Goal: Information Seeking & Learning: Find specific fact

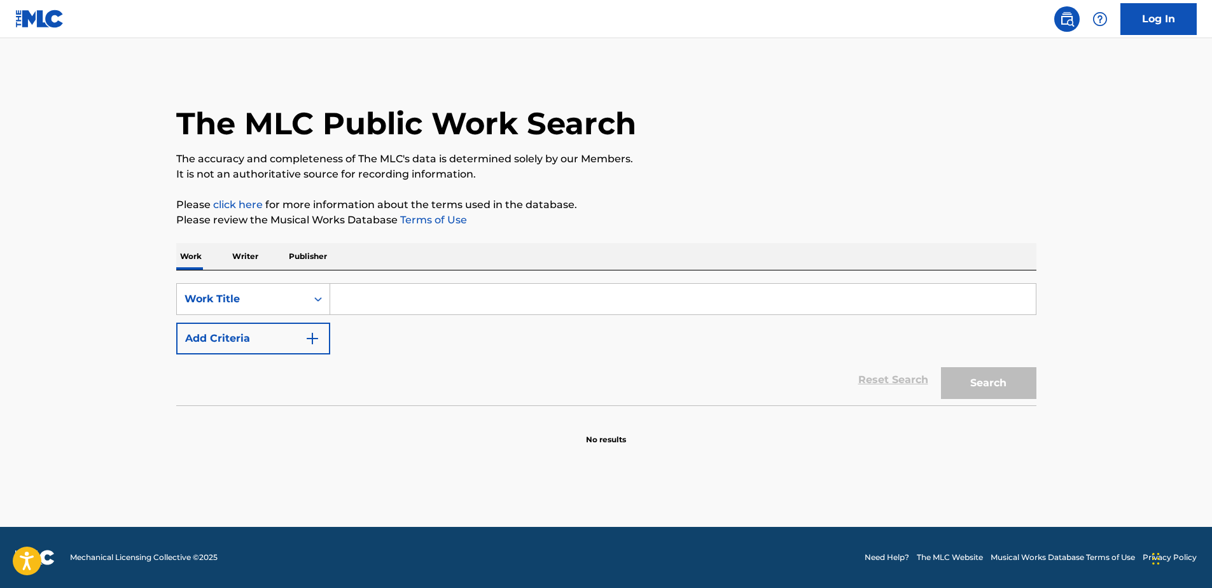
click at [362, 298] on input "Search Form" at bounding box center [683, 299] width 706 height 31
paste input "PARADOX"
type input "PARADOX"
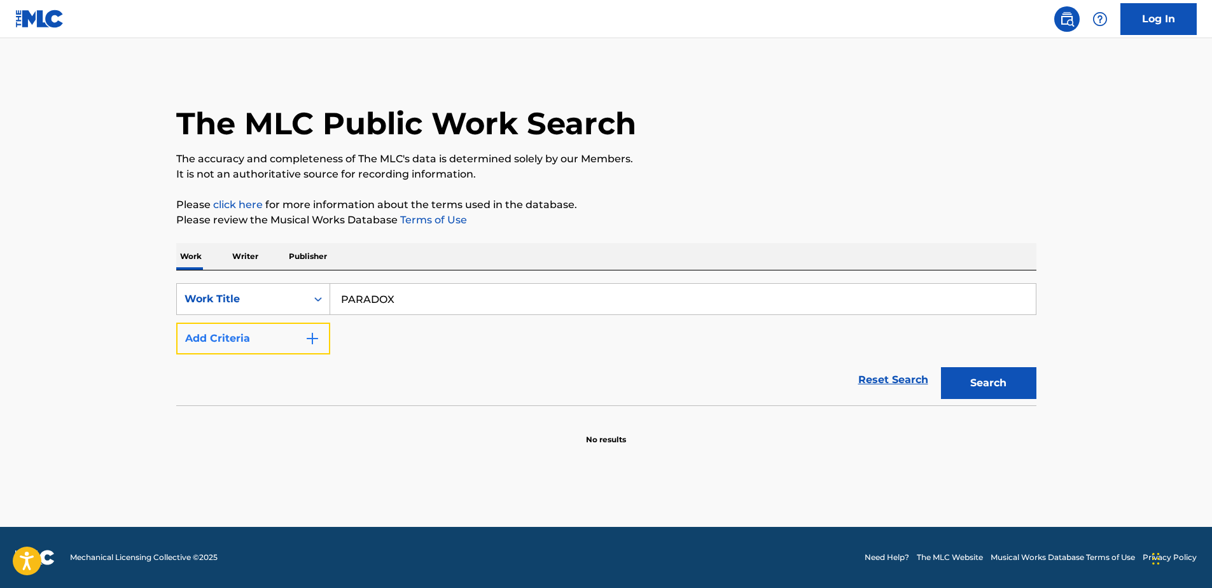
click at [270, 338] on button "Add Criteria" at bounding box center [253, 339] width 154 height 32
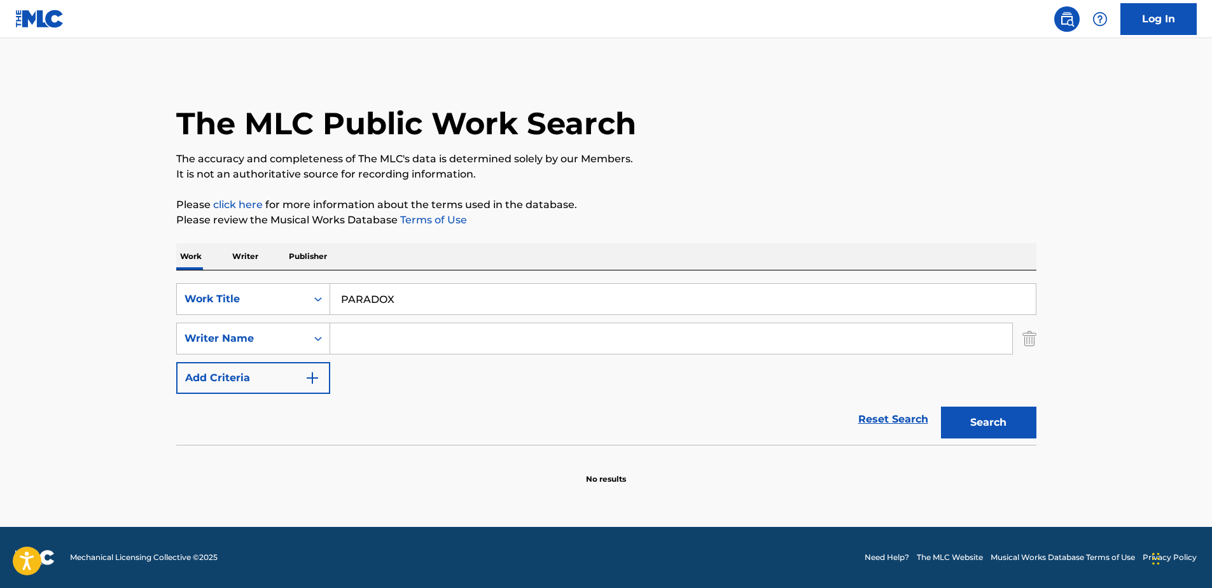
click at [382, 333] on input "Search Form" at bounding box center [671, 338] width 682 height 31
type input "MITS"
click at [941, 407] on button "Search" at bounding box center [988, 423] width 95 height 32
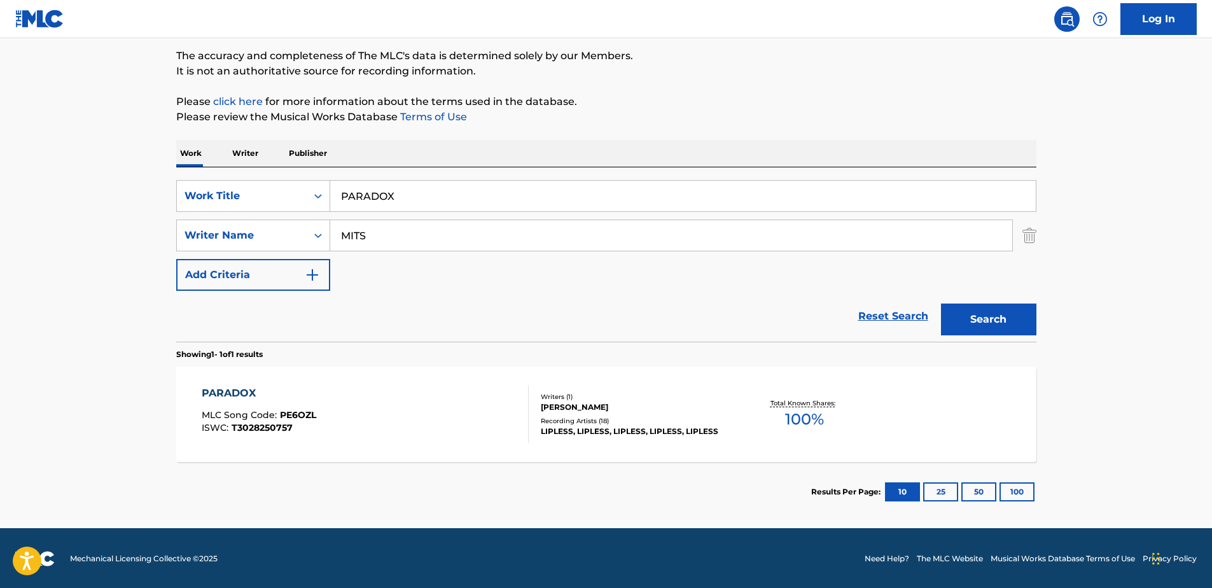
scroll to position [104, 0]
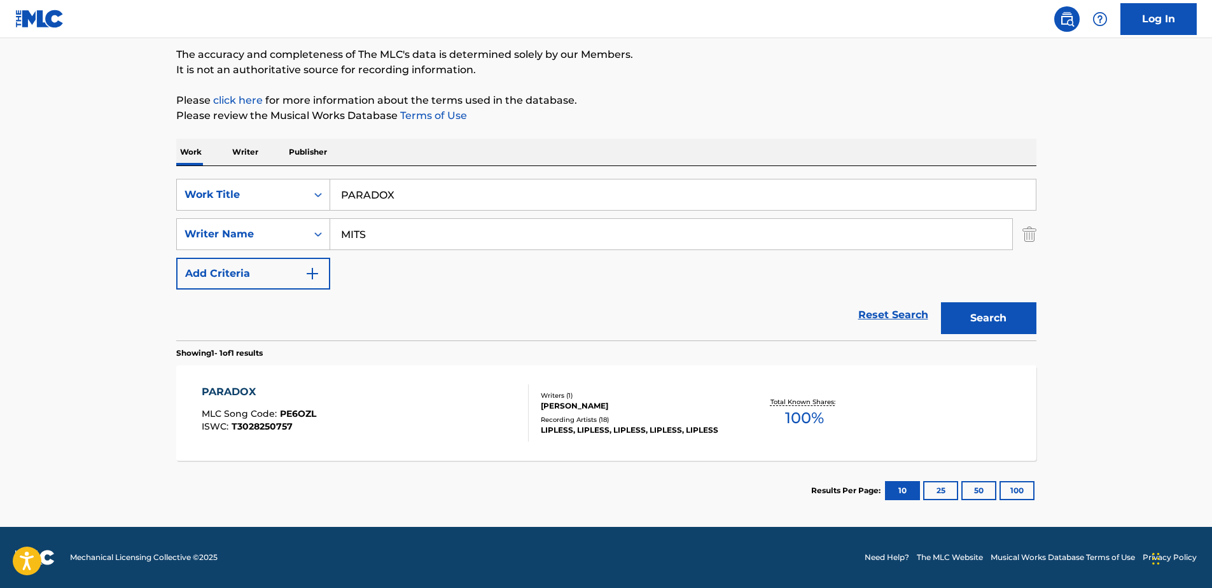
click at [380, 419] on div "PARADOX MLC Song Code : PE6OZL ISWC : T3028250757" at bounding box center [365, 412] width 327 height 57
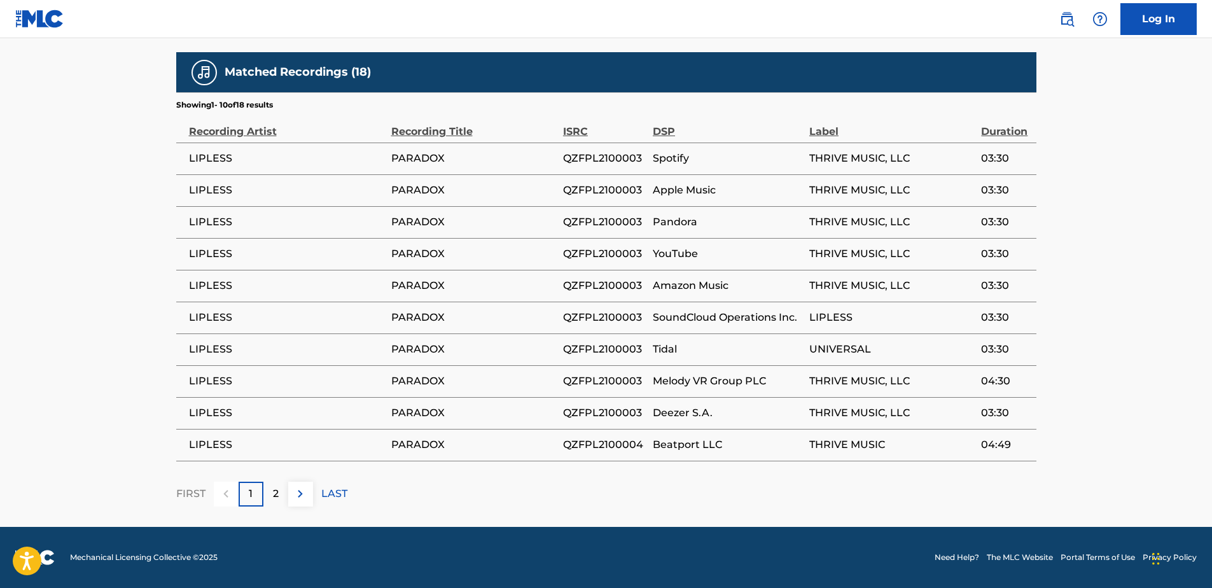
scroll to position [104, 0]
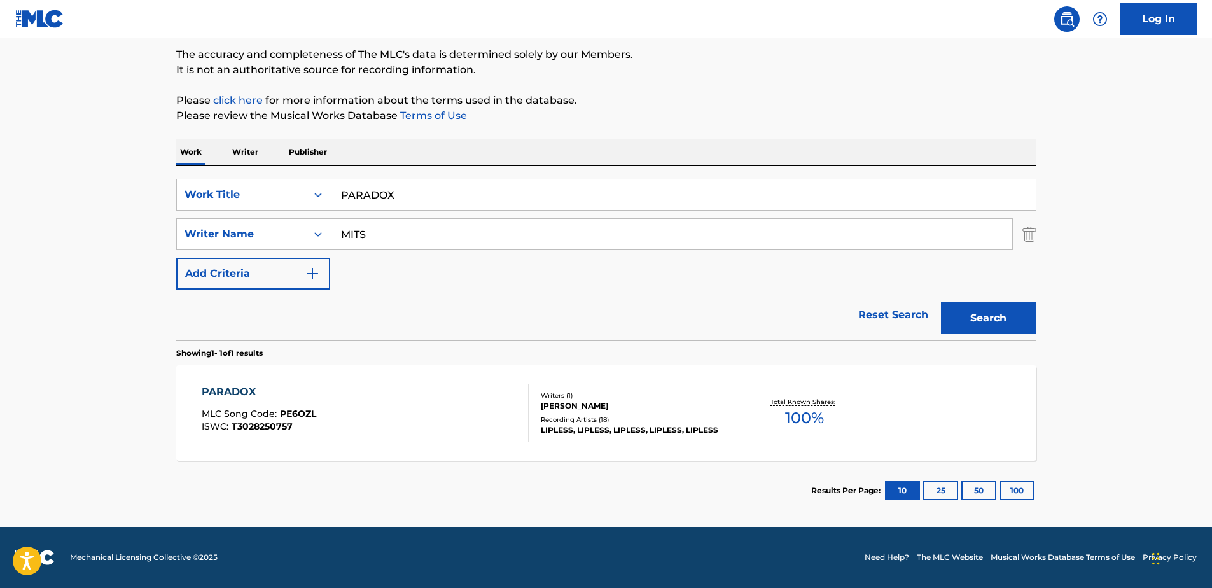
click at [932, 396] on div "PARADOX MLC Song Code : PE6OZL ISWC : T3028250757 Writers ( 1 ) [PERSON_NAME] M…" at bounding box center [606, 412] width 860 height 95
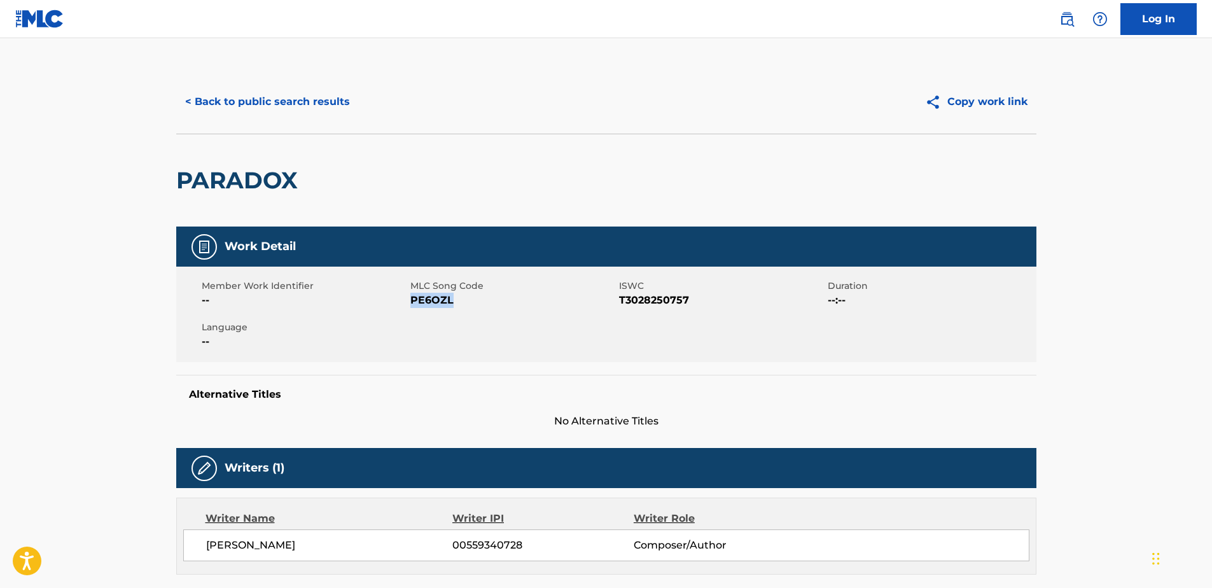
drag, startPoint x: 473, startPoint y: 301, endPoint x: 412, endPoint y: 300, distance: 61.1
click at [412, 300] on span "PE6OZL" at bounding box center [513, 300] width 206 height 15
copy span "PE6OZL"
click at [276, 106] on button "< Back to public search results" at bounding box center [267, 102] width 183 height 32
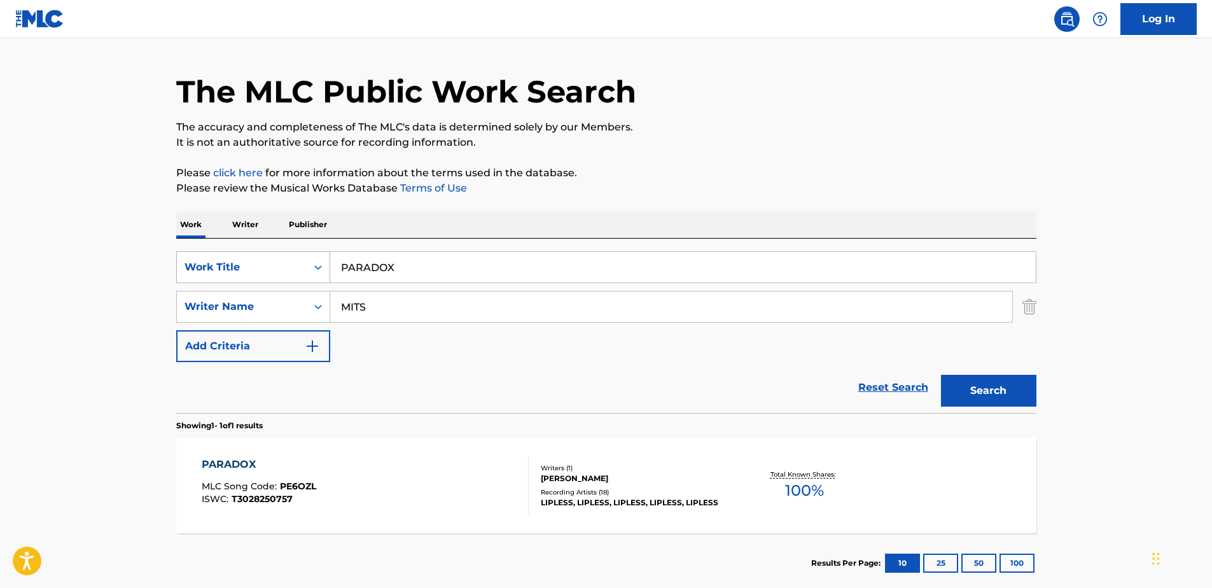
drag, startPoint x: 440, startPoint y: 265, endPoint x: 194, endPoint y: 268, distance: 246.2
click at [179, 258] on div "SearchWithCriteria329d81af-4109-4d0a-96ab-79263be2df6e Work Title PARADOX" at bounding box center [606, 267] width 860 height 32
paste input "DISCO NIGHT"
type input "DISCO NIGHT"
drag, startPoint x: 391, startPoint y: 313, endPoint x: 282, endPoint y: 310, distance: 108.8
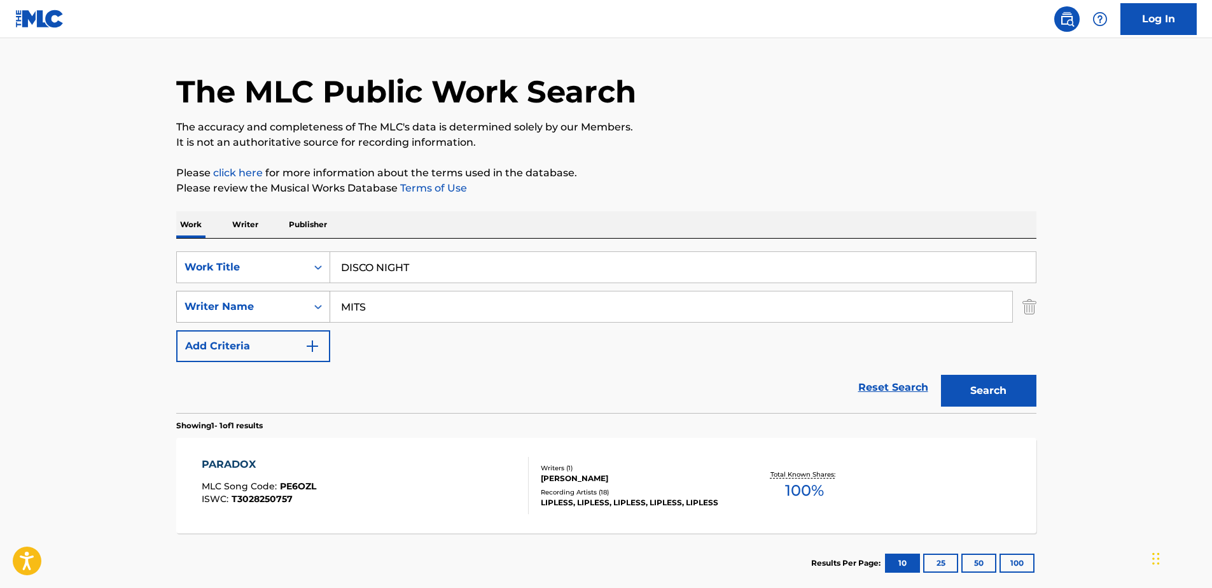
click at [282, 316] on div "SearchWithCriteria6e757945-d42a-4b48-b101-578a2e5e6d8f Writer Name MITS" at bounding box center [606, 307] width 860 height 32
type input "[PERSON_NAME]"
click at [941, 375] on button "Search" at bounding box center [988, 391] width 95 height 32
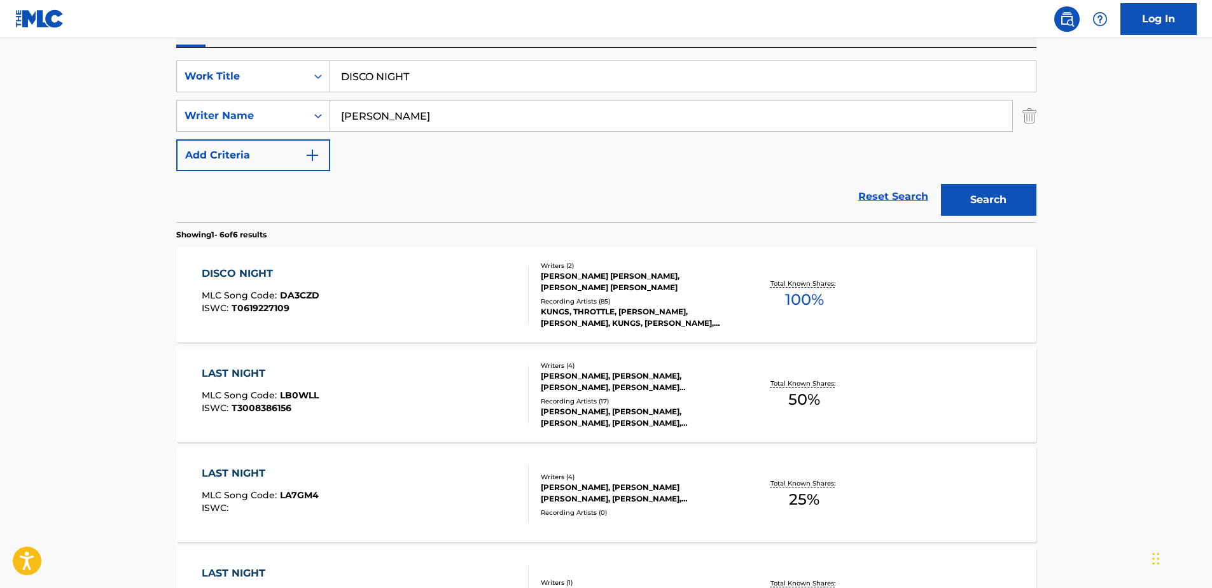
scroll to position [286, 0]
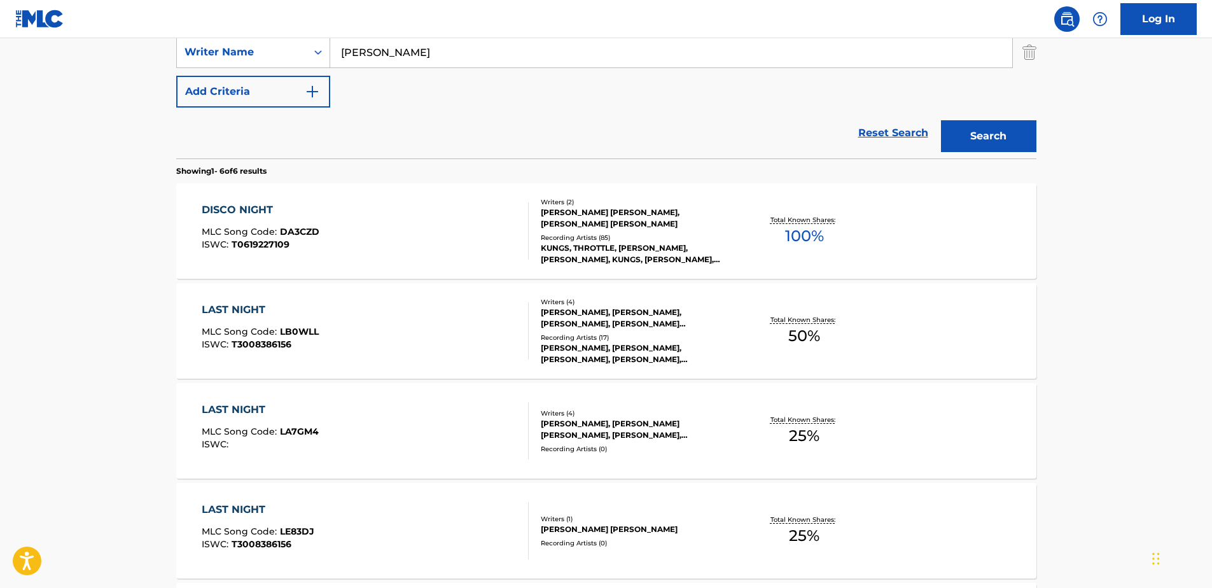
click at [607, 195] on div "DISCO NIGHT MLC Song Code : DA3CZD ISWC : T0619227109 Writers ( 2 ) [PERSON_NAM…" at bounding box center [606, 230] width 860 height 95
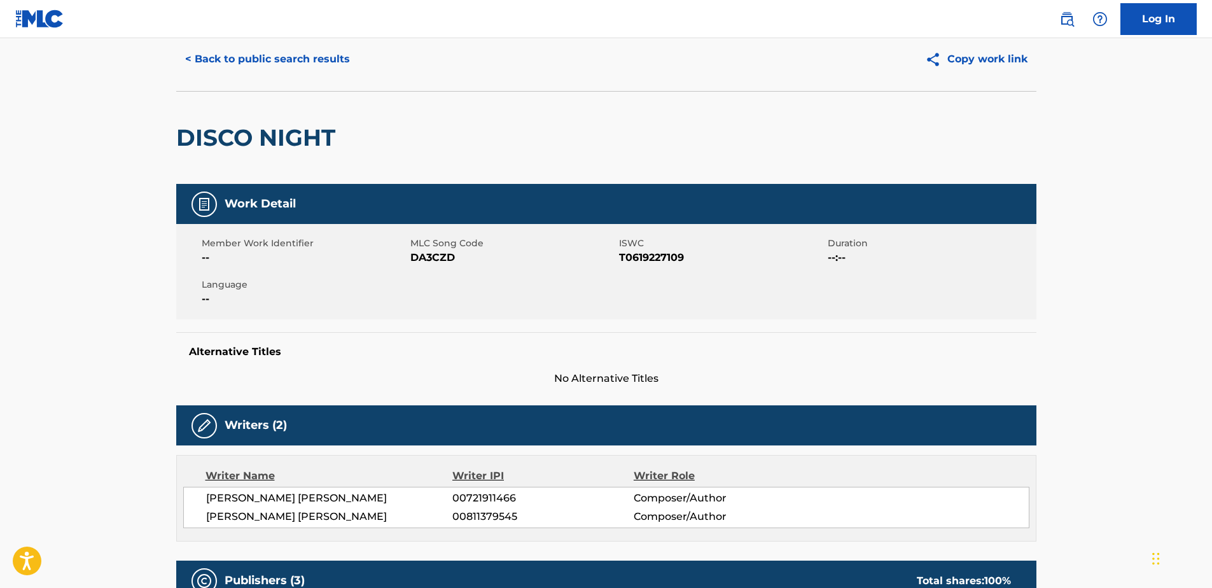
scroll to position [64, 0]
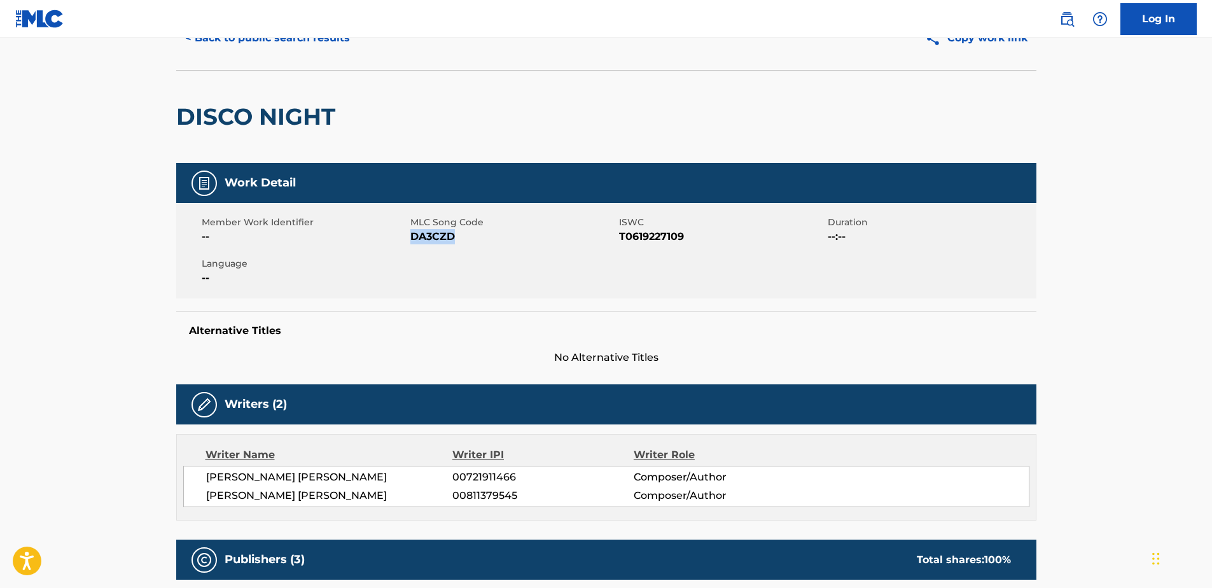
drag, startPoint x: 481, startPoint y: 252, endPoint x: 414, endPoint y: 241, distance: 68.4
click at [414, 241] on div "Member Work Identifier -- MLC Song Code DA3CZD ISWC T0619227109 Duration --:-- …" at bounding box center [606, 250] width 860 height 95
copy span "DA3CZD"
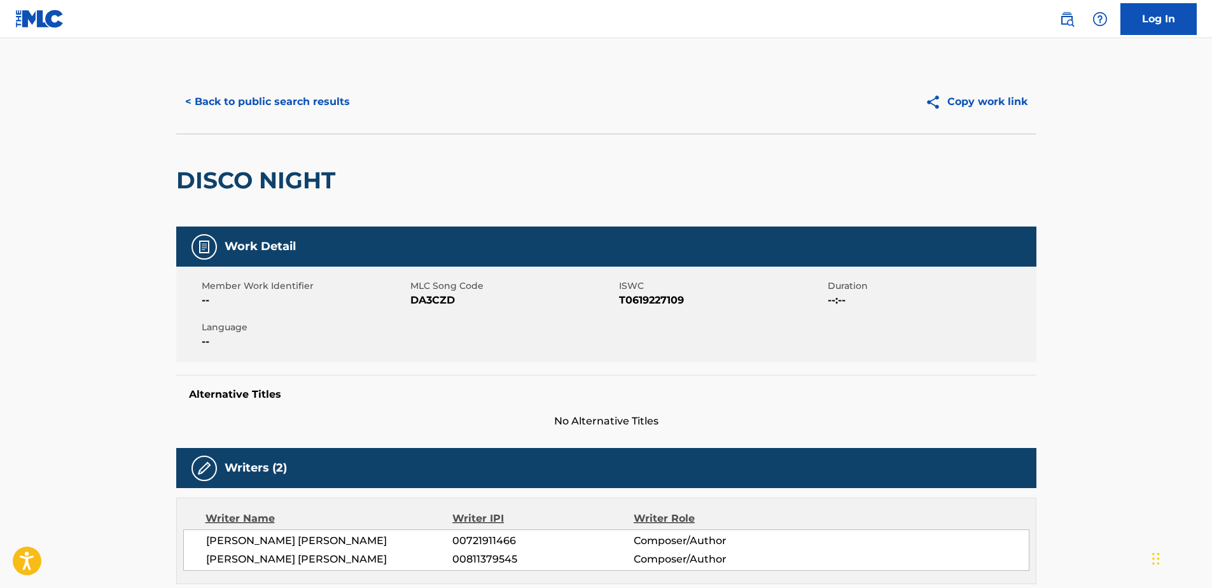
click at [295, 85] on div "< Back to public search results Copy work link" at bounding box center [606, 102] width 860 height 64
click at [295, 94] on button "< Back to public search results" at bounding box center [267, 102] width 183 height 32
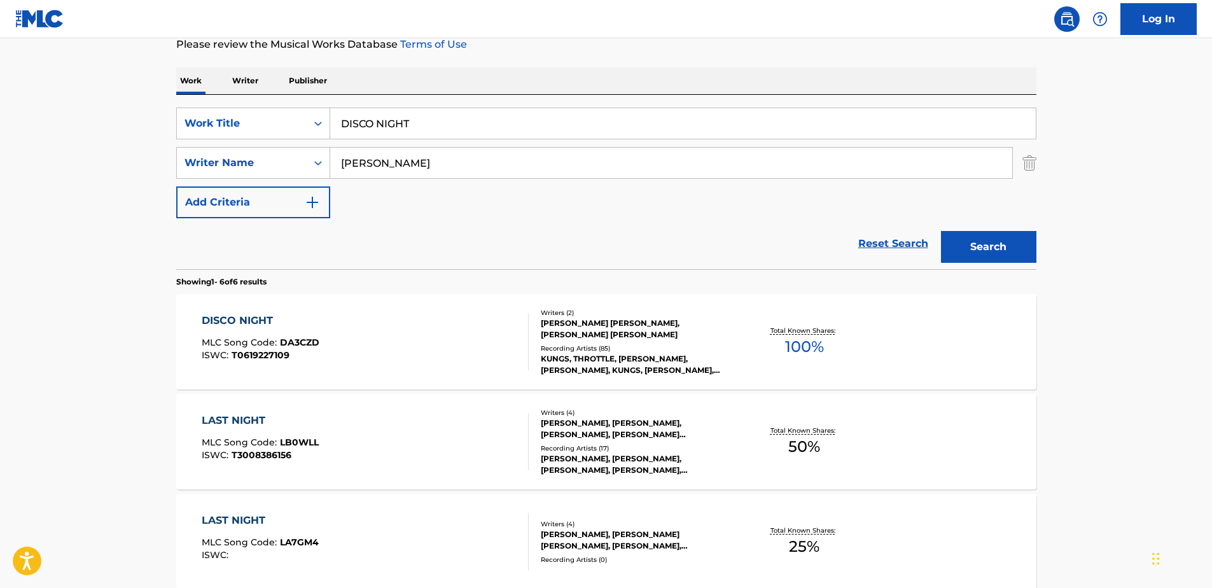
scroll to position [89, 0]
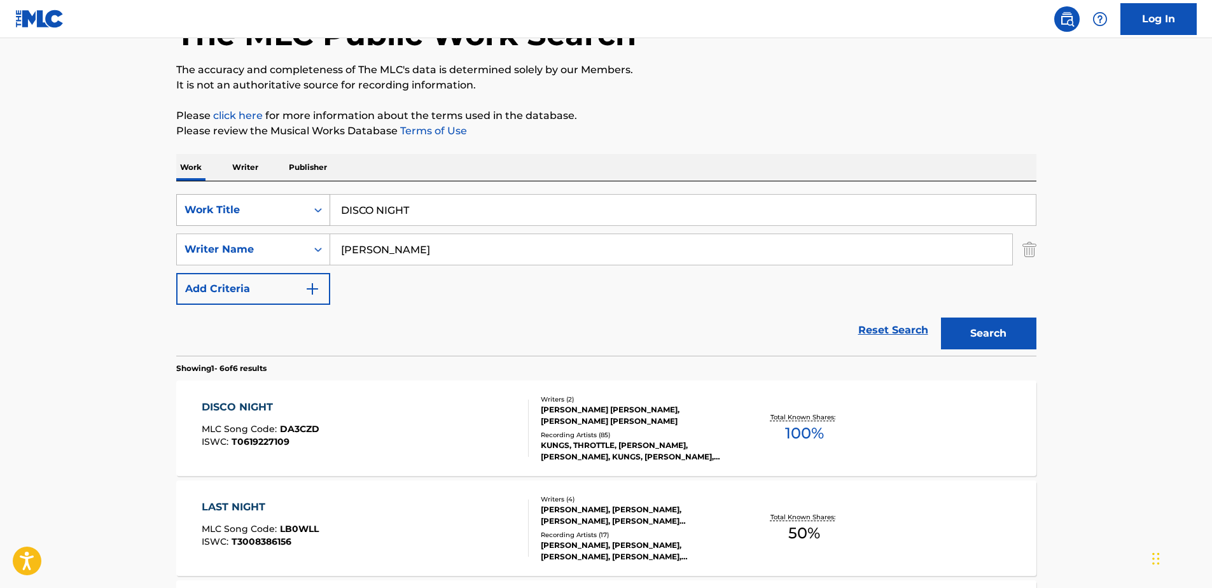
drag, startPoint x: 424, startPoint y: 206, endPoint x: 198, endPoint y: 212, distance: 225.9
click at [199, 213] on div "SearchWithCriteria329d81af-4109-4d0a-96ab-79263be2df6e Work Title DISCO NIGHT" at bounding box center [606, 210] width 860 height 32
paste input "[PERSON_NAME] WAKE"
type input "[PERSON_NAME] WAKE"
drag, startPoint x: 392, startPoint y: 251, endPoint x: 303, endPoint y: 245, distance: 88.6
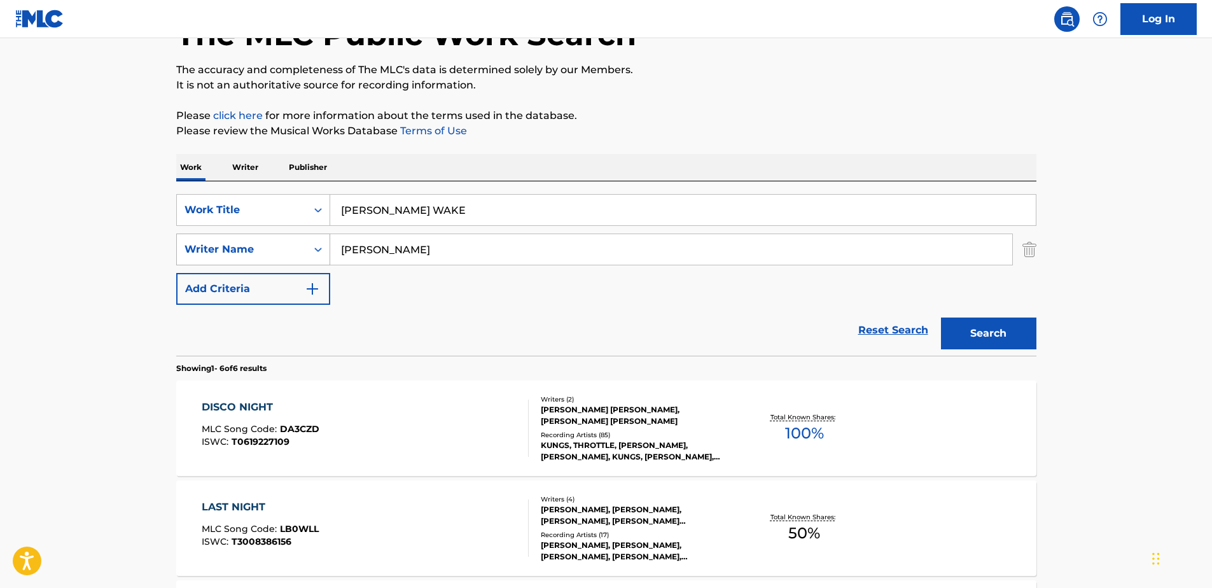
click at [305, 247] on div "SearchWithCriteria6e757945-d42a-4b48-b101-578a2e5e6d8f Writer Name [PERSON_NAME]" at bounding box center [606, 250] width 860 height 32
type input "[PERSON_NAME]"
click at [941, 317] on button "Search" at bounding box center [988, 333] width 95 height 32
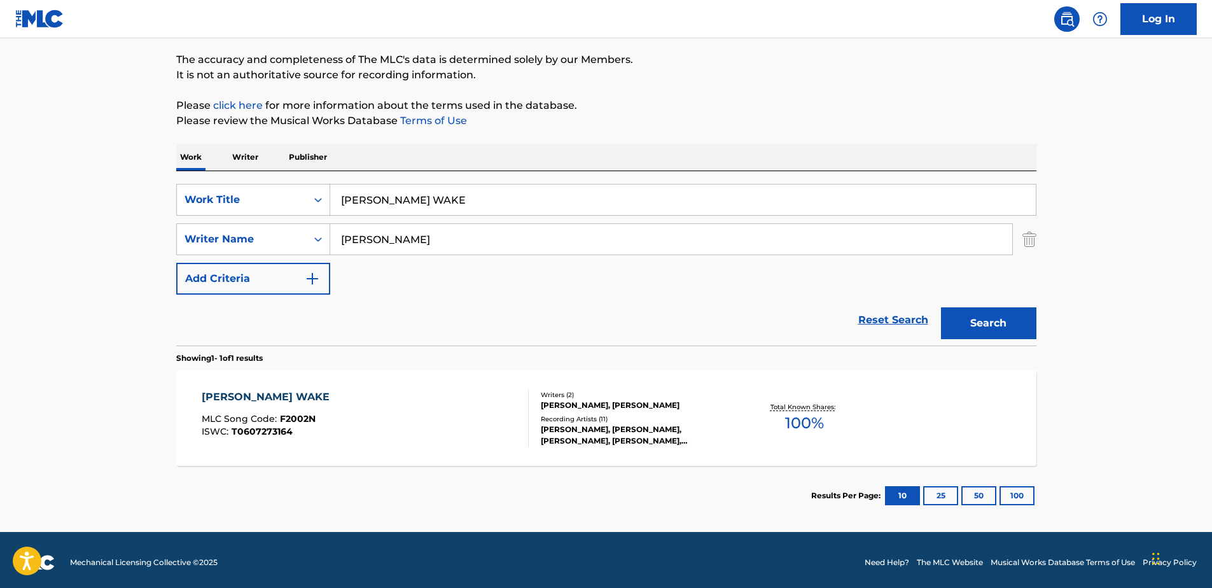
scroll to position [104, 0]
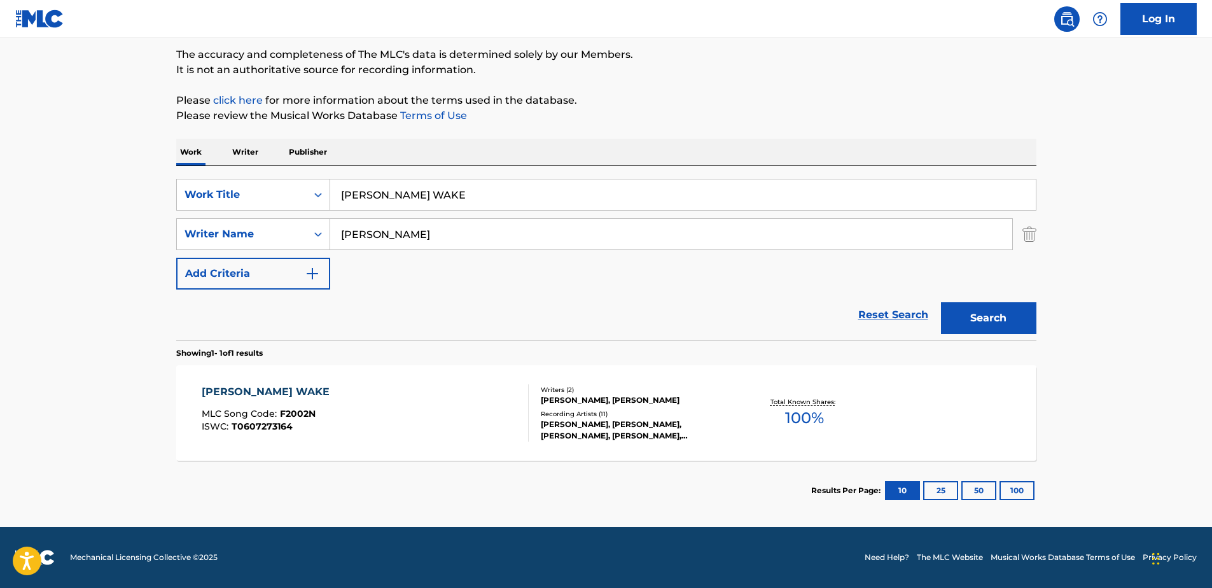
click at [400, 415] on div "[PERSON_NAME] WAKE MLC Song Code : F2002N ISWC : T0607273164" at bounding box center [365, 412] width 327 height 57
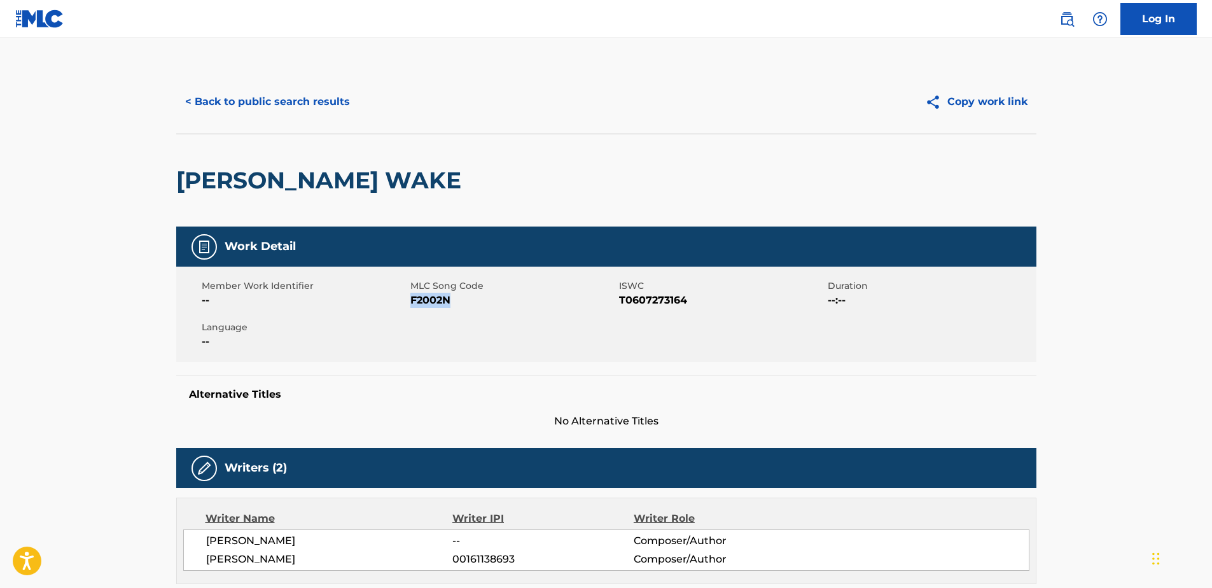
drag, startPoint x: 459, startPoint y: 303, endPoint x: 412, endPoint y: 305, distance: 46.5
click at [412, 305] on span "F2002N" at bounding box center [513, 300] width 206 height 15
copy span "F2002N"
click at [568, 328] on div "Member Work Identifier -- MLC Song Code F2002N ISWC T0607273164 Duration --:-- …" at bounding box center [606, 314] width 860 height 95
click at [341, 97] on button "< Back to public search results" at bounding box center [267, 102] width 183 height 32
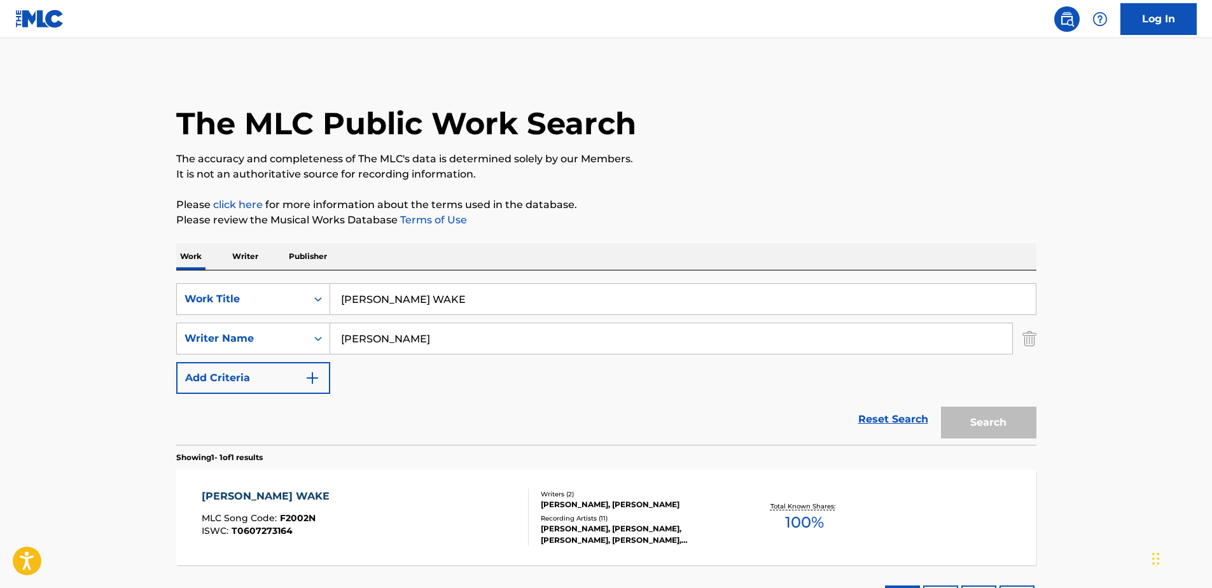
scroll to position [32, 0]
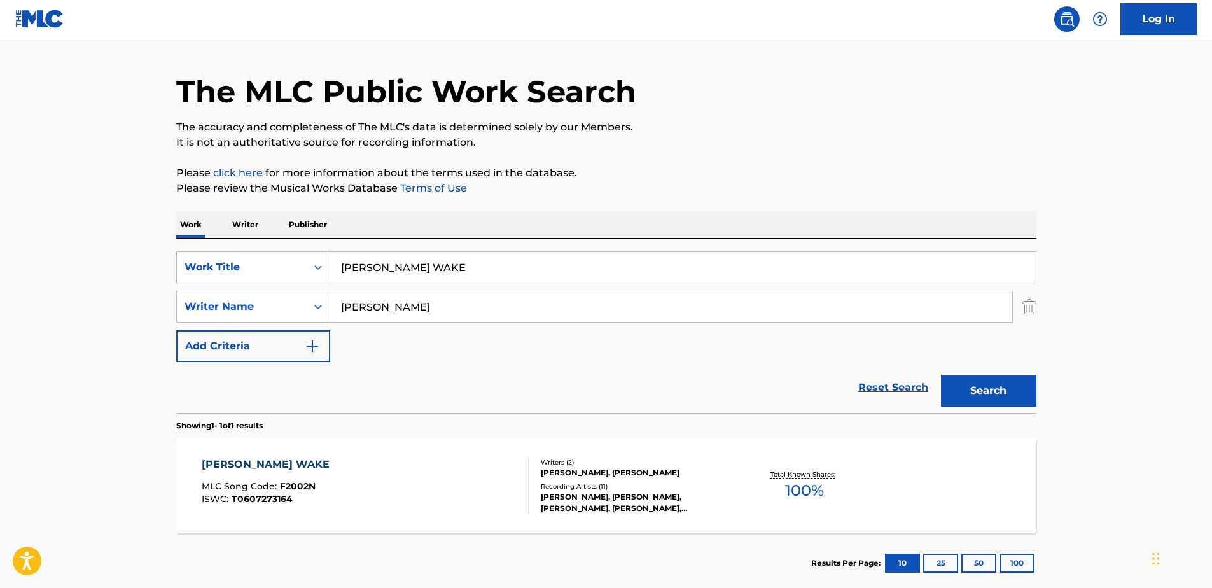
drag, startPoint x: 335, startPoint y: 263, endPoint x: 178, endPoint y: 249, distance: 158.5
click at [177, 248] on div "SearchWithCriteria329d81af-4109-4d0a-96ab-79263be2df6e Work Title [PERSON_NAME]…" at bounding box center [606, 326] width 860 height 174
paste input "STRANGERS"
type input "STRANGERS"
drag, startPoint x: 406, startPoint y: 302, endPoint x: 178, endPoint y: 295, distance: 227.9
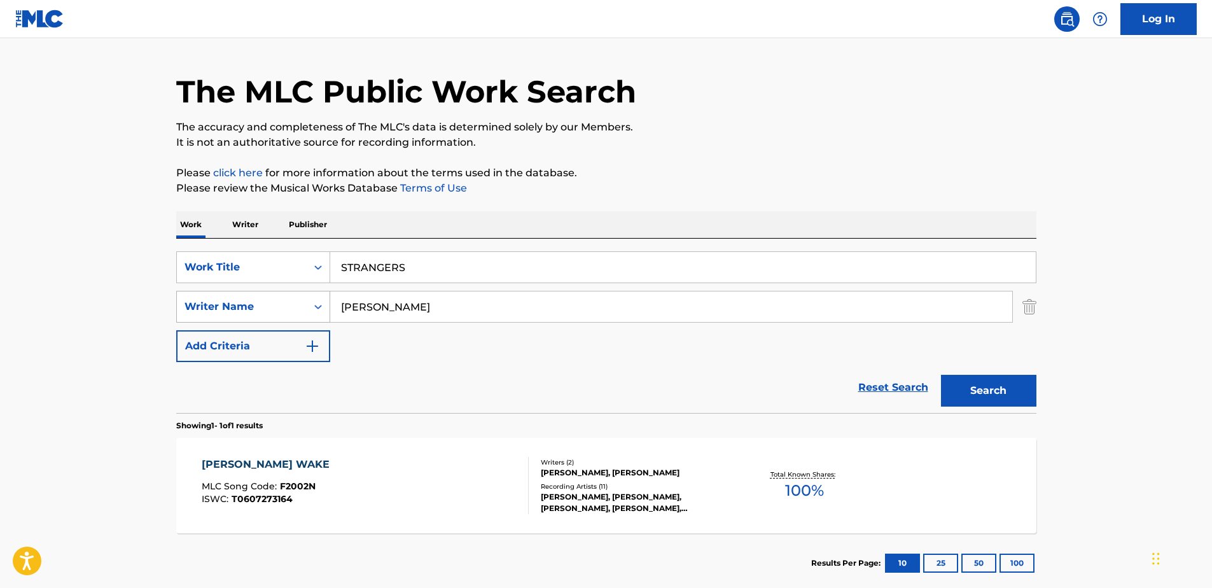
click at [178, 295] on div "SearchWithCriteria6e757945-d42a-4b48-b101-578a2e5e6d8f Writer Name [PERSON_NAME]" at bounding box center [606, 307] width 860 height 32
click at [941, 375] on button "Search" at bounding box center [988, 391] width 95 height 32
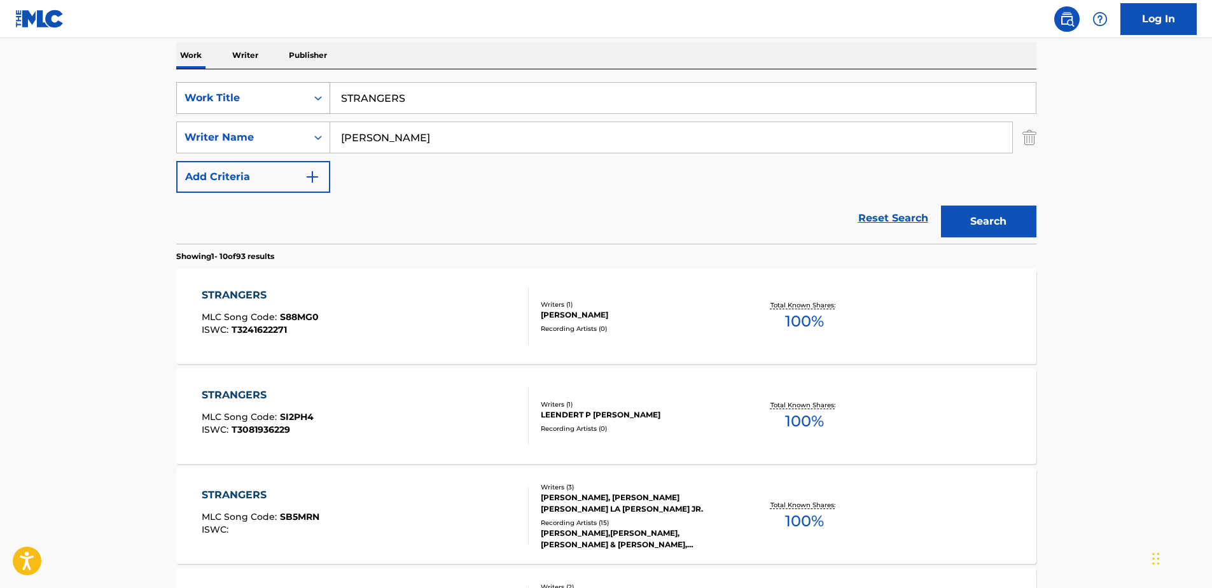
scroll to position [95, 0]
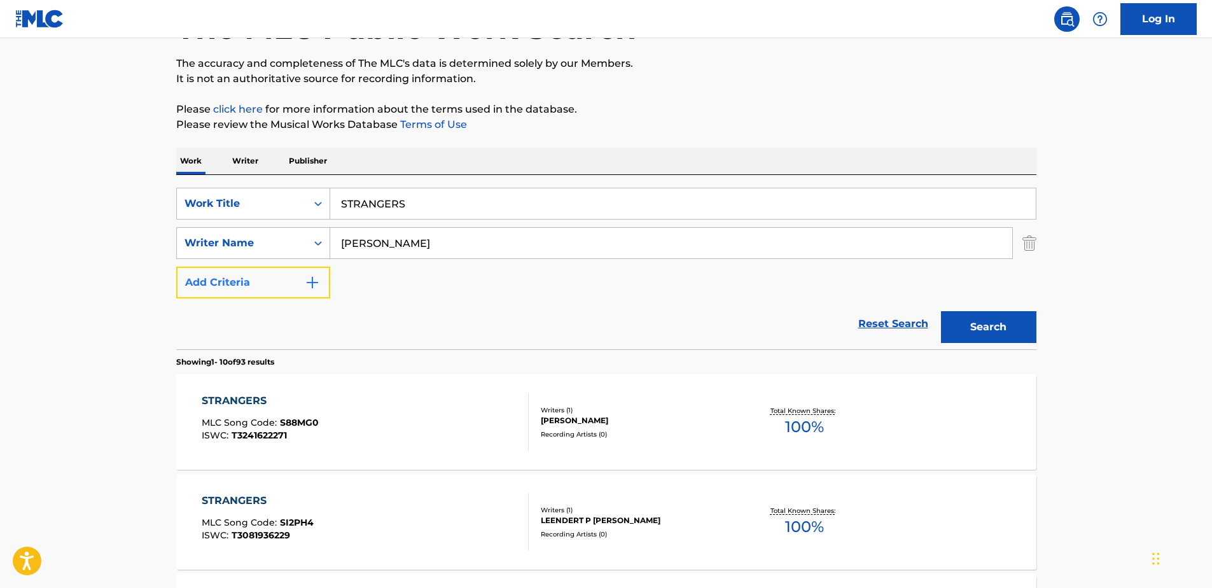
click at [320, 283] on button "Add Criteria" at bounding box center [253, 283] width 154 height 32
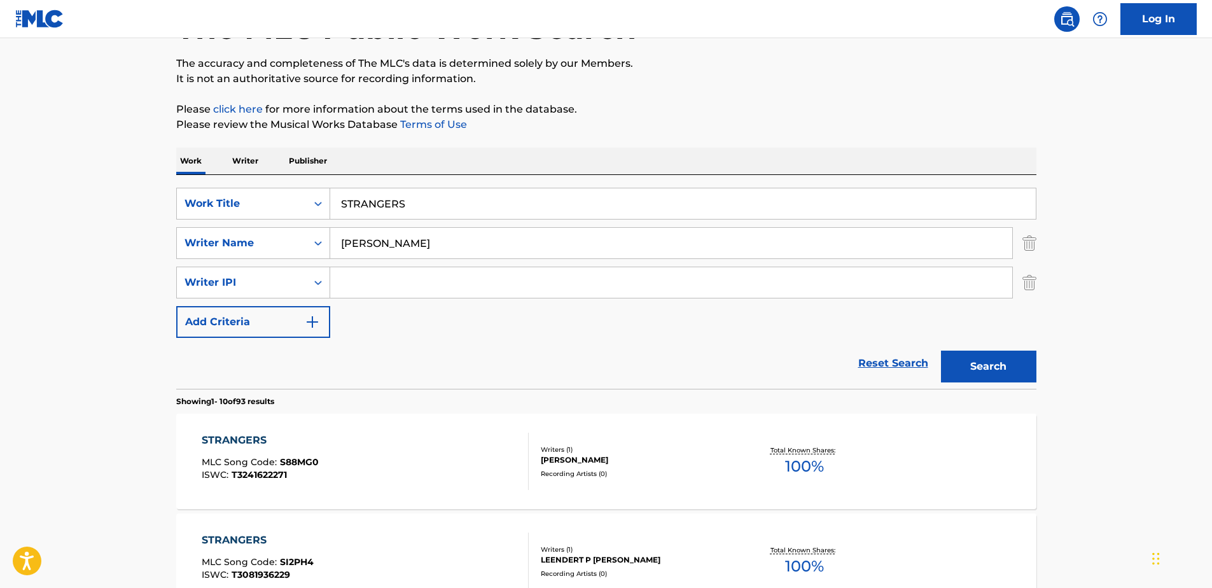
click at [213, 266] on div "SearchWithCriteria329d81af-4109-4d0a-96ab-79263be2df6e Work Title STRANGERS Sea…" at bounding box center [606, 263] width 860 height 150
click at [211, 282] on div "Writer IPI" at bounding box center [242, 282] width 115 height 15
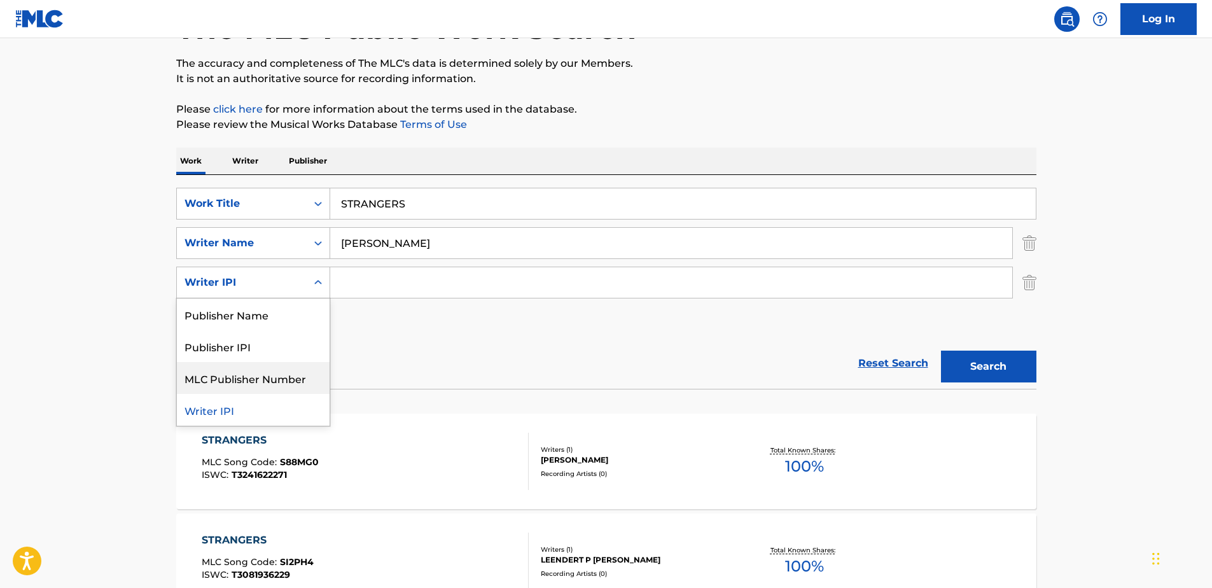
click at [493, 317] on div "SearchWithCriteria329d81af-4109-4d0a-96ab-79263be2df6e Work Title STRANGERS Sea…" at bounding box center [606, 263] width 860 height 150
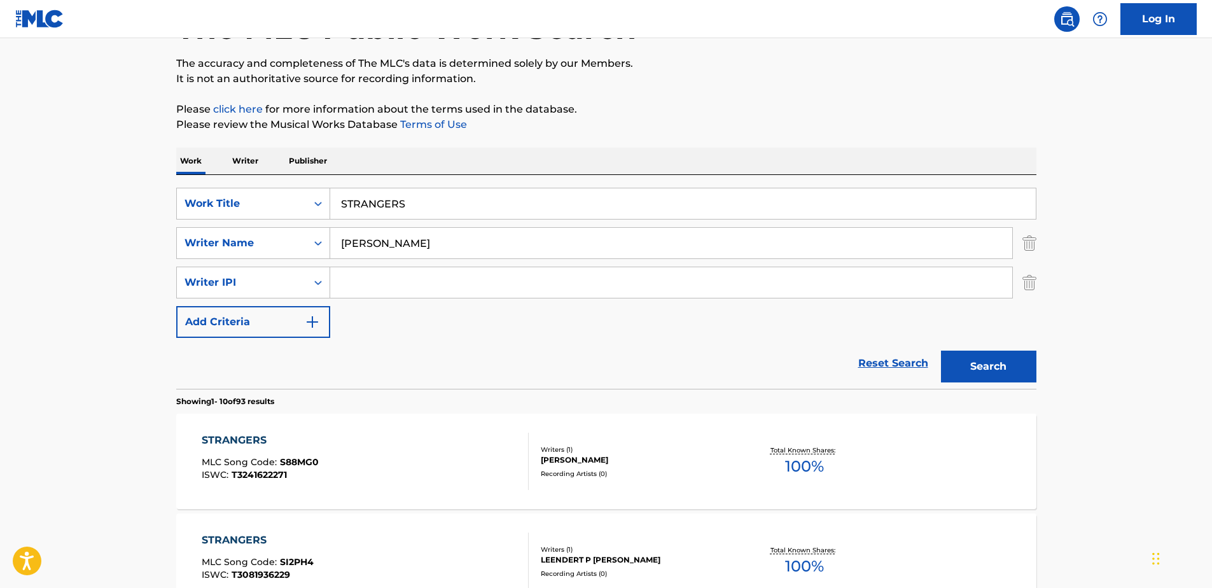
drag, startPoint x: 364, startPoint y: 246, endPoint x: 415, endPoint y: 255, distance: 52.2
click at [365, 246] on input "[PERSON_NAME]" at bounding box center [671, 243] width 682 height 31
click at [941, 351] on button "Search" at bounding box center [988, 367] width 95 height 32
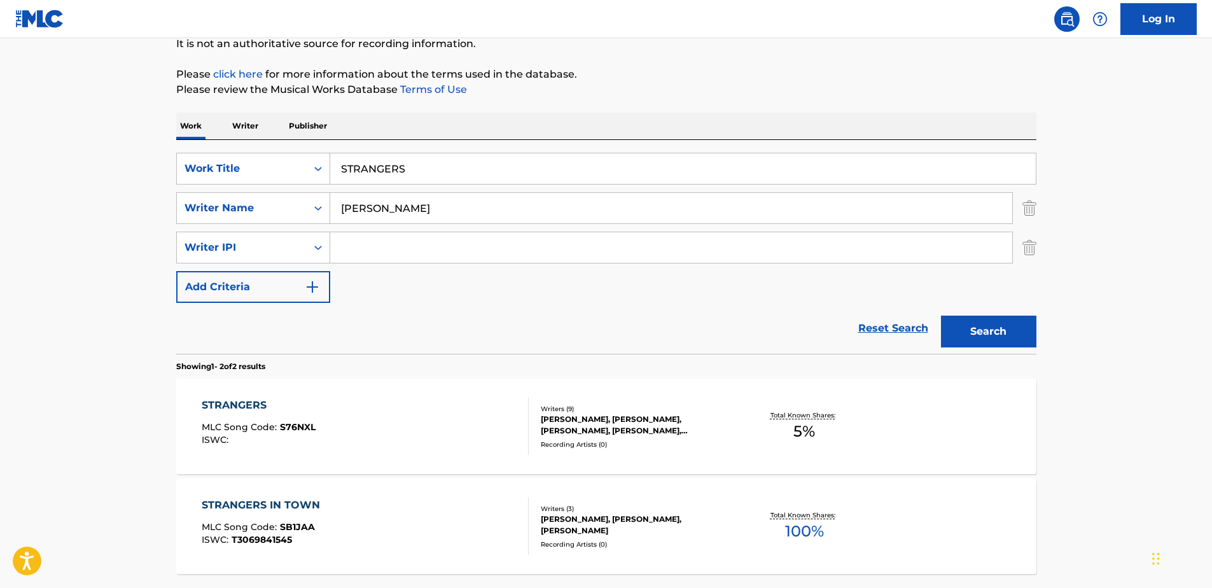
scroll to position [159, 0]
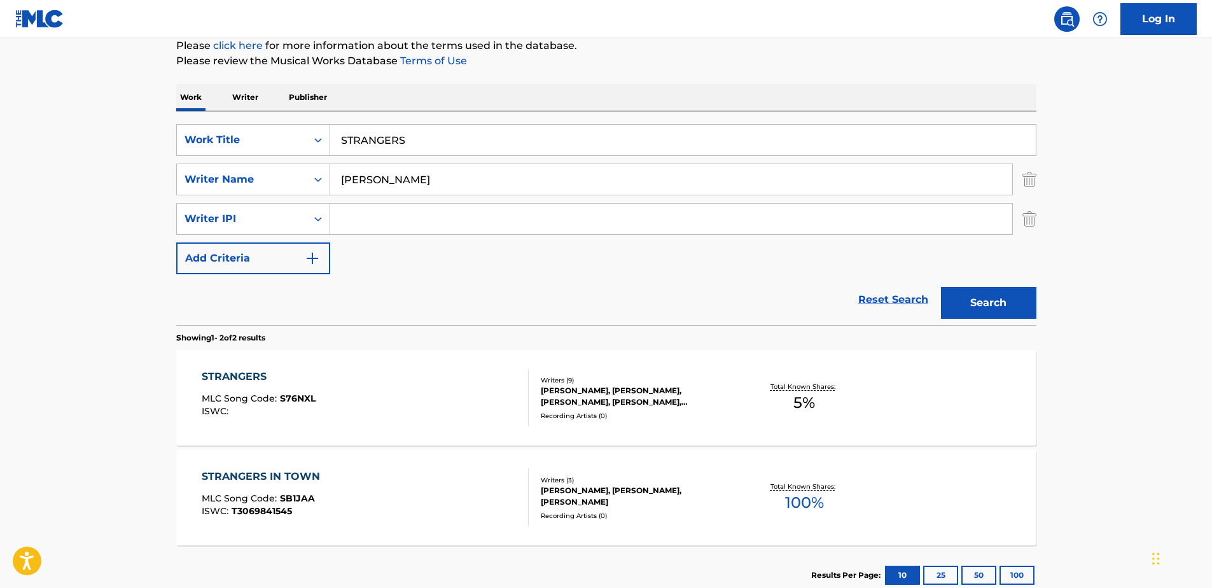
type input "[PERSON_NAME]"
click at [941, 287] on button "Search" at bounding box center [988, 303] width 95 height 32
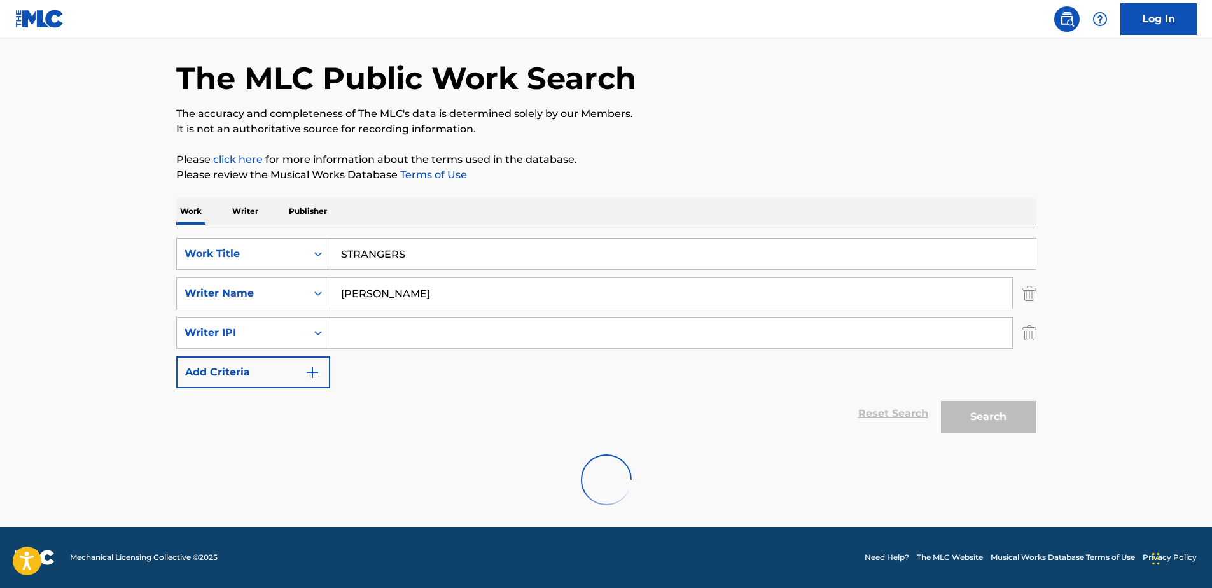
scroll to position [144, 0]
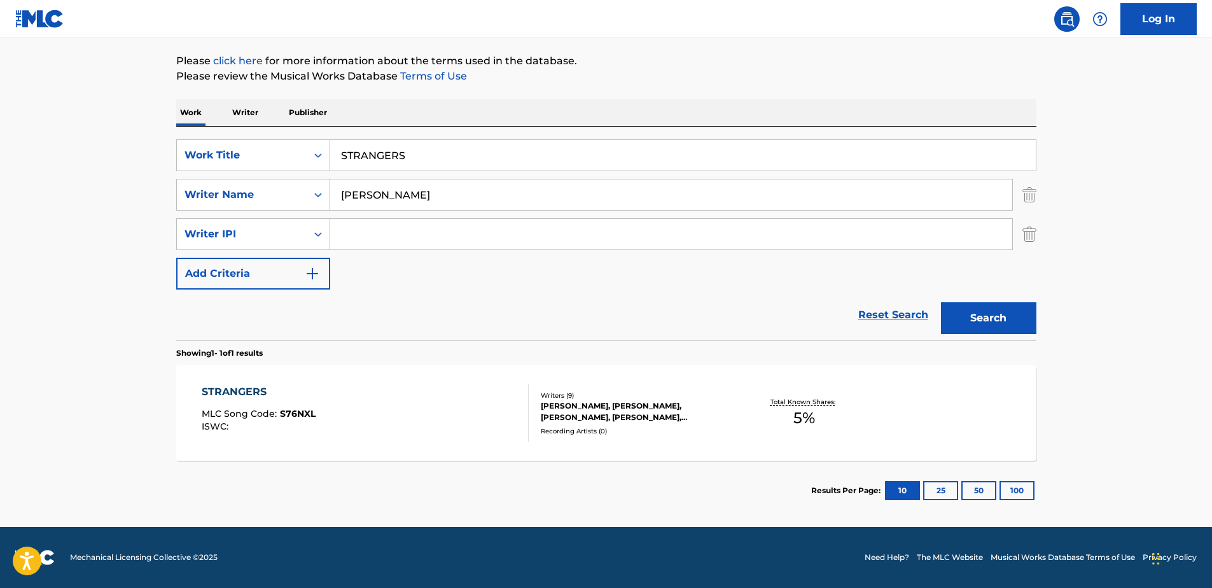
click at [415, 384] on div "STRANGERS MLC Song Code : S76NXL ISWC : Writers ( 9 ) [PERSON_NAME], [PERSON_NA…" at bounding box center [606, 412] width 860 height 95
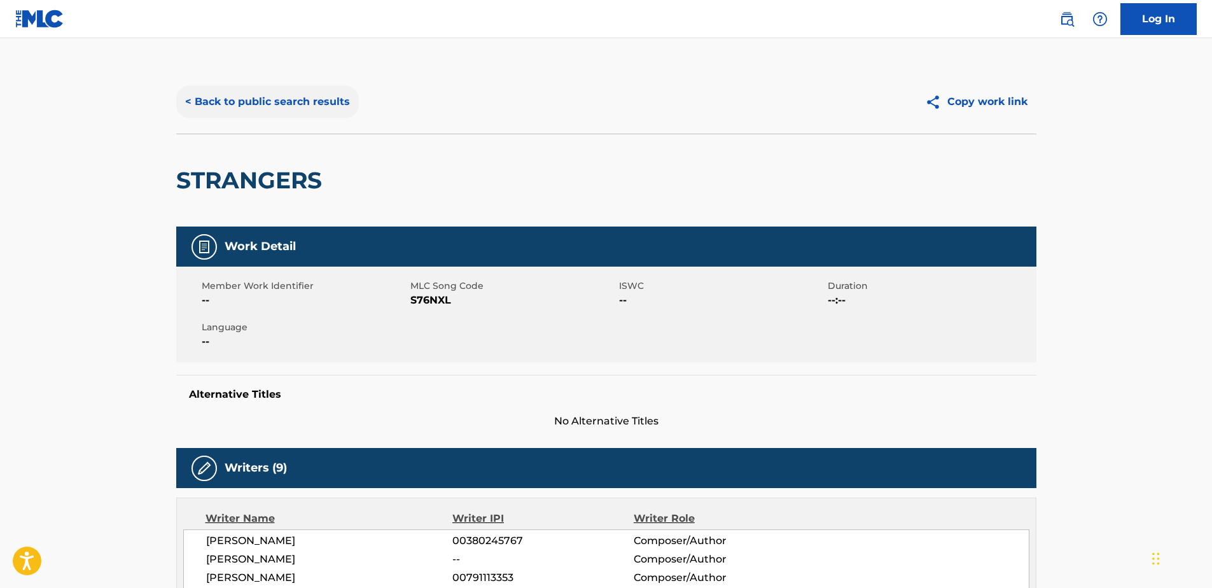
click at [213, 96] on button "< Back to public search results" at bounding box center [267, 102] width 183 height 32
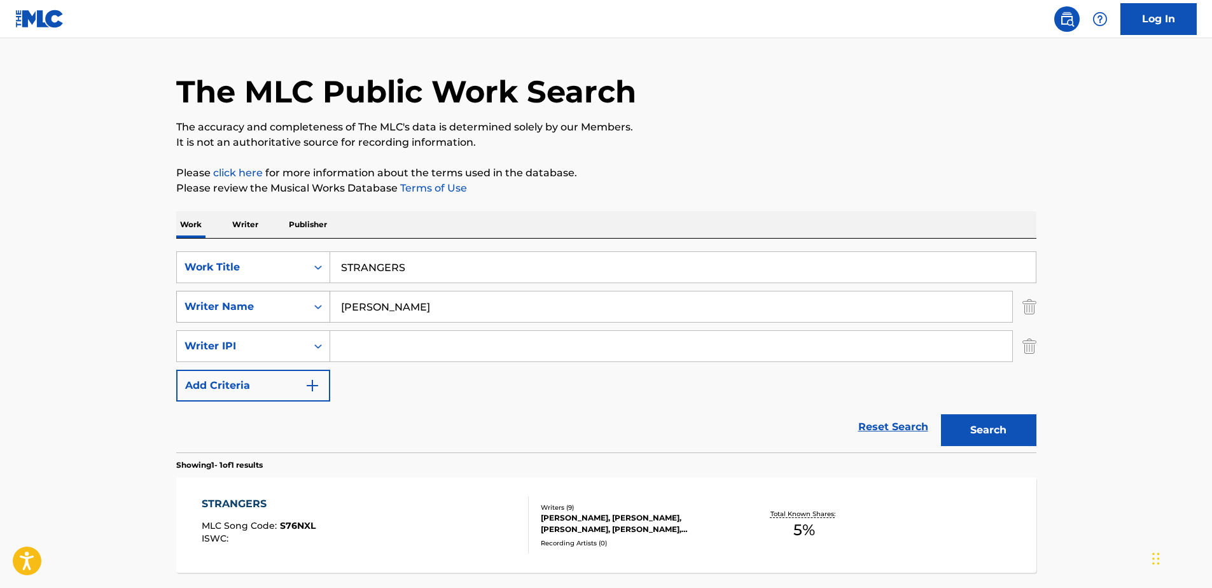
drag, startPoint x: 422, startPoint y: 307, endPoint x: 199, endPoint y: 294, distance: 223.1
click at [199, 294] on div "SearchWithCriteria6e757945-d42a-4b48-b101-578a2e5e6d8f Writer Name [PERSON_NAME]" at bounding box center [606, 307] width 860 height 32
click at [941, 414] on button "Search" at bounding box center [988, 430] width 95 height 32
drag, startPoint x: 404, startPoint y: 297, endPoint x: 255, endPoint y: 305, distance: 149.1
click at [255, 305] on div "SearchWithCriteria6e757945-d42a-4b48-b101-578a2e5e6d8f Writer Name [PERSON_NAME]" at bounding box center [606, 307] width 860 height 32
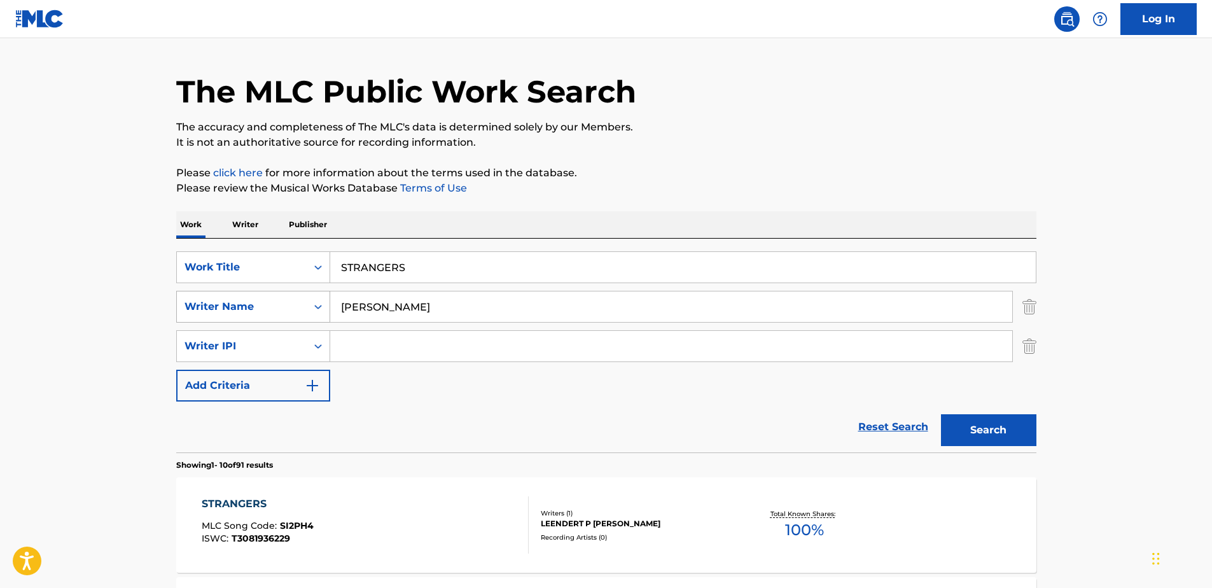
type input "[PERSON_NAME]"
click at [941, 414] on button "Search" at bounding box center [988, 430] width 95 height 32
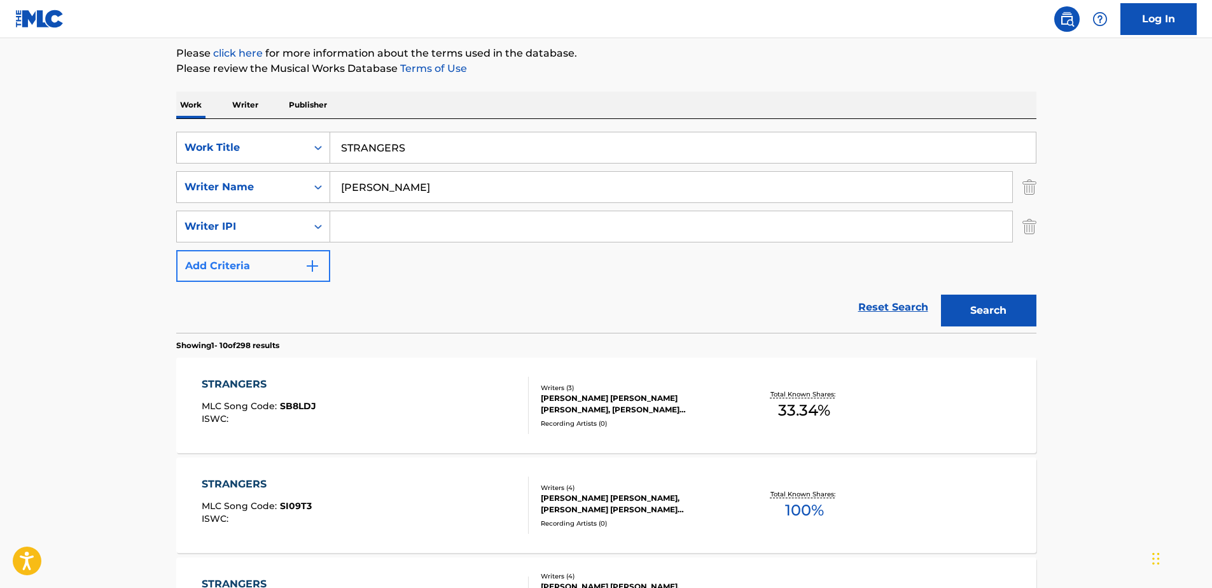
scroll to position [159, 0]
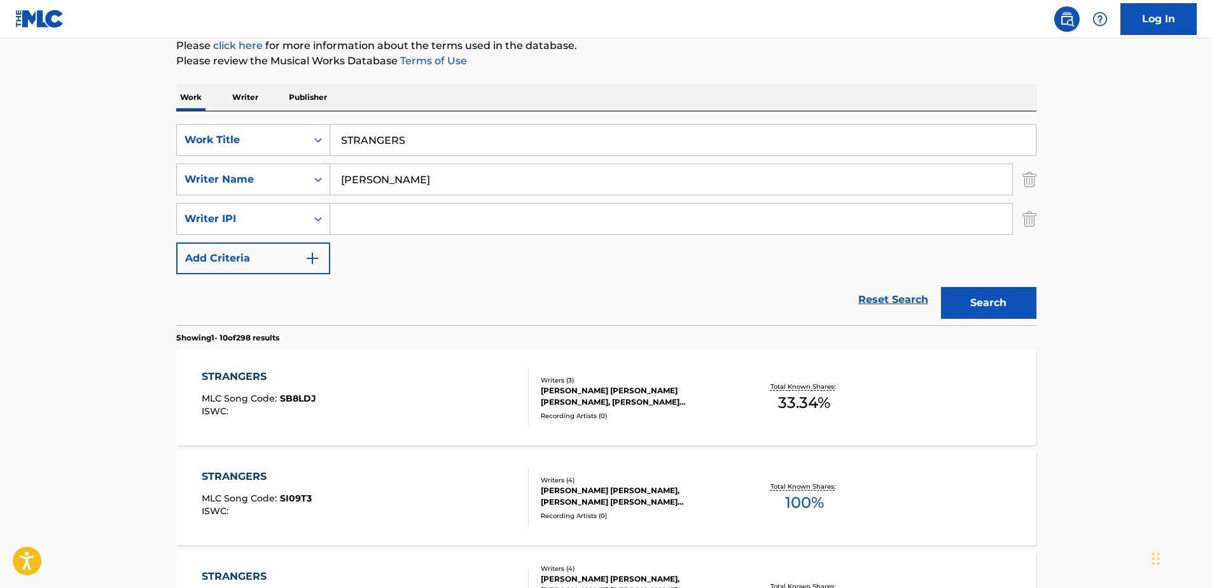
click at [415, 390] on div "STRANGERS MLC Song Code : SB8LDJ ISWC :" at bounding box center [365, 397] width 327 height 57
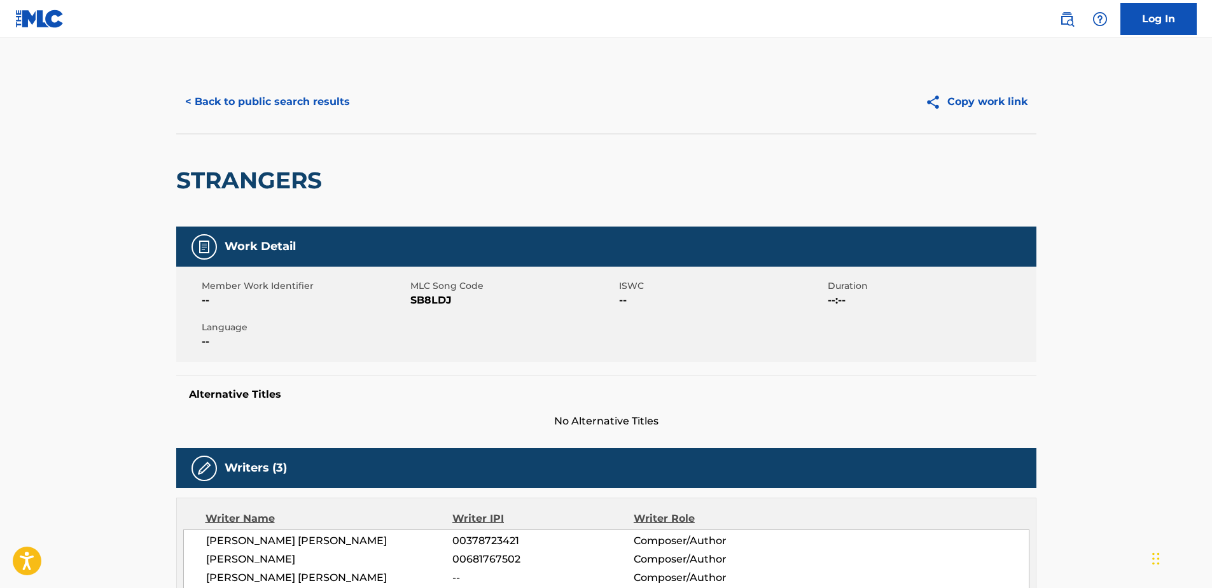
scroll to position [127, 0]
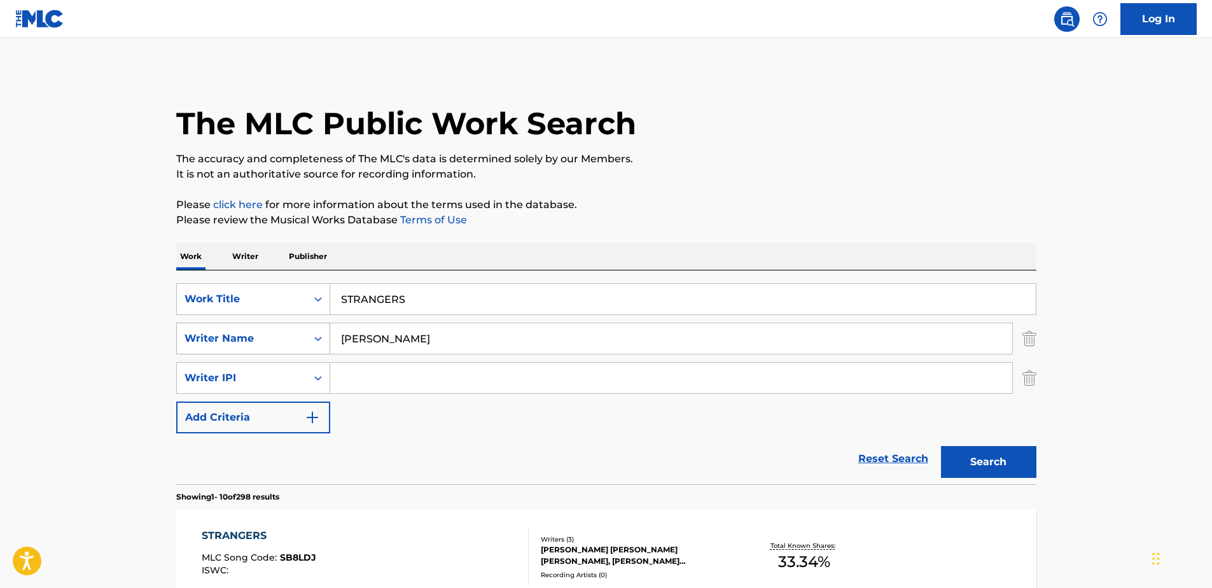
drag, startPoint x: 389, startPoint y: 352, endPoint x: 290, endPoint y: 364, distance: 99.9
click at [235, 338] on div "SearchWithCriteria6e757945-d42a-4b48-b101-578a2e5e6d8f Writer Name [PERSON_NAME]" at bounding box center [606, 339] width 860 height 32
paste input "[PERSON_NAME], [PERSON_NAME]"
click at [359, 337] on input "[PERSON_NAME], [PERSON_NAME]" at bounding box center [671, 338] width 682 height 31
type input "[PERSON_NAME], [PERSON_NAME]"
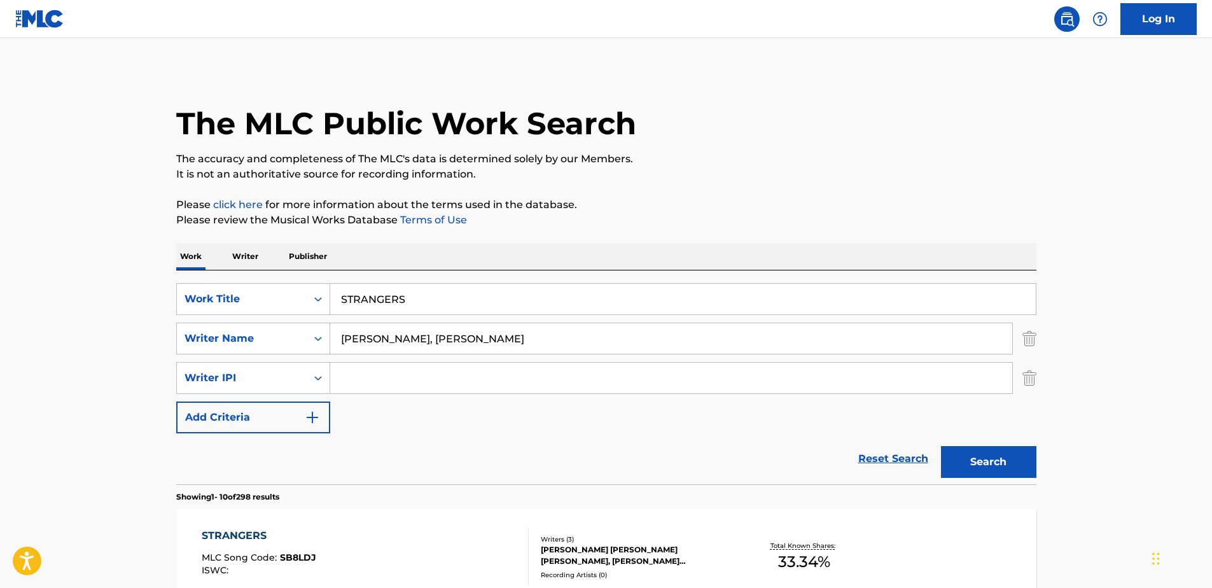
click at [941, 446] on button "Search" at bounding box center [988, 462] width 95 height 32
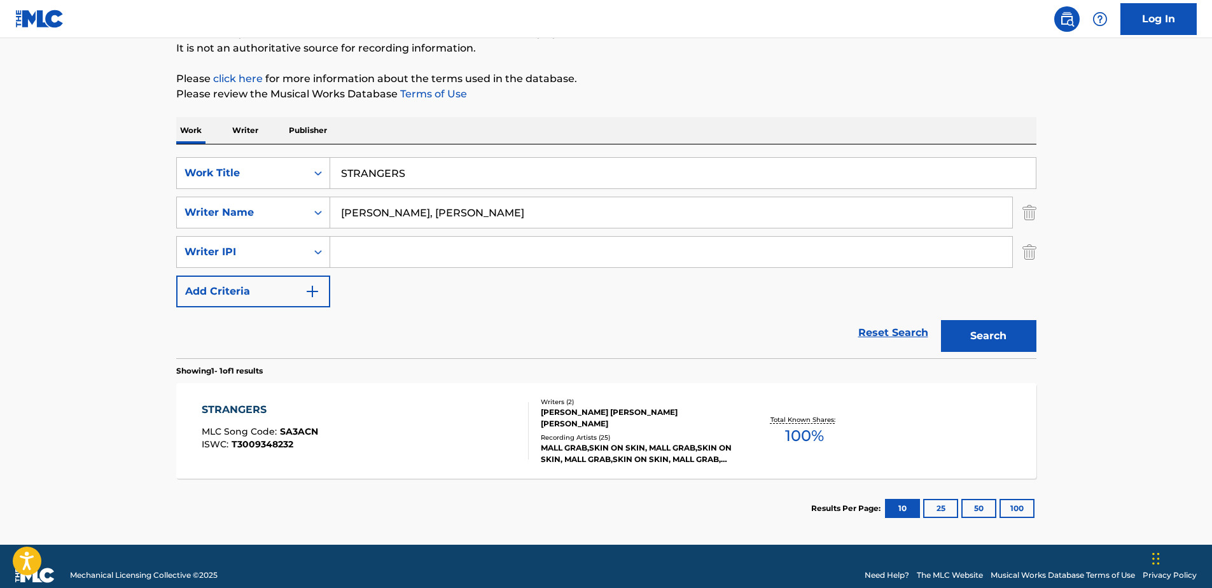
scroll to position [127, 0]
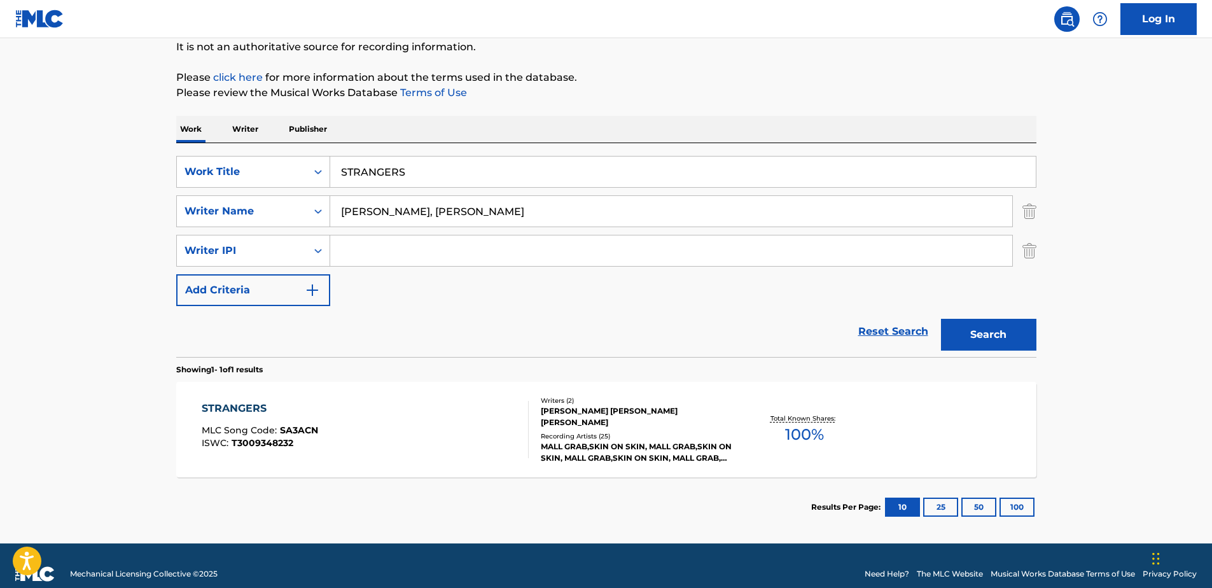
click at [424, 427] on div "STRANGERS MLC Song Code : SA3ACN ISWC : T3009348232" at bounding box center [365, 429] width 327 height 57
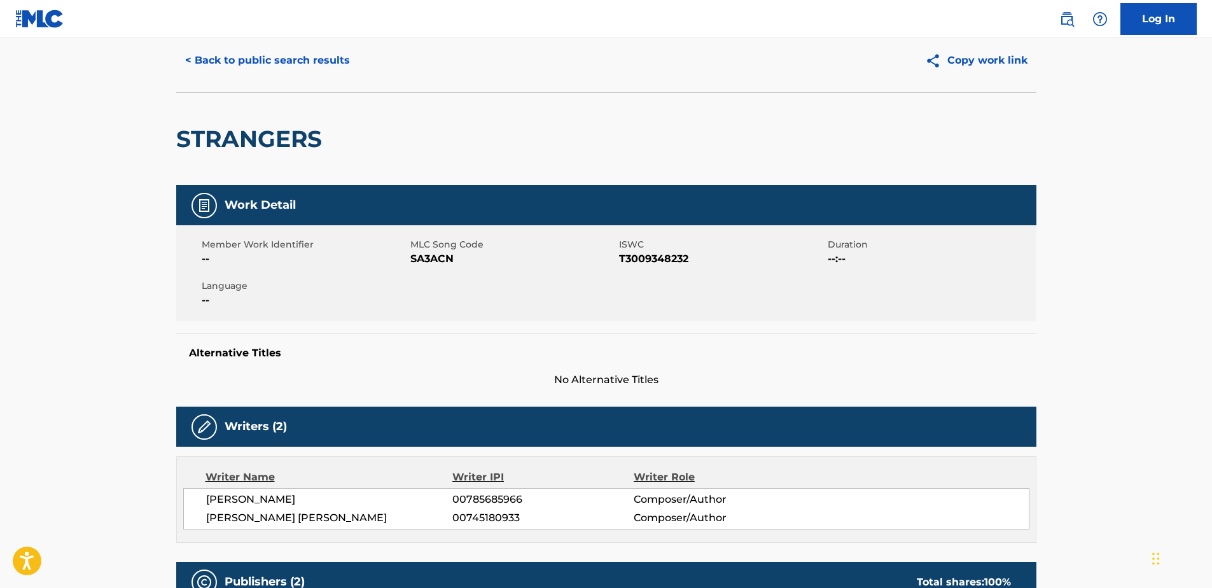
scroll to position [64, 0]
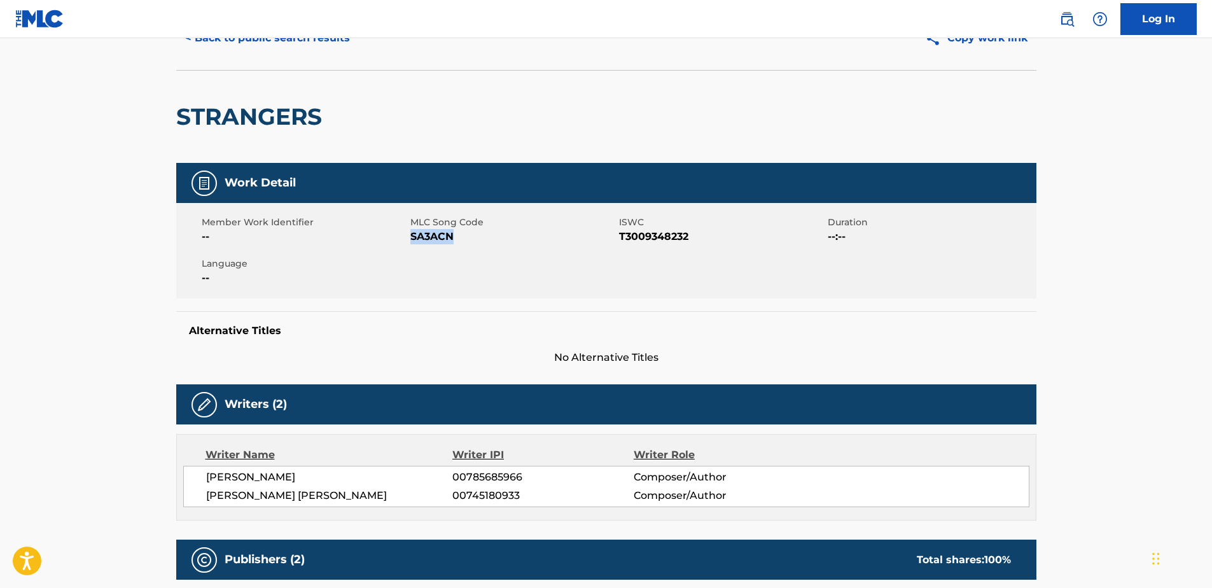
drag, startPoint x: 469, startPoint y: 237, endPoint x: 412, endPoint y: 239, distance: 56.7
click at [412, 239] on span "SA3ACN" at bounding box center [513, 236] width 206 height 15
copy span "SA3ACN"
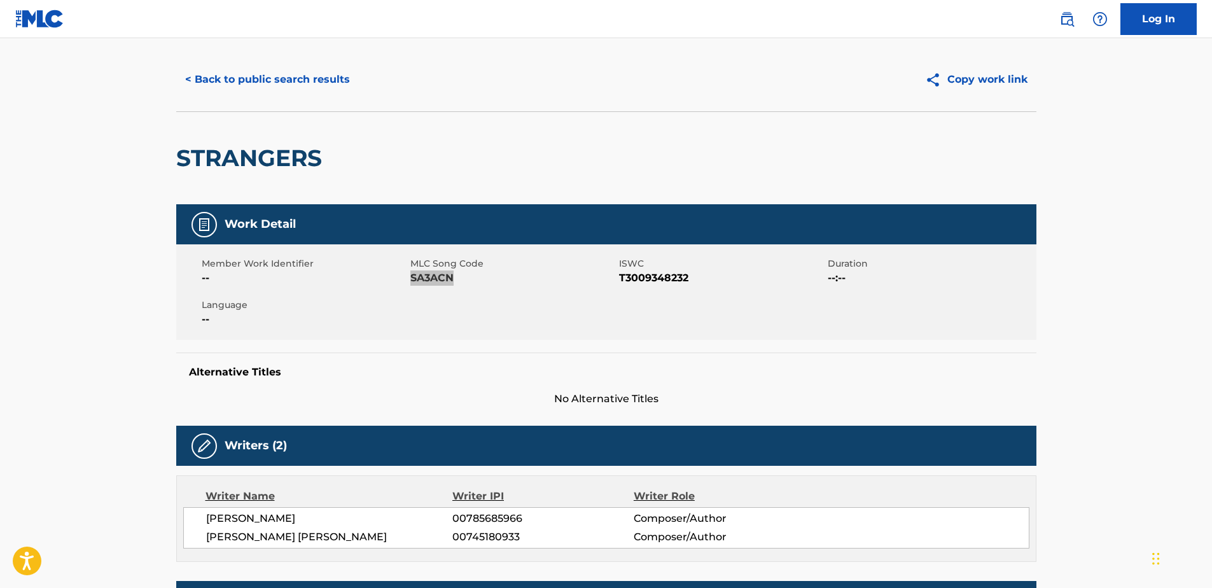
scroll to position [0, 0]
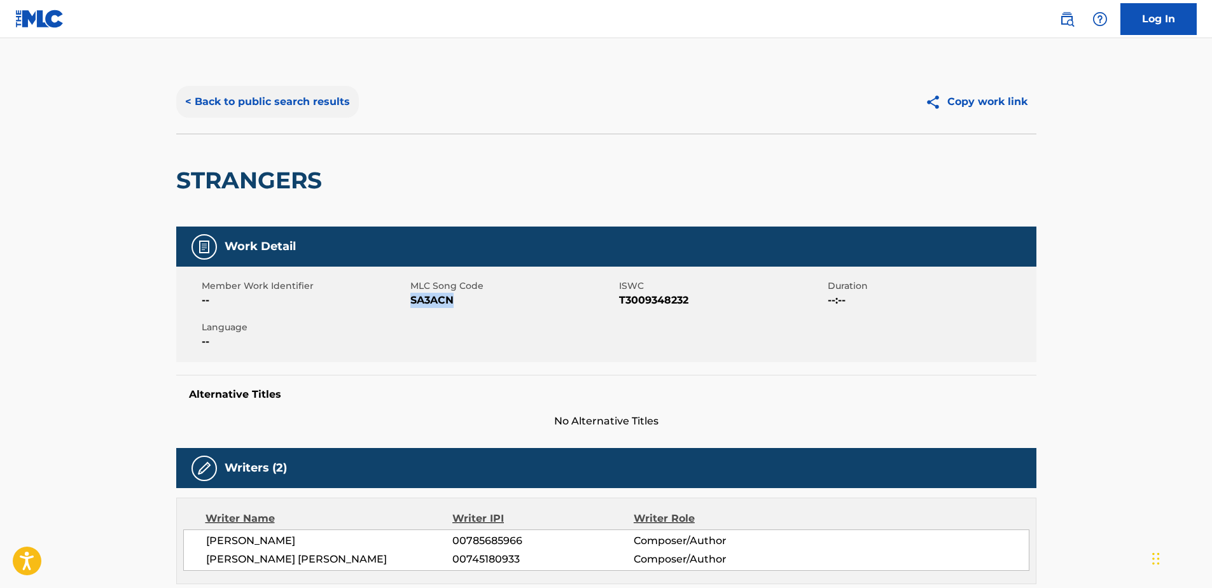
click at [288, 110] on button "< Back to public search results" at bounding box center [267, 102] width 183 height 32
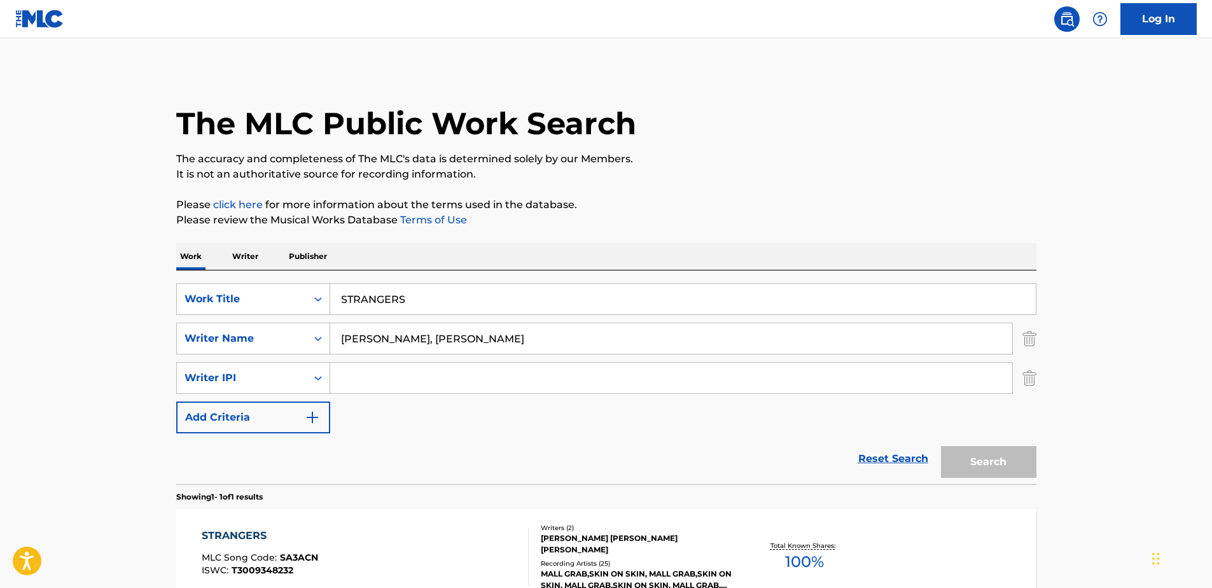
scroll to position [32, 0]
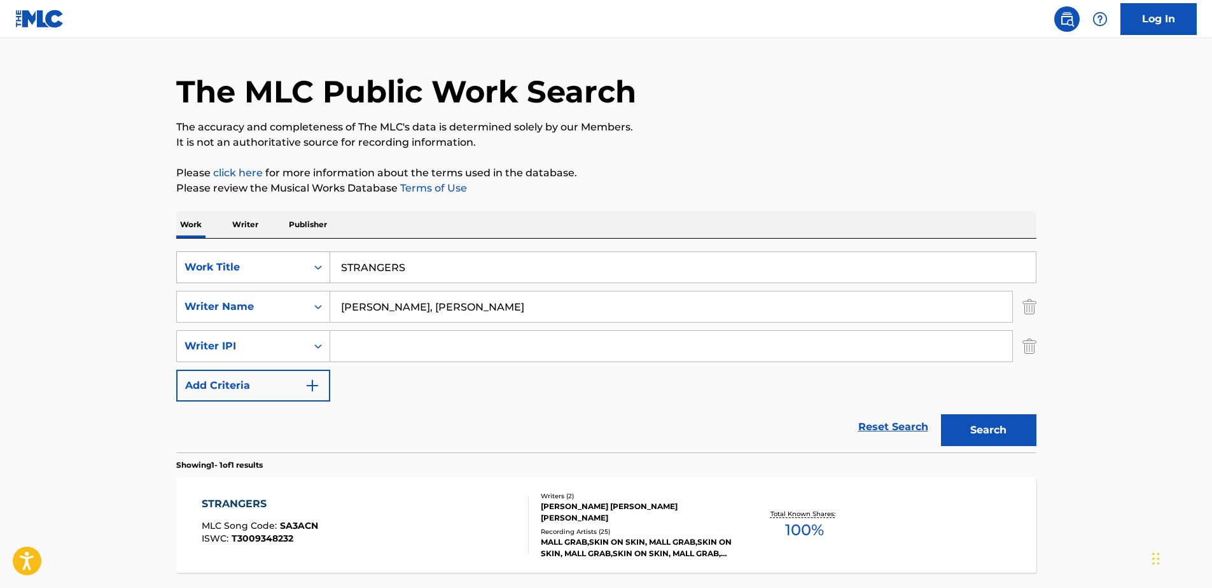
drag, startPoint x: 424, startPoint y: 268, endPoint x: 193, endPoint y: 255, distance: 230.7
click at [195, 255] on div "SearchWithCriteria329d81af-4109-4d0a-96ab-79263be2df6e Work Title STRANGERS" at bounding box center [606, 267] width 860 height 32
paste input "LOSING MYSELF"
type input "LOSING MYSELF"
drag, startPoint x: 371, startPoint y: 308, endPoint x: 201, endPoint y: 307, distance: 169.9
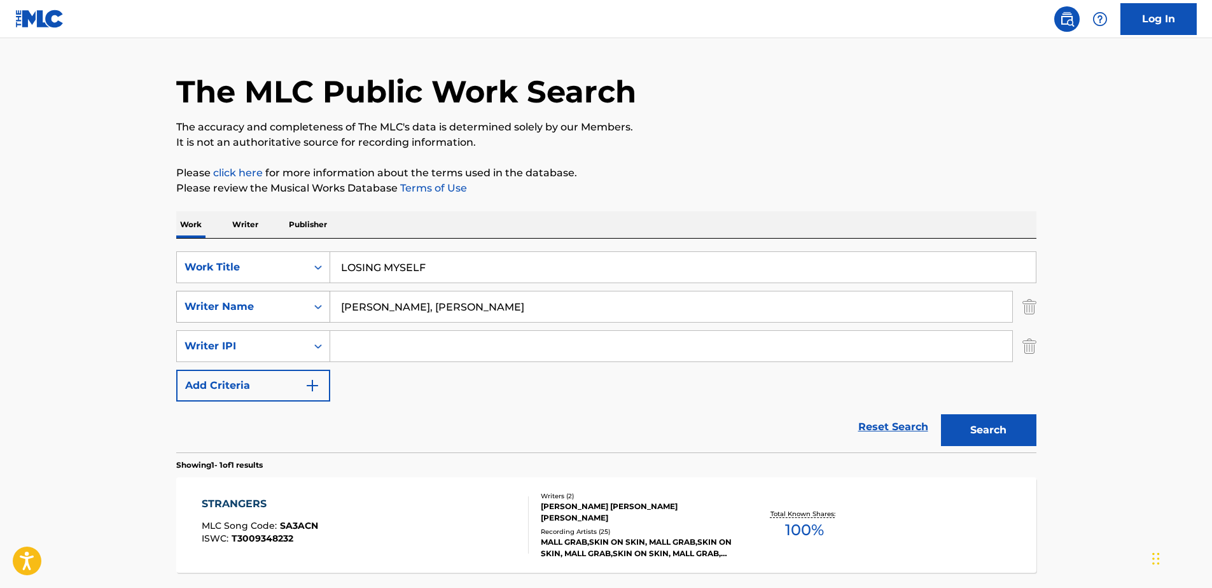
click at [201, 307] on div "SearchWithCriteria6e757945-d42a-4b48-b101-578a2e5e6d8f Writer Name [PERSON_NAME…" at bounding box center [606, 307] width 860 height 32
type input "MITS"
click at [941, 414] on button "Search" at bounding box center [988, 430] width 95 height 32
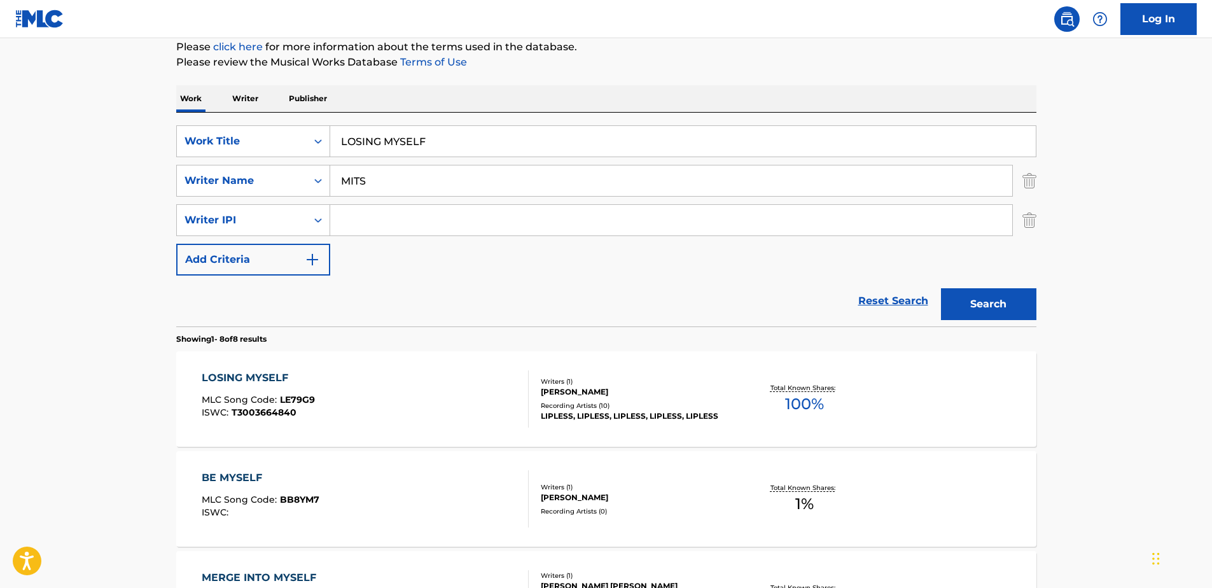
scroll to position [159, 0]
click at [396, 390] on div "LOSING MYSELF MLC Song Code : LE79G9 ISWC : T3003664840" at bounding box center [365, 397] width 327 height 57
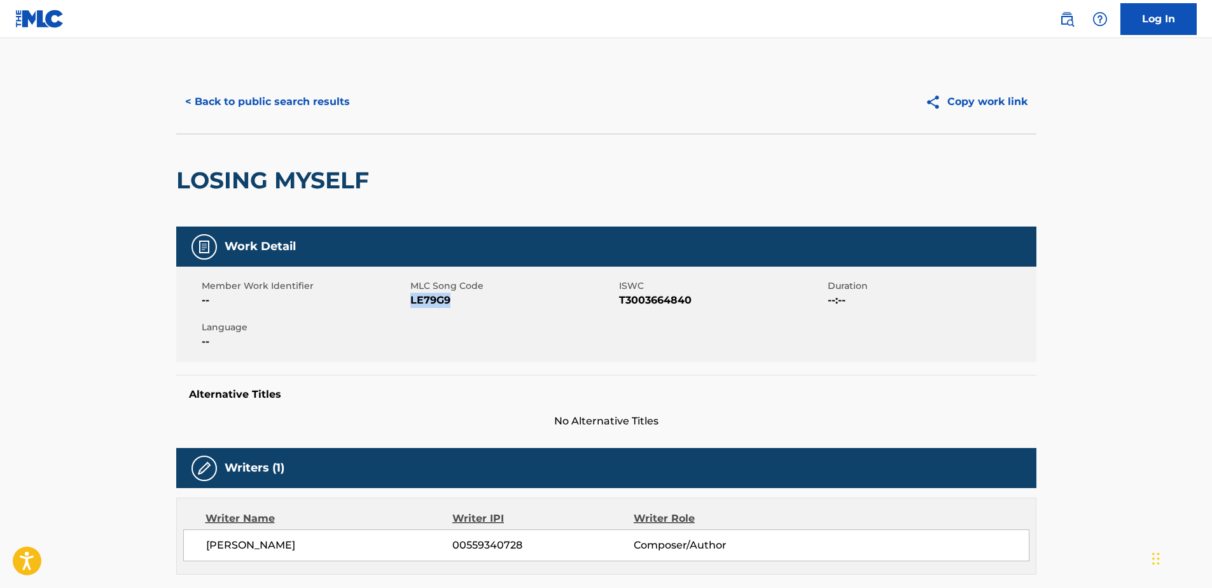
drag, startPoint x: 488, startPoint y: 316, endPoint x: 412, endPoint y: 304, distance: 77.3
click at [412, 304] on div "Member Work Identifier -- MLC Song Code LE79G9 ISWC T3003664840 Duration --:-- …" at bounding box center [606, 314] width 860 height 95
copy span "LE79G9"
click at [247, 95] on button "< Back to public search results" at bounding box center [267, 102] width 183 height 32
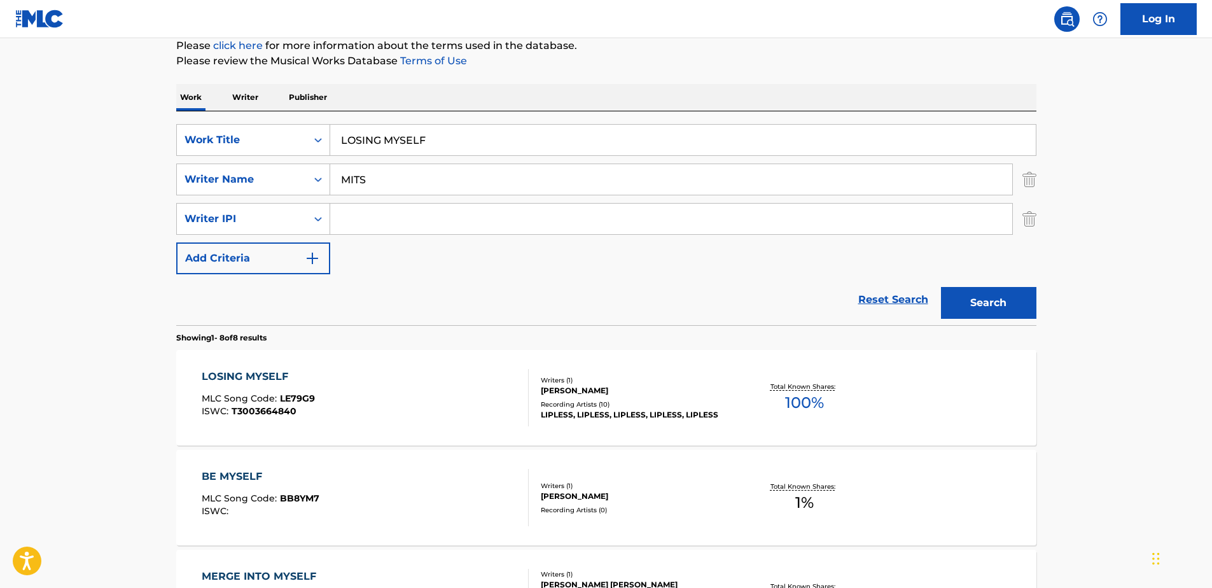
drag, startPoint x: 448, startPoint y: 143, endPoint x: 210, endPoint y: 123, distance: 238.8
click at [211, 123] on div "SearchWithCriteria329d81af-4109-4d0a-96ab-79263be2df6e Work Title LOSING MYSELF…" at bounding box center [606, 218] width 860 height 214
paste input "VOYAGE"
type input "VOYAGE"
drag, startPoint x: 382, startPoint y: 176, endPoint x: 307, endPoint y: 170, distance: 75.3
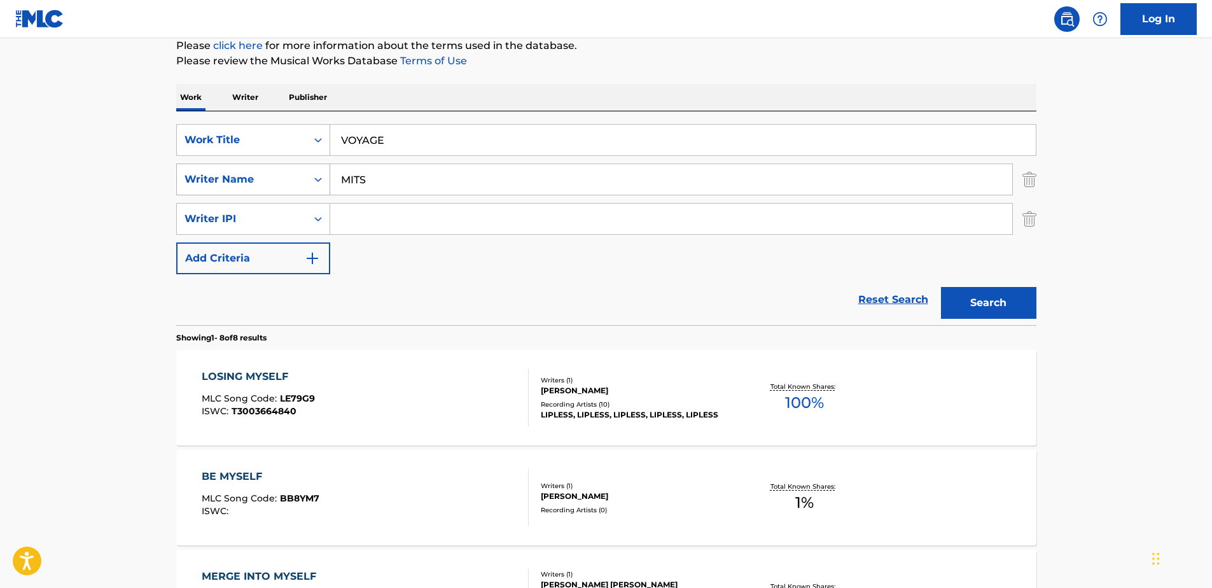
click at [308, 170] on div "SearchWithCriteria6e757945-d42a-4b48-b101-578a2e5e6d8f Writer Name MITS" at bounding box center [606, 180] width 860 height 32
type input "BURNS"
click at [941, 287] on button "Search" at bounding box center [988, 303] width 95 height 32
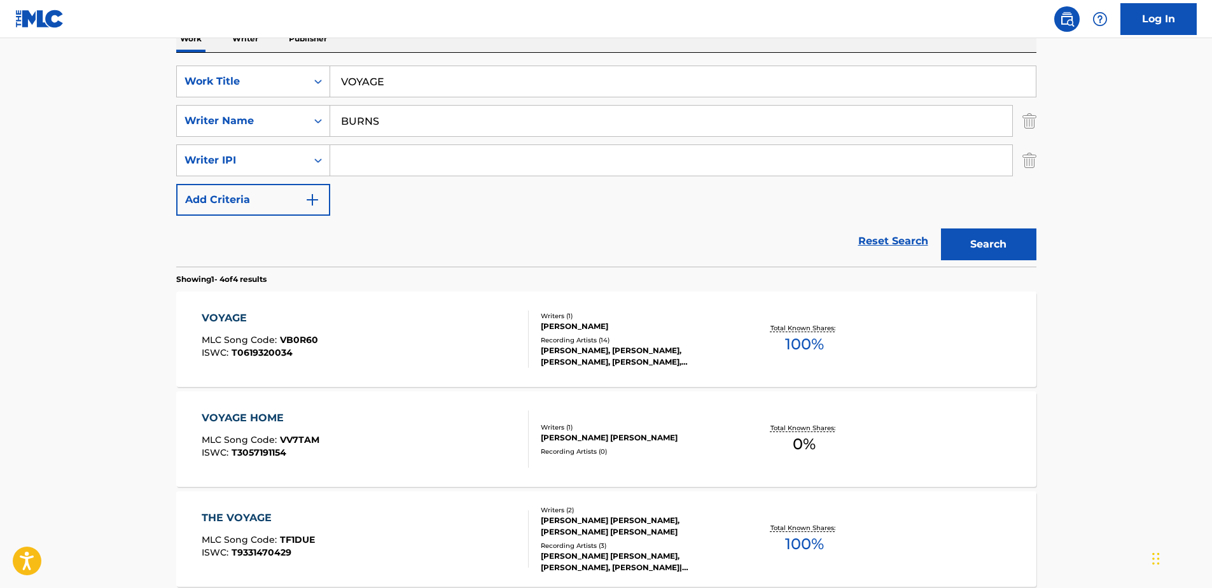
scroll to position [286, 0]
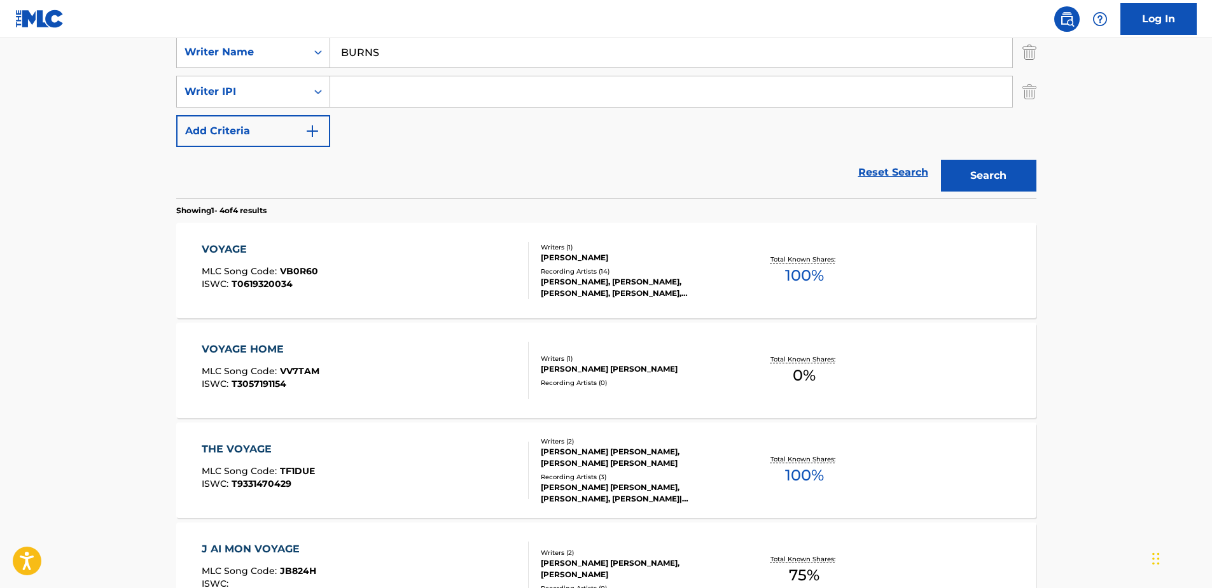
click at [358, 234] on div "VOYAGE MLC Song Code : VB0R60 ISWC : T0619320034 Writers ( 1 ) [PERSON_NAME] Re…" at bounding box center [606, 270] width 860 height 95
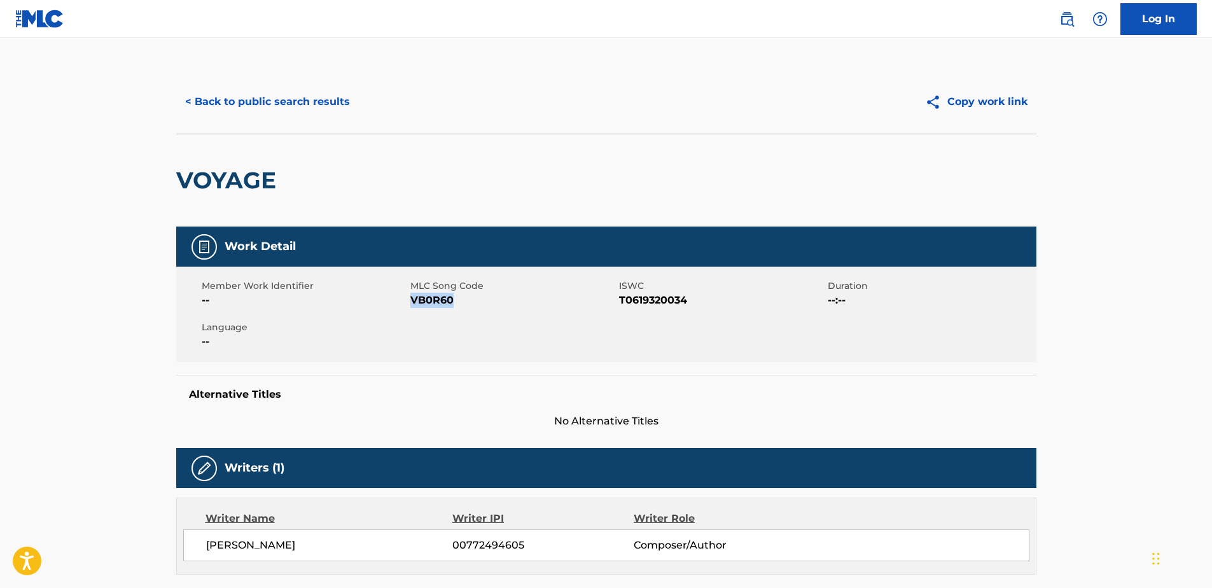
drag, startPoint x: 508, startPoint y: 301, endPoint x: 411, endPoint y: 303, distance: 96.7
click at [411, 303] on span "VB0R60" at bounding box center [513, 300] width 206 height 15
copy span "VB0R60"
click at [319, 97] on button "< Back to public search results" at bounding box center [267, 102] width 183 height 32
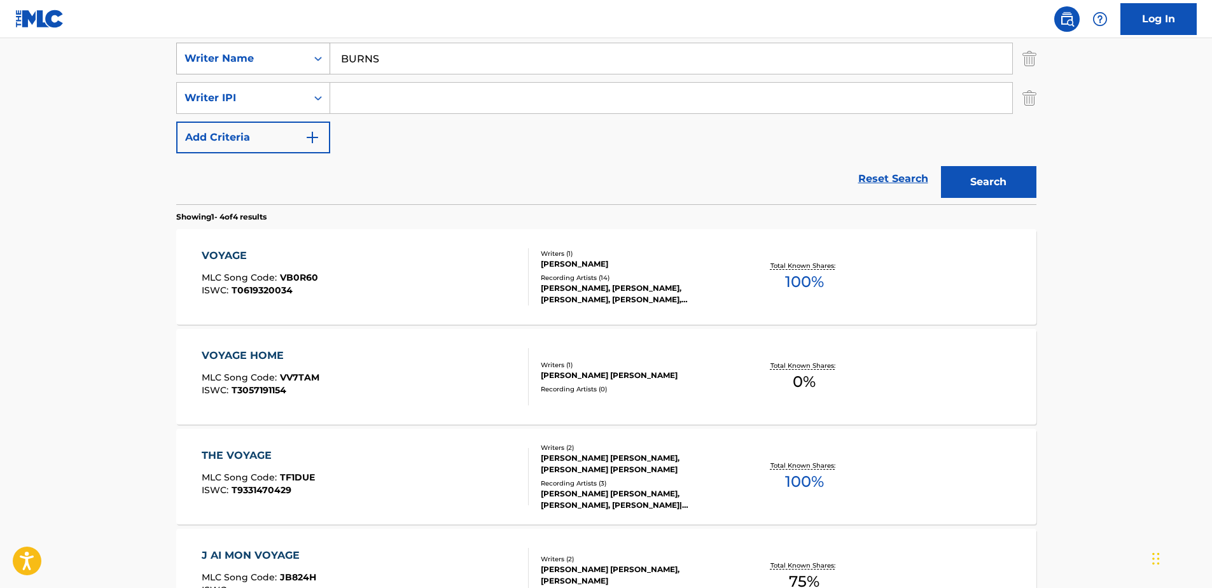
drag, startPoint x: 408, startPoint y: 69, endPoint x: 277, endPoint y: 52, distance: 132.1
click at [277, 52] on div "SearchWithCriteria6e757945-d42a-4b48-b101-578a2e5e6d8f Writer Name [PERSON_NAME]" at bounding box center [606, 59] width 860 height 32
paste input "NULLA IN MUNDO PAX SINCERA"
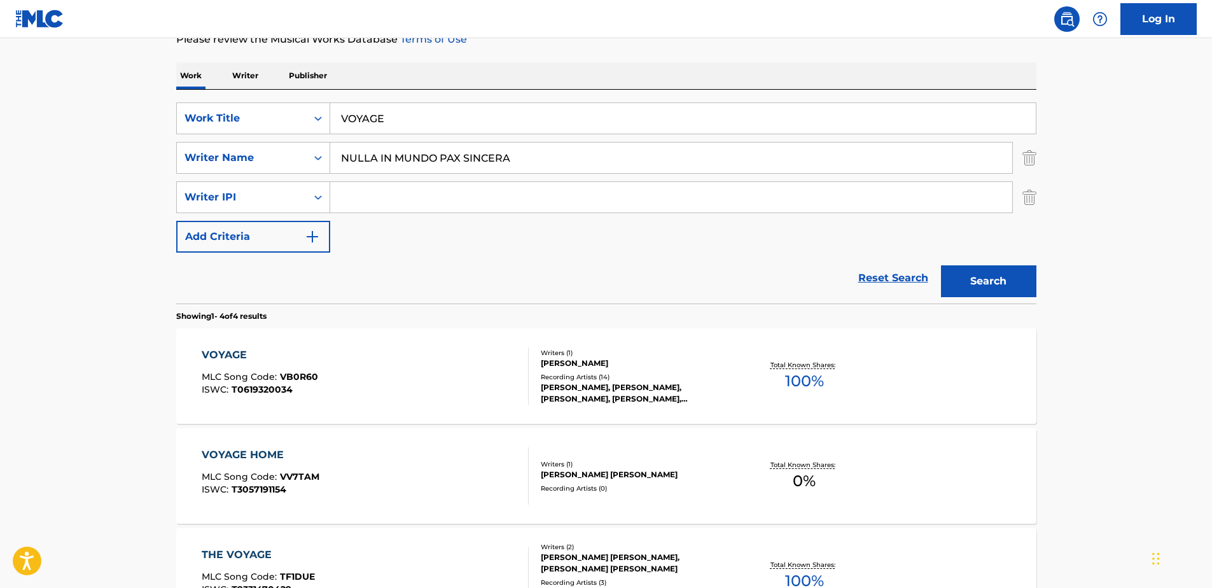
scroll to position [25, 0]
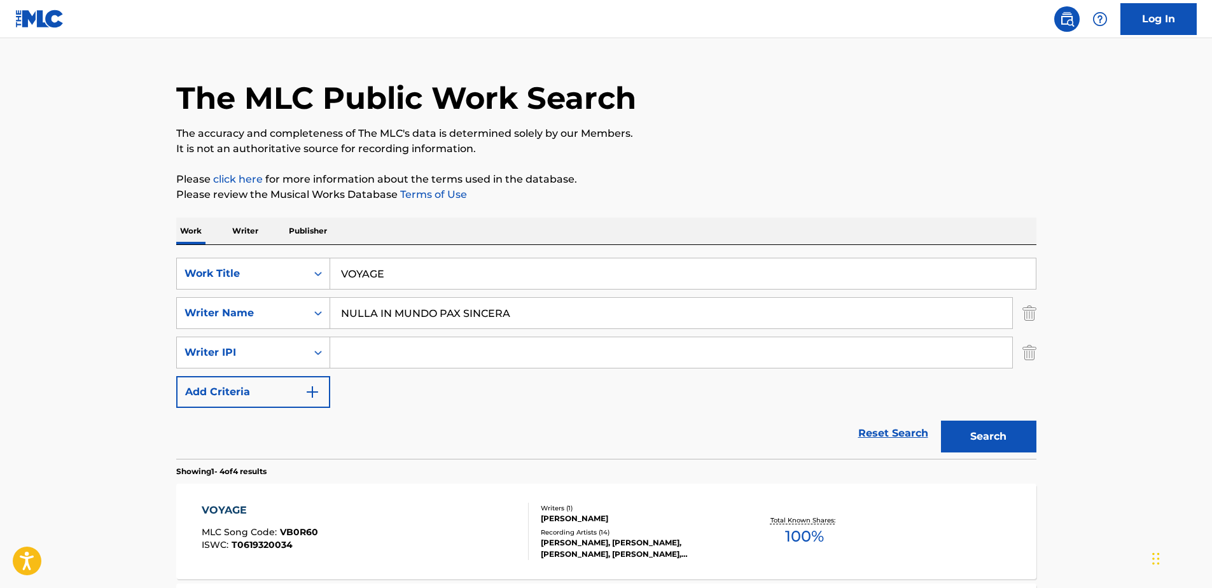
type input "NULLA IN MUNDO PAX SINCERA"
drag, startPoint x: 417, startPoint y: 272, endPoint x: 312, endPoint y: 296, distance: 107.0
click at [284, 272] on div "SearchWithCriteria329d81af-4109-4d0a-96ab-79263be2df6e Work Title VOYAGE" at bounding box center [606, 274] width 860 height 32
paste input "NULLA IN MUNDO PAX SINCERA"
type input "NULLA IN MUNDO PAX SINCERA"
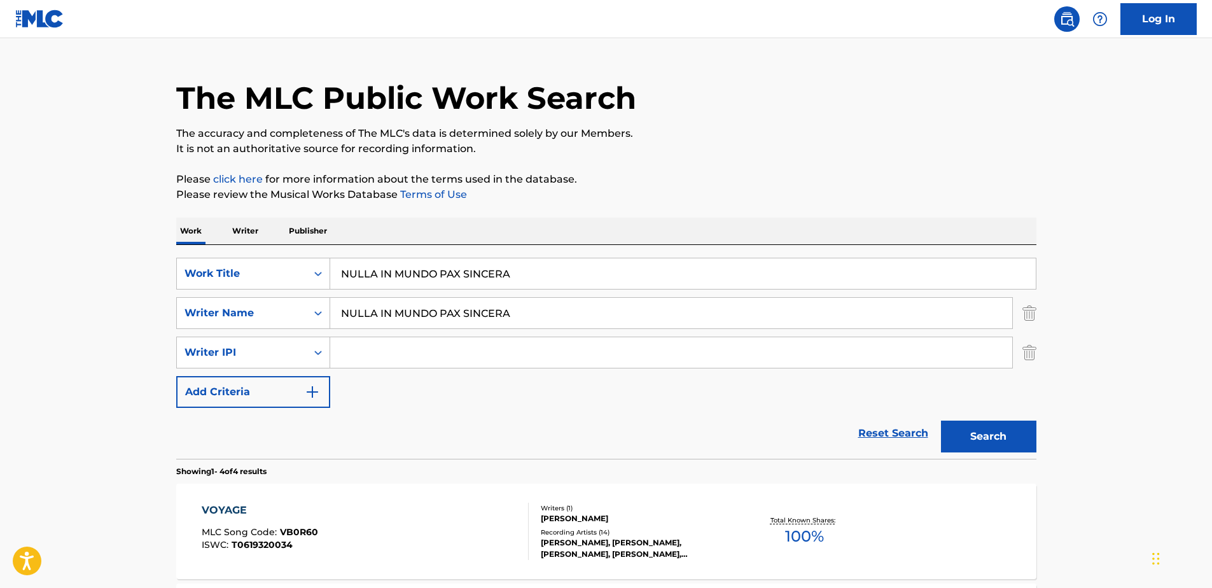
drag, startPoint x: 571, startPoint y: 314, endPoint x: 417, endPoint y: 340, distance: 155.4
click at [286, 297] on div "SearchWithCriteria6e757945-d42a-4b48-b101-578a2e5e6d8f Writer Name NULLA IN MUN…" at bounding box center [606, 313] width 860 height 32
click at [958, 431] on button "Search" at bounding box center [988, 437] width 95 height 32
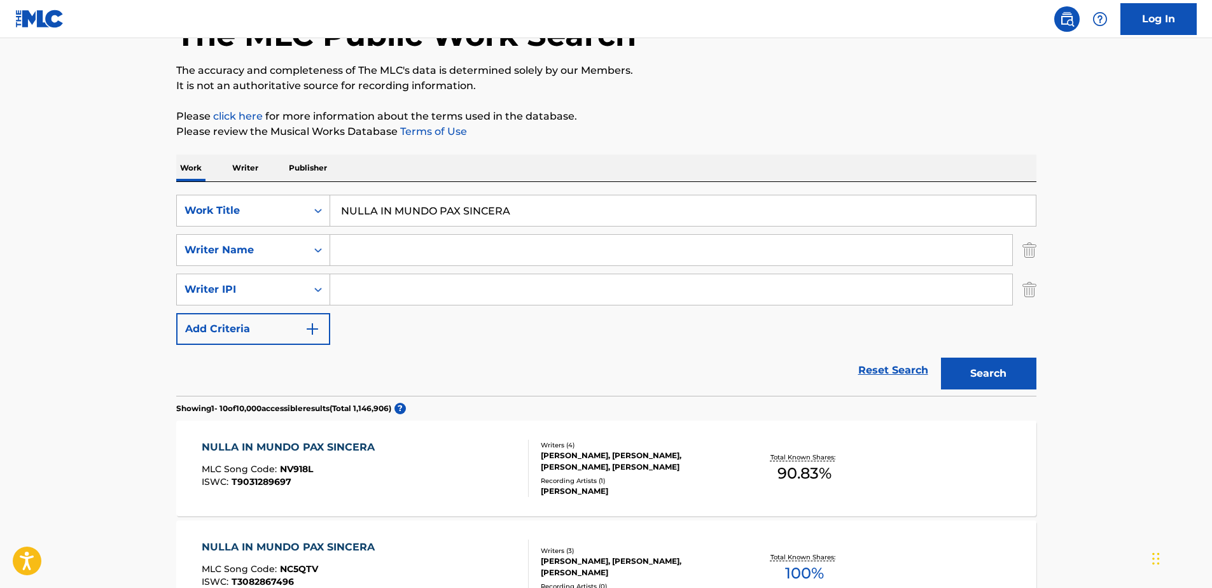
scroll to position [89, 0]
click at [362, 252] on input "Search Form" at bounding box center [671, 249] width 682 height 31
paste input "HIRSCHFELDER"
type input "HIRSCHFELDER"
click at [940, 365] on div "Search" at bounding box center [986, 369] width 102 height 51
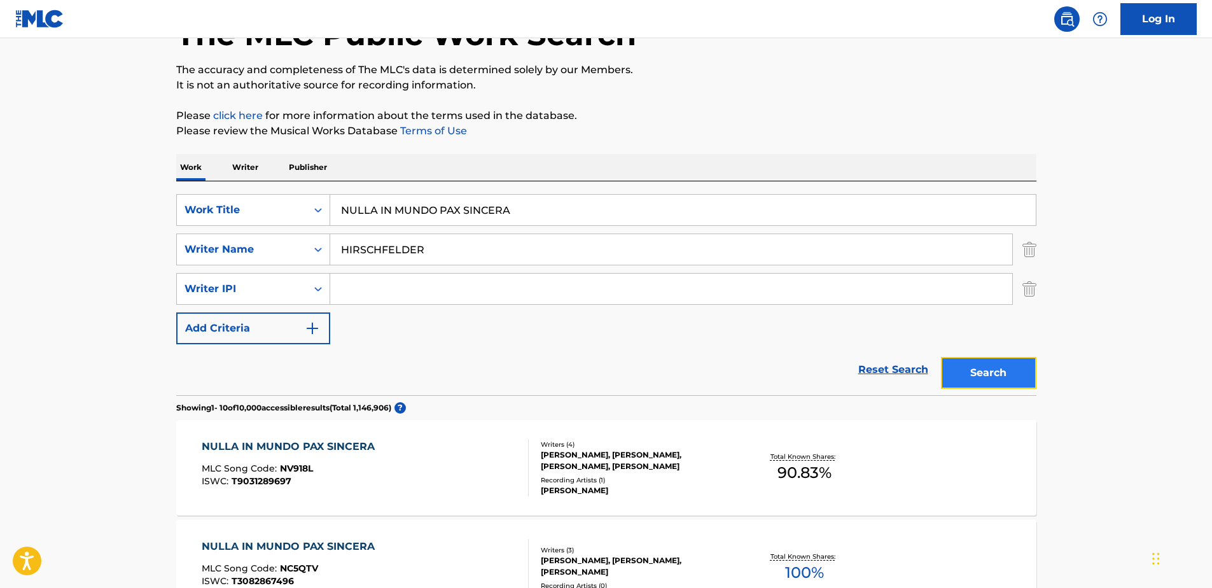
click at [954, 369] on button "Search" at bounding box center [988, 373] width 95 height 32
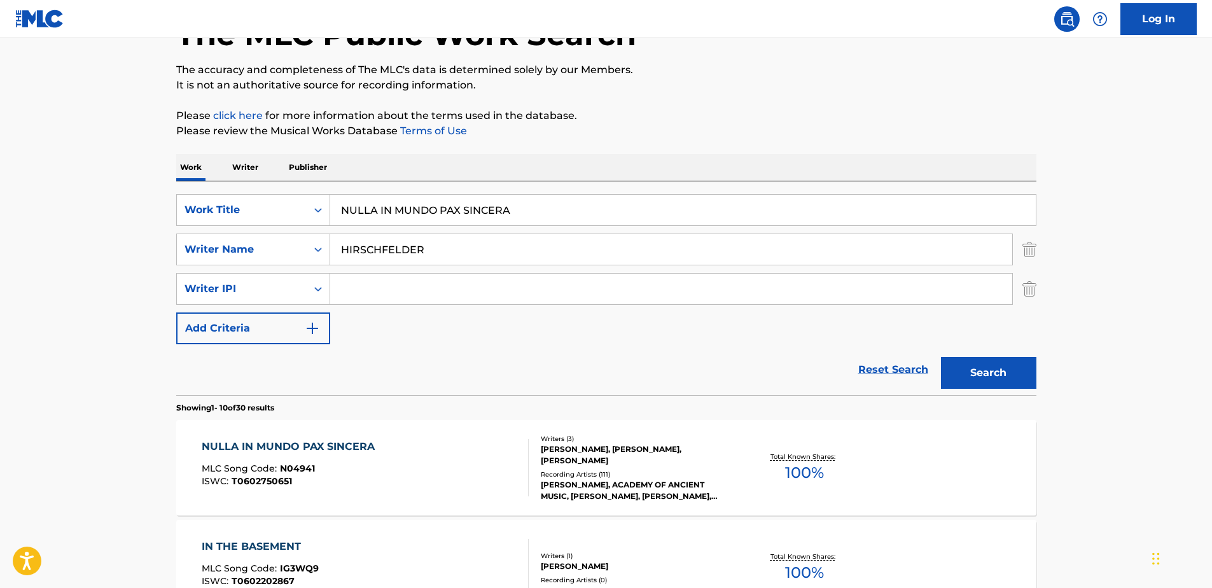
click at [451, 468] on div "NULLA IN MUNDO PAX SINCERA MLC Song Code : N04941 ISWC : T0602750651" at bounding box center [365, 467] width 327 height 57
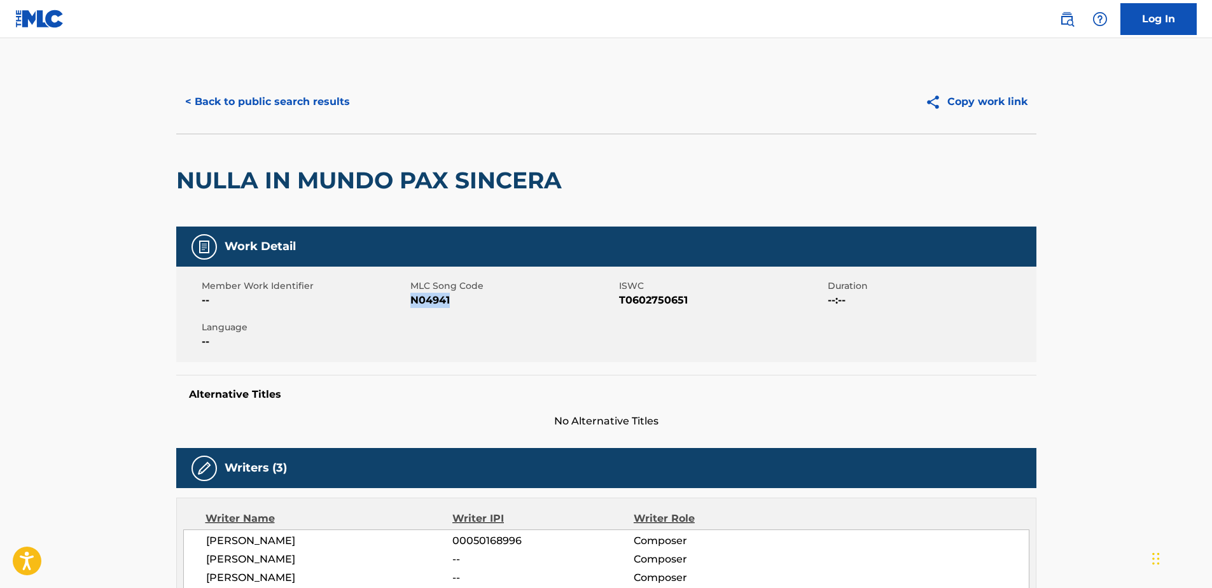
drag, startPoint x: 459, startPoint y: 302, endPoint x: 410, endPoint y: 303, distance: 49.0
click at [410, 303] on span "N04941" at bounding box center [513, 300] width 206 height 15
copy span "N04941"
click at [331, 94] on button "< Back to public search results" at bounding box center [267, 102] width 183 height 32
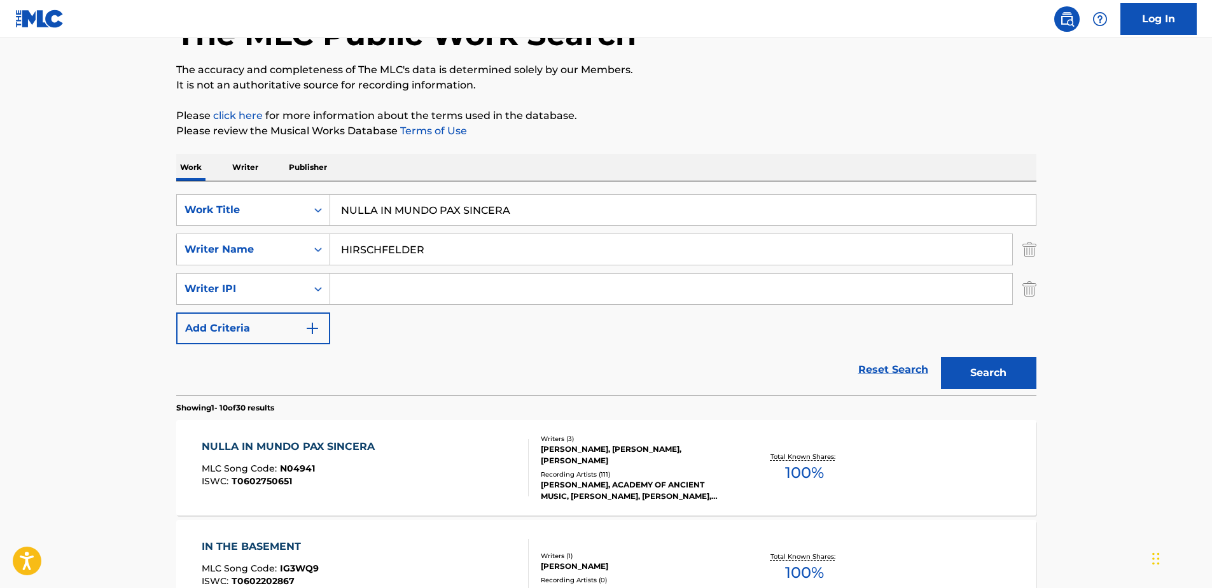
drag, startPoint x: 546, startPoint y: 211, endPoint x: 174, endPoint y: 178, distance: 373.0
paste input "FORGET ABOUT YOU"
type input "FORGET ABOUT YOU"
click at [1002, 365] on button "Search" at bounding box center [988, 373] width 95 height 32
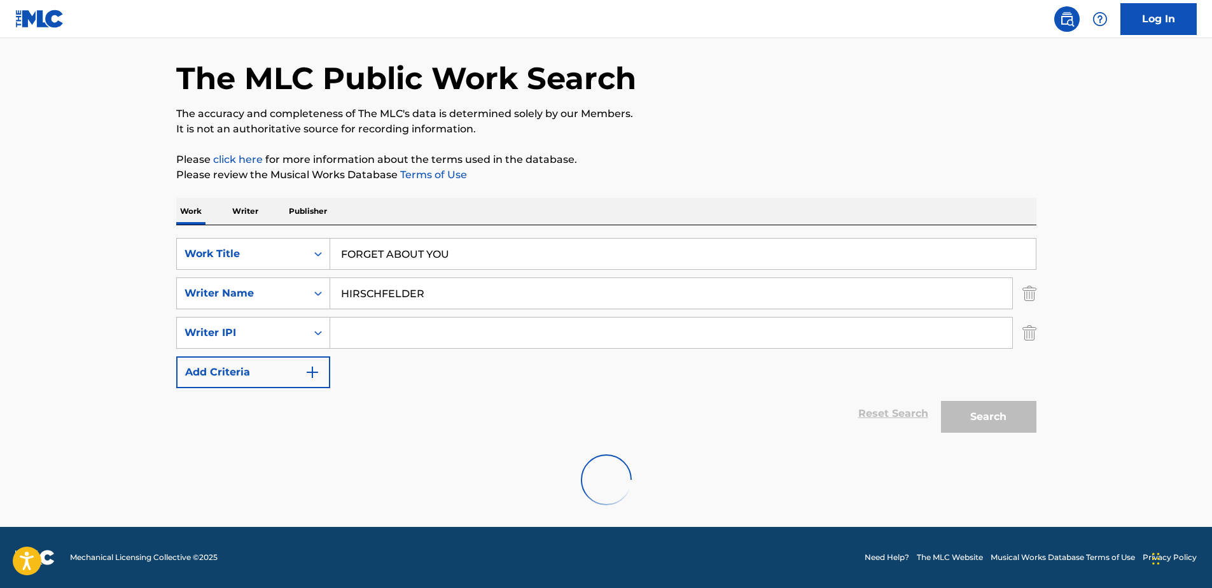
scroll to position [45, 0]
drag, startPoint x: 485, startPoint y: 291, endPoint x: 295, endPoint y: 293, distance: 190.2
click at [295, 293] on div "SearchWithCriteria6e757945-d42a-4b48-b101-578a2e5e6d8f Writer Name [PERSON_NAME]" at bounding box center [606, 293] width 860 height 32
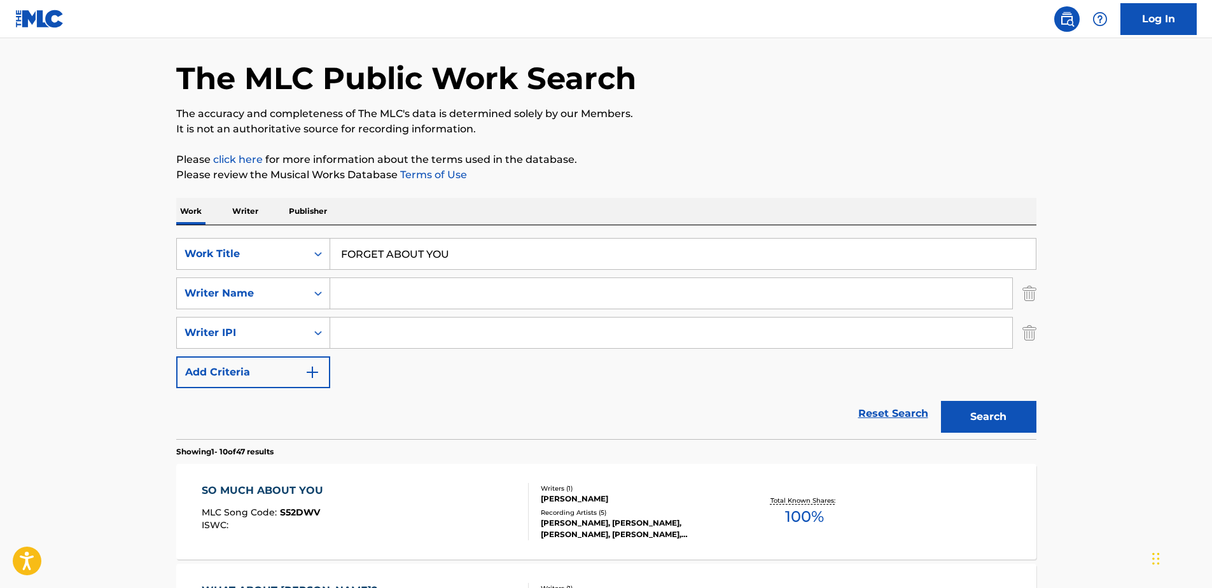
paste input "FOUNTAIN"
type input "FOUNTAIN"
click at [993, 400] on div "Search" at bounding box center [986, 413] width 102 height 51
click at [965, 414] on button "Search" at bounding box center [988, 417] width 95 height 32
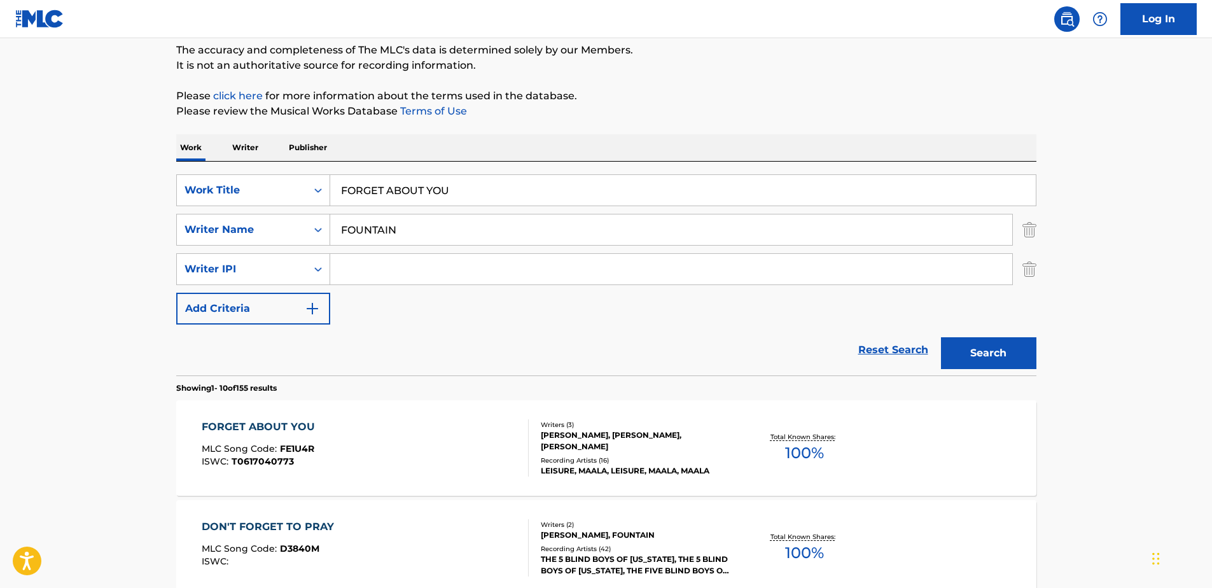
click at [398, 419] on div "FORGET ABOUT YOU MLC Song Code : FE1U4R ISWC : T0617040773 Writers ( 3 ) [PERSO…" at bounding box center [606, 447] width 860 height 95
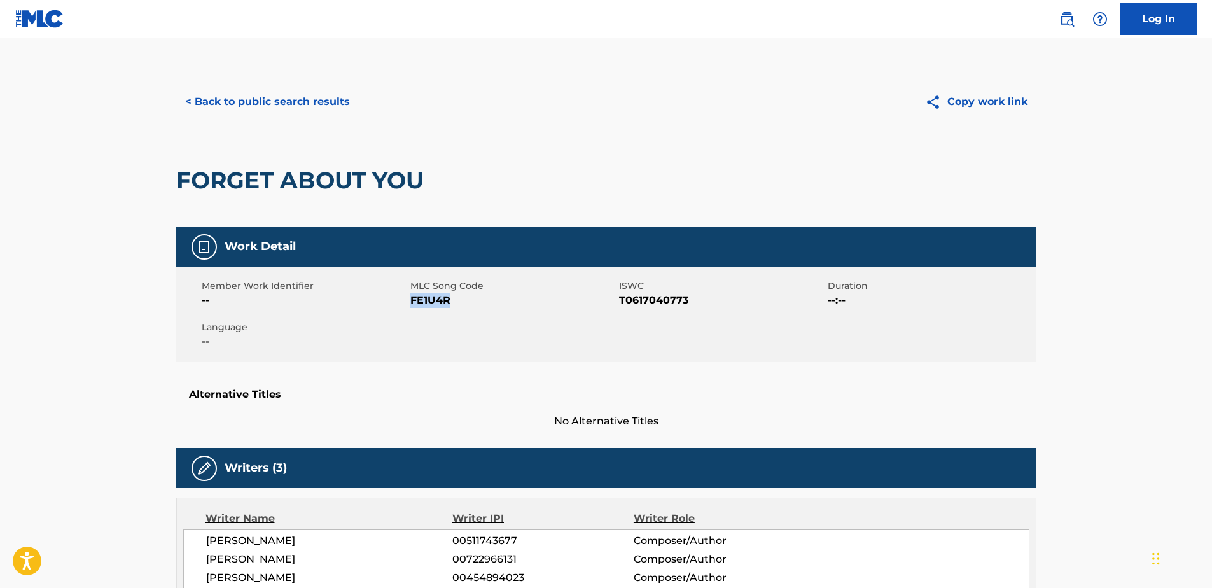
drag, startPoint x: 479, startPoint y: 308, endPoint x: 412, endPoint y: 303, distance: 67.0
click at [412, 303] on div "Member Work Identifier -- MLC Song Code FE1U4R ISWC T0617040773 Duration --:-- …" at bounding box center [606, 314] width 860 height 95
copy span "FE1U4R"
click at [293, 106] on button "< Back to public search results" at bounding box center [267, 102] width 183 height 32
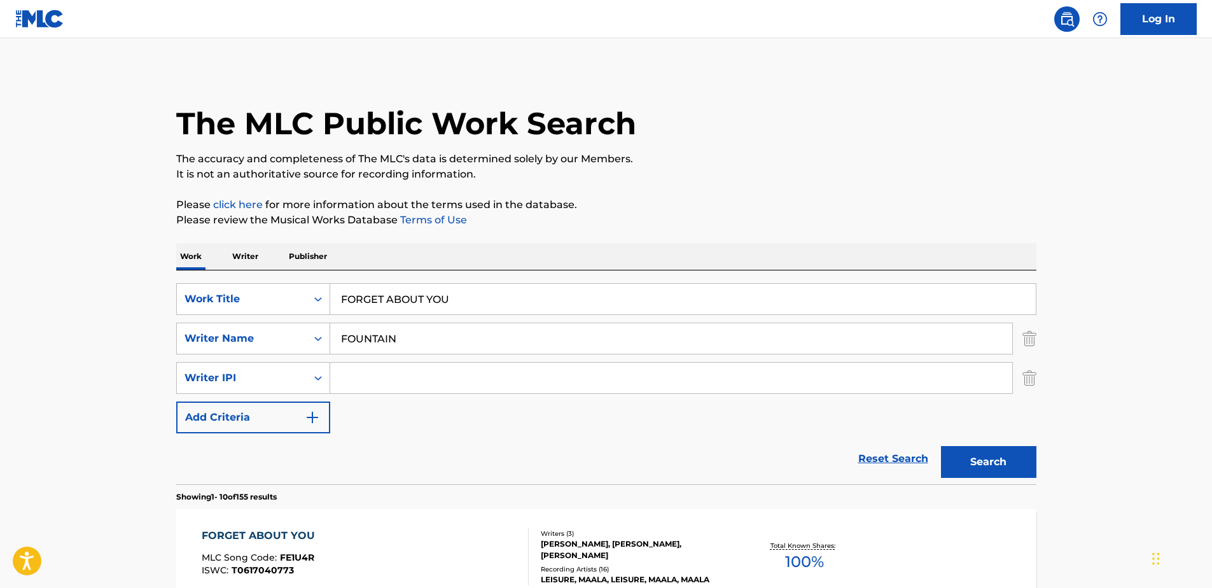
scroll to position [109, 0]
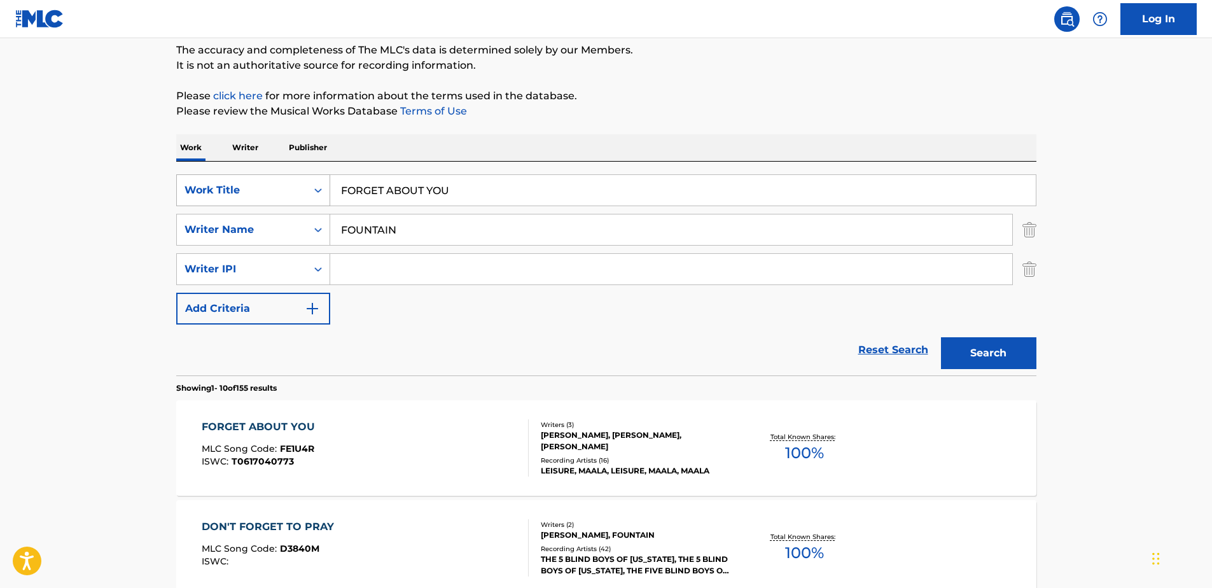
drag, startPoint x: 338, startPoint y: 189, endPoint x: 267, endPoint y: 190, distance: 71.9
click at [300, 188] on div "SearchWithCriteria329d81af-4109-4d0a-96ab-79263be2df6e Work Title FORGET ABOUT …" at bounding box center [606, 190] width 860 height 32
paste input "APPLESHINE CONTINUUM"
type input "APPLESHINE CONTINUUM"
drag, startPoint x: 404, startPoint y: 228, endPoint x: 204, endPoint y: 227, distance: 199.8
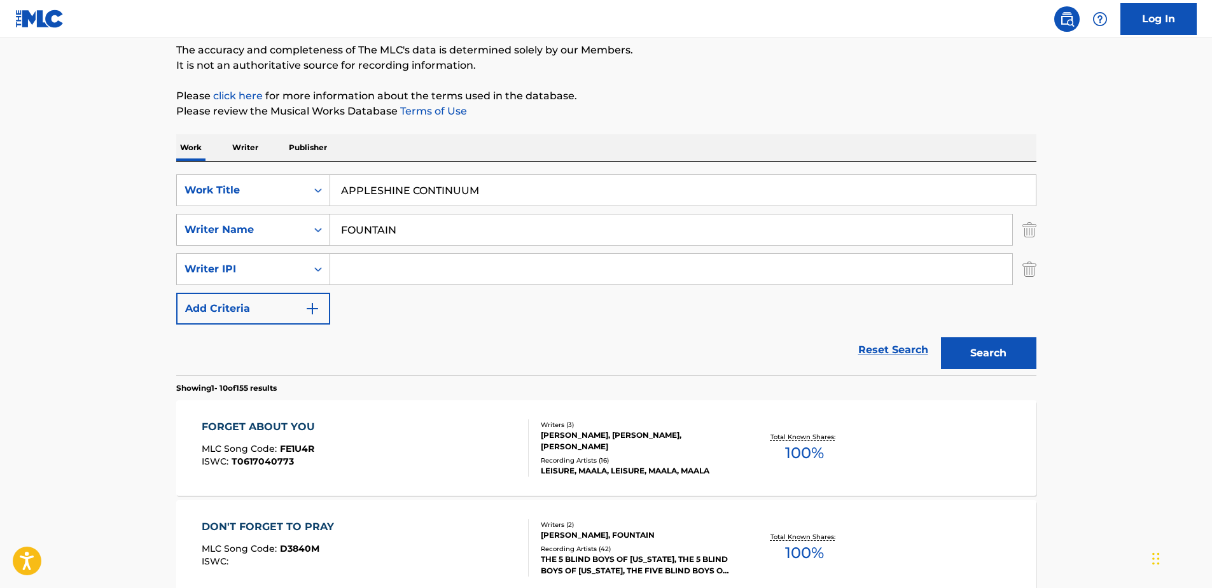
click at [206, 228] on div "SearchWithCriteria6e757945-d42a-4b48-b101-578a2e5e6d8f Writer Name FOUNTAIN" at bounding box center [606, 230] width 860 height 32
paste input "[PERSON_NAME]"
type input "[PERSON_NAME]"
click at [978, 349] on button "Search" at bounding box center [988, 353] width 95 height 32
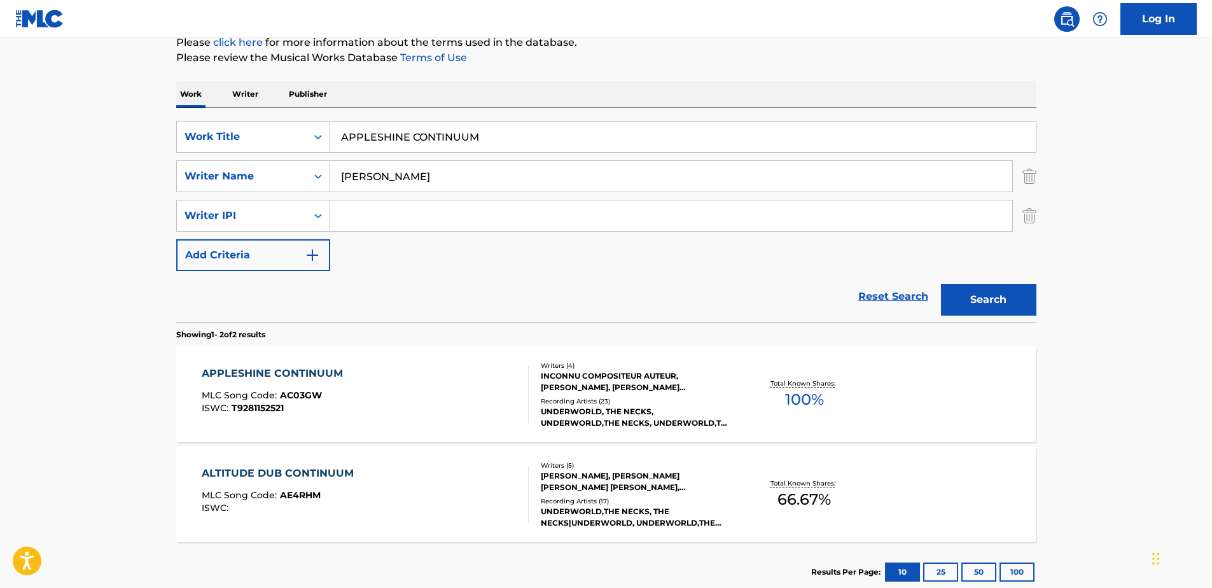
scroll to position [236, 0]
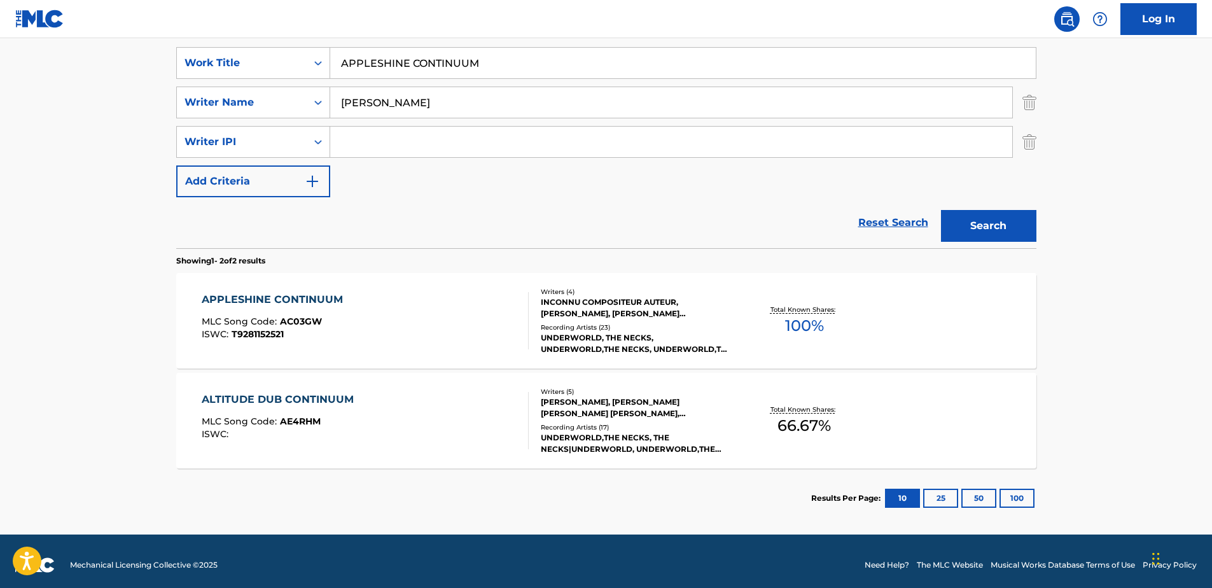
click at [462, 316] on div "APPLESHINE CONTINUUM MLC Song Code : AC03GW ISWC : T9281152521" at bounding box center [365, 320] width 327 height 57
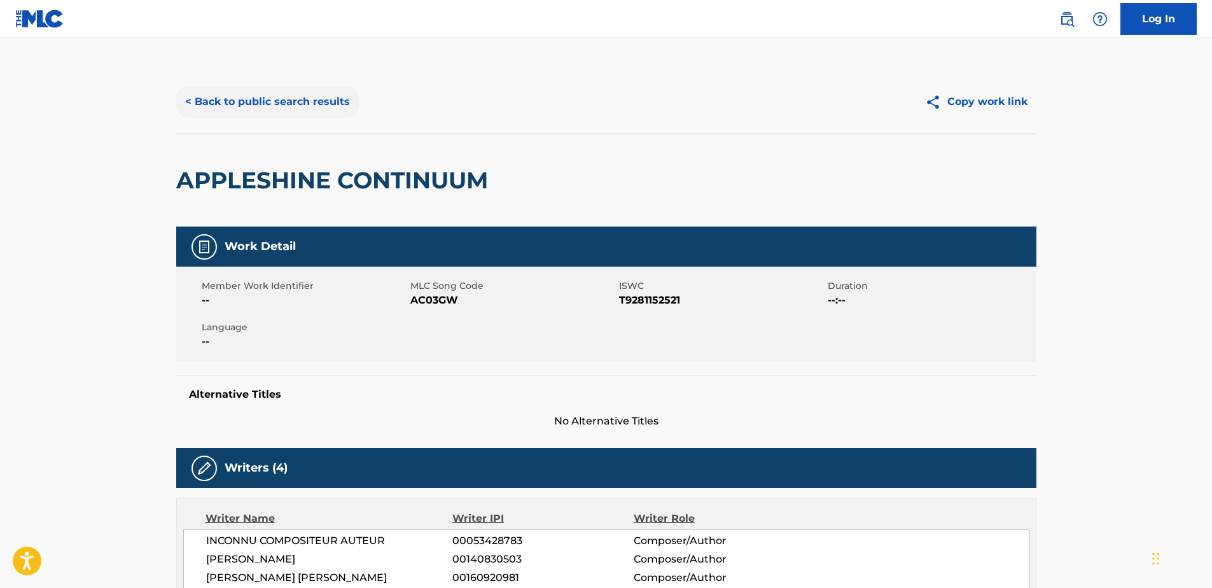
click at [284, 101] on button "< Back to public search results" at bounding box center [267, 102] width 183 height 32
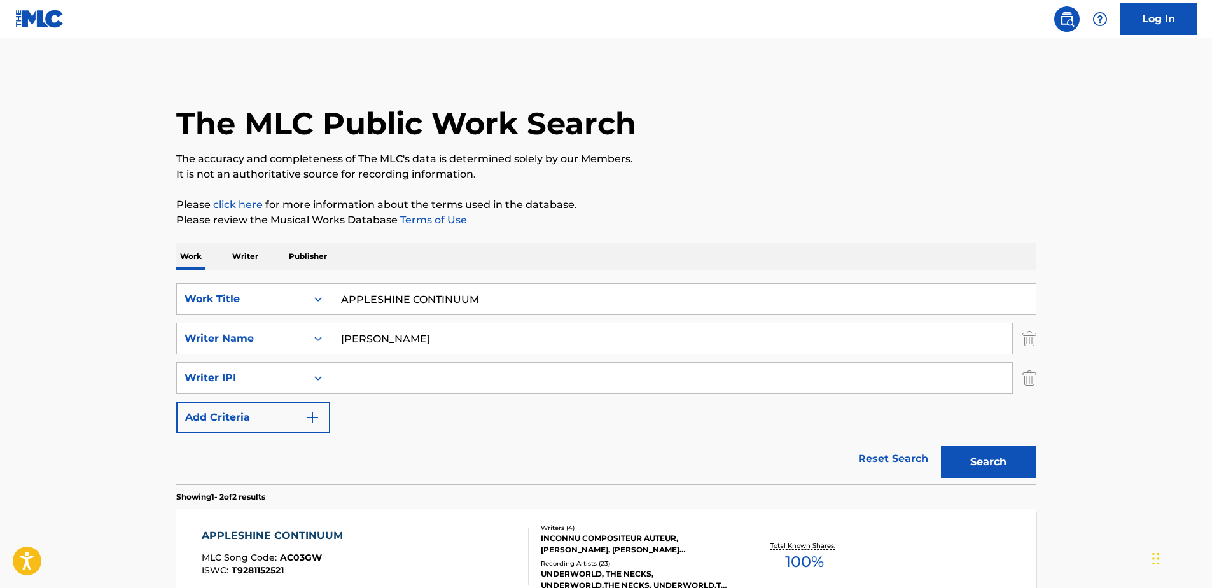
scroll to position [132, 0]
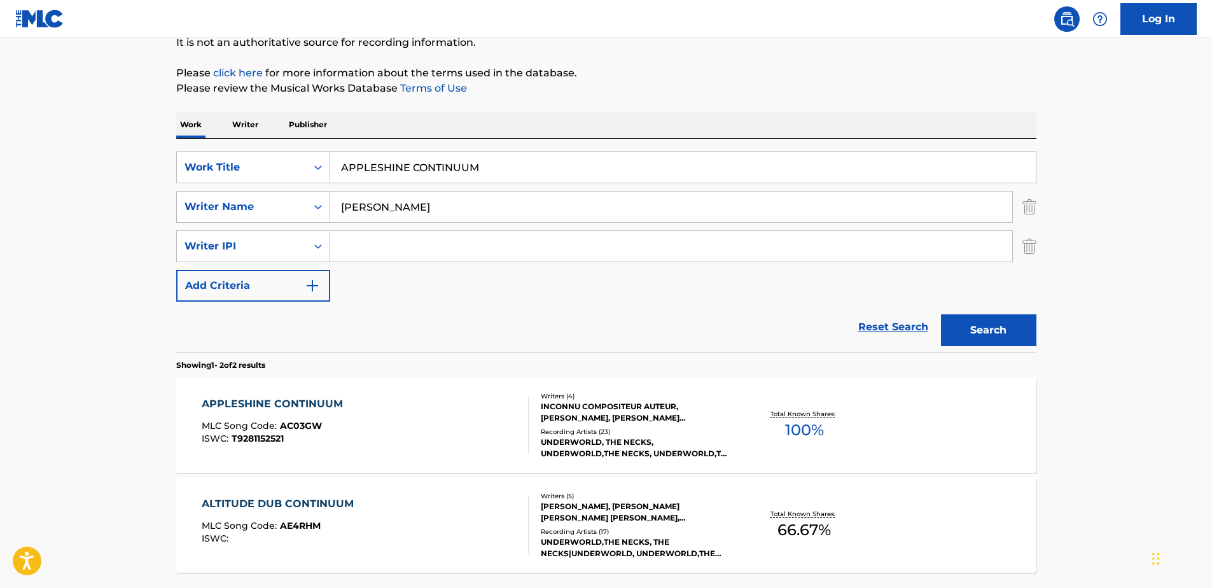
drag, startPoint x: 443, startPoint y: 202, endPoint x: 213, endPoint y: 212, distance: 229.9
click at [214, 212] on div "SearchWithCriteria6e757945-d42a-4b48-b101-578a2e5e6d8f Writer Name [PERSON_NAME]" at bounding box center [606, 207] width 860 height 32
paste input "SWANTON"
type input "SWANTON"
click at [991, 338] on button "Search" at bounding box center [988, 330] width 95 height 32
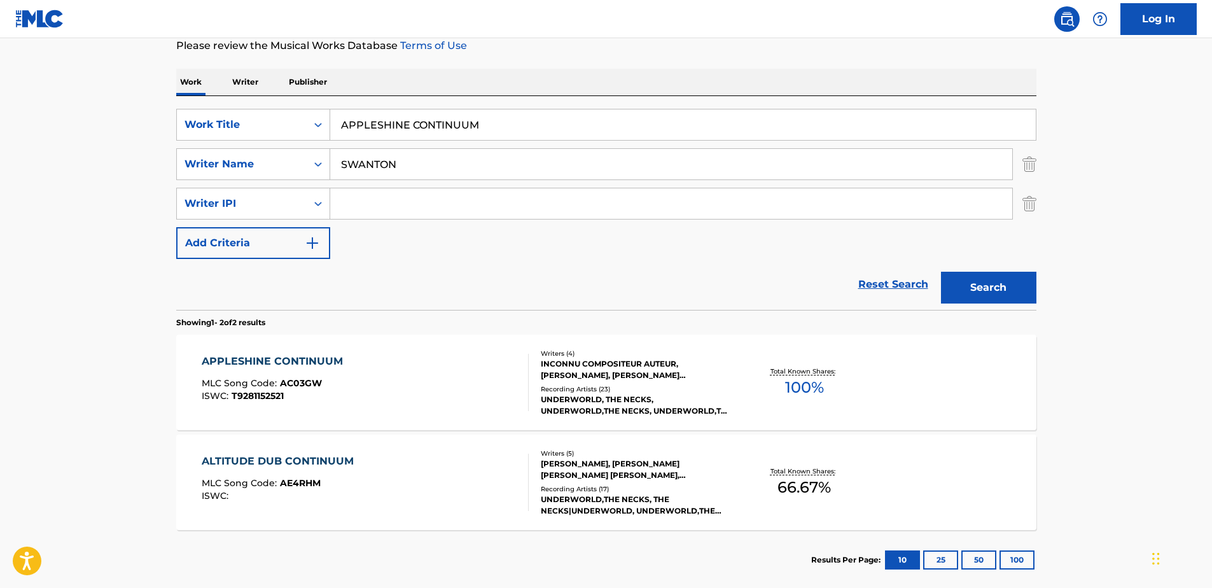
scroll to position [195, 0]
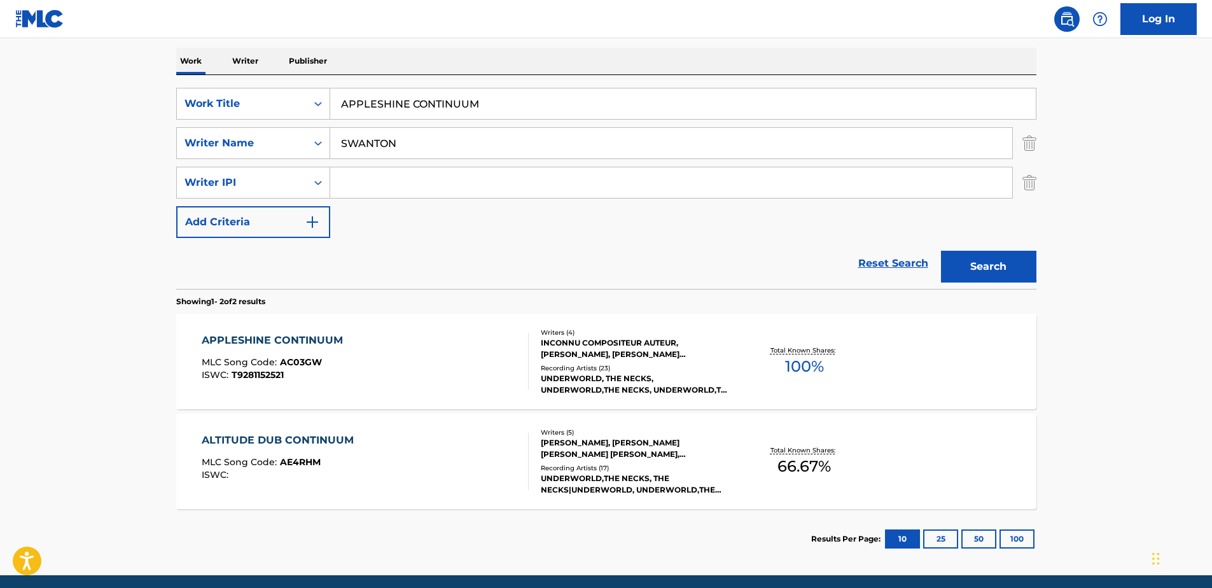
click at [366, 339] on div "APPLESHINE CONTINUUM MLC Song Code : AC03GW ISWC : T9281152521" at bounding box center [365, 361] width 327 height 57
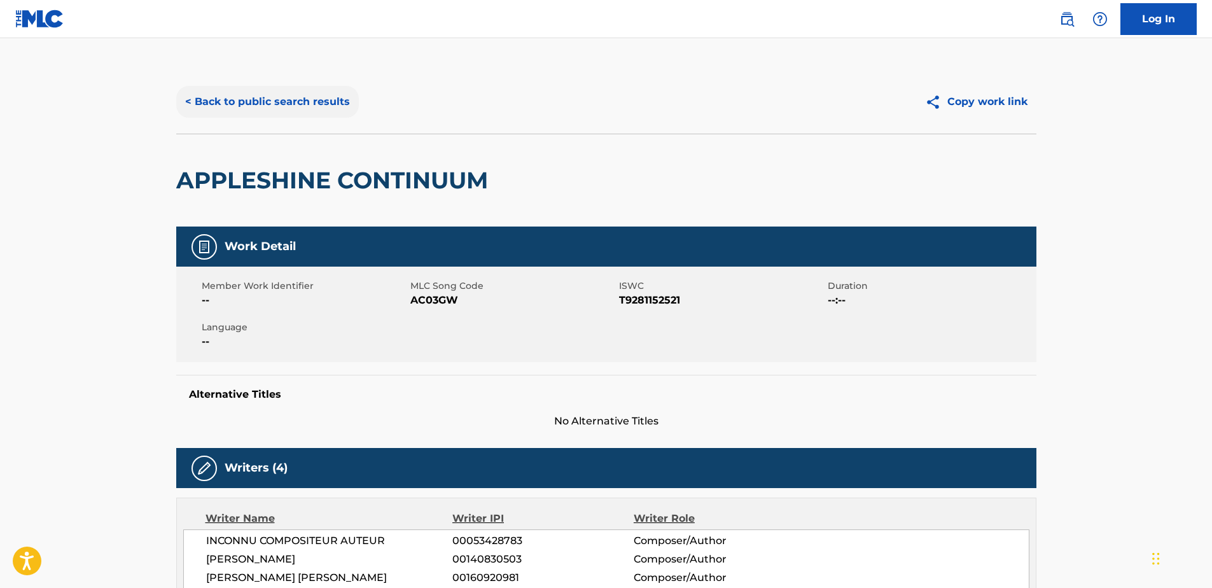
click at [264, 106] on button "< Back to public search results" at bounding box center [267, 102] width 183 height 32
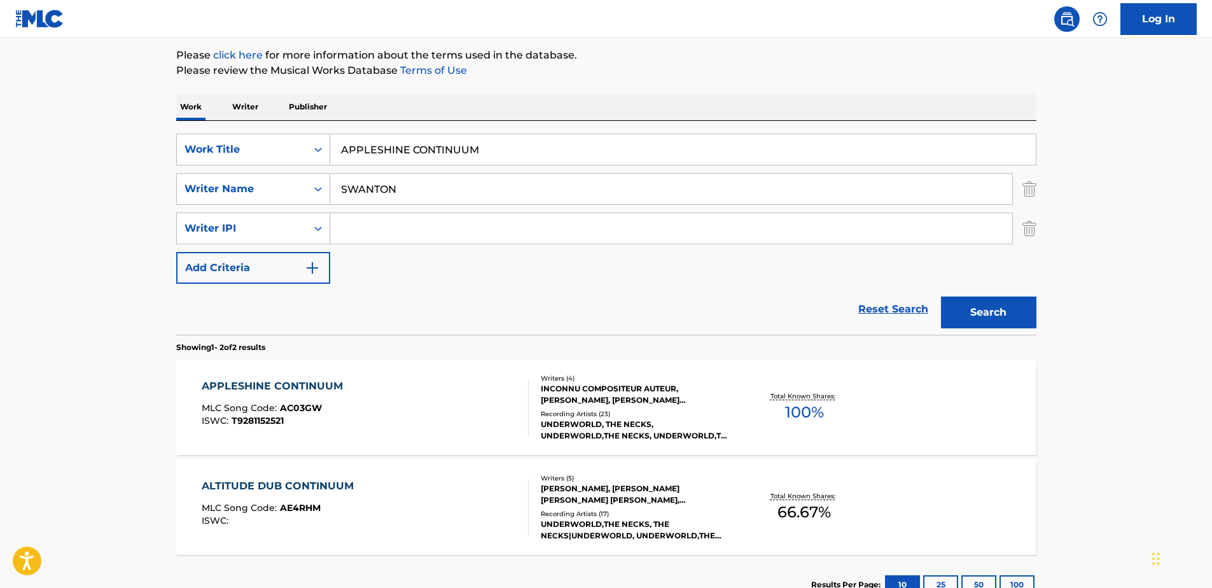
scroll to position [244, 0]
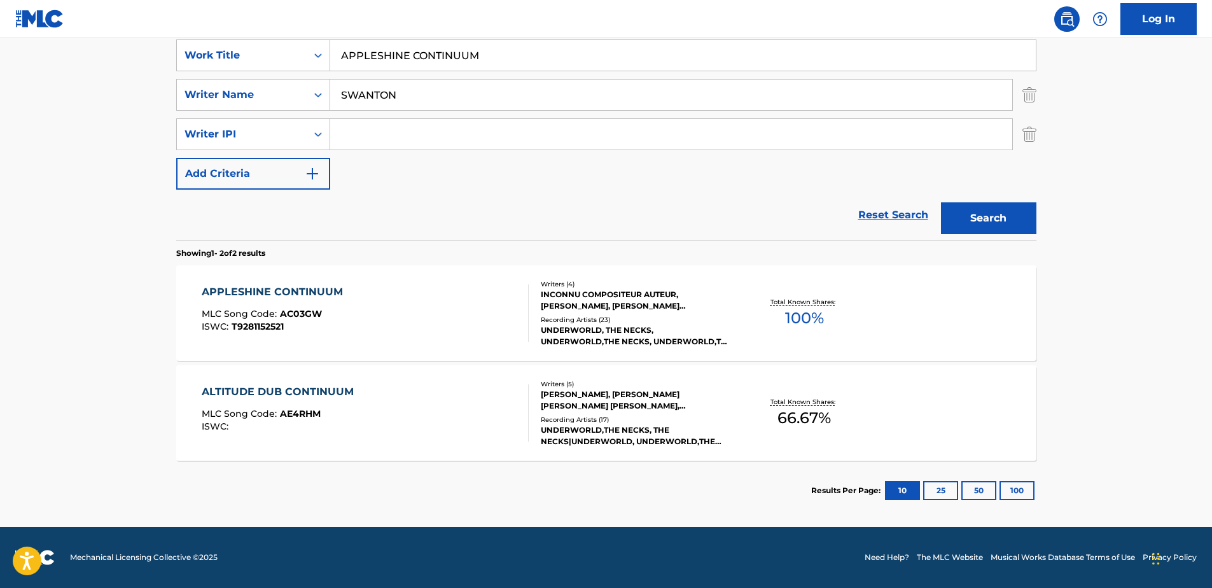
click at [405, 391] on div "ALTITUDE DUB CONTINUUM MLC Song Code : AE4RHM ISWC :" at bounding box center [365, 412] width 327 height 57
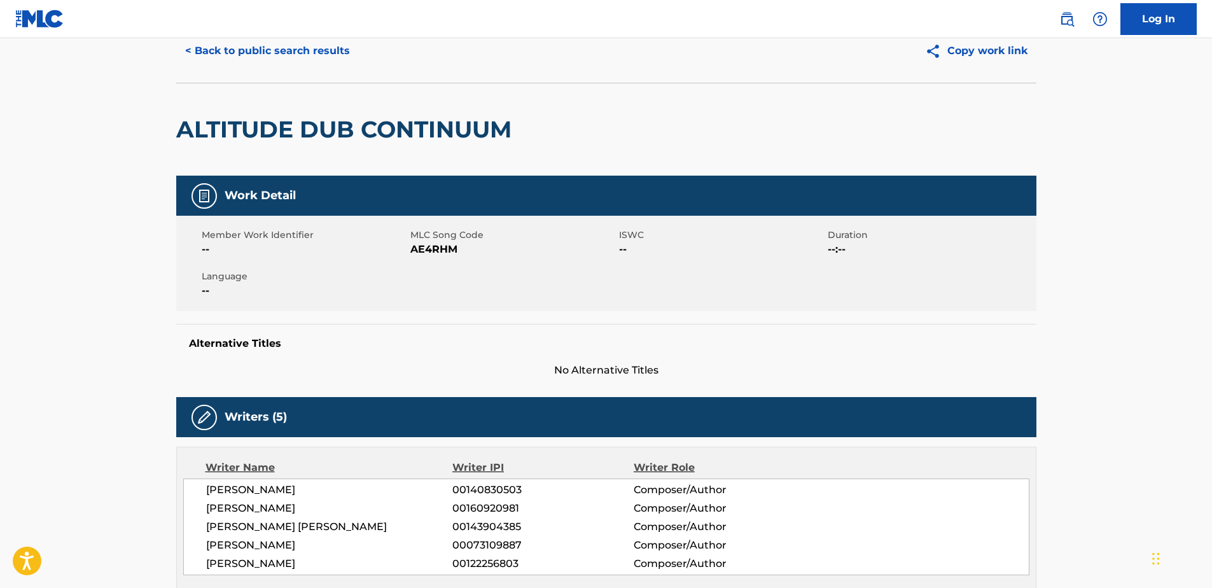
scroll to position [127, 0]
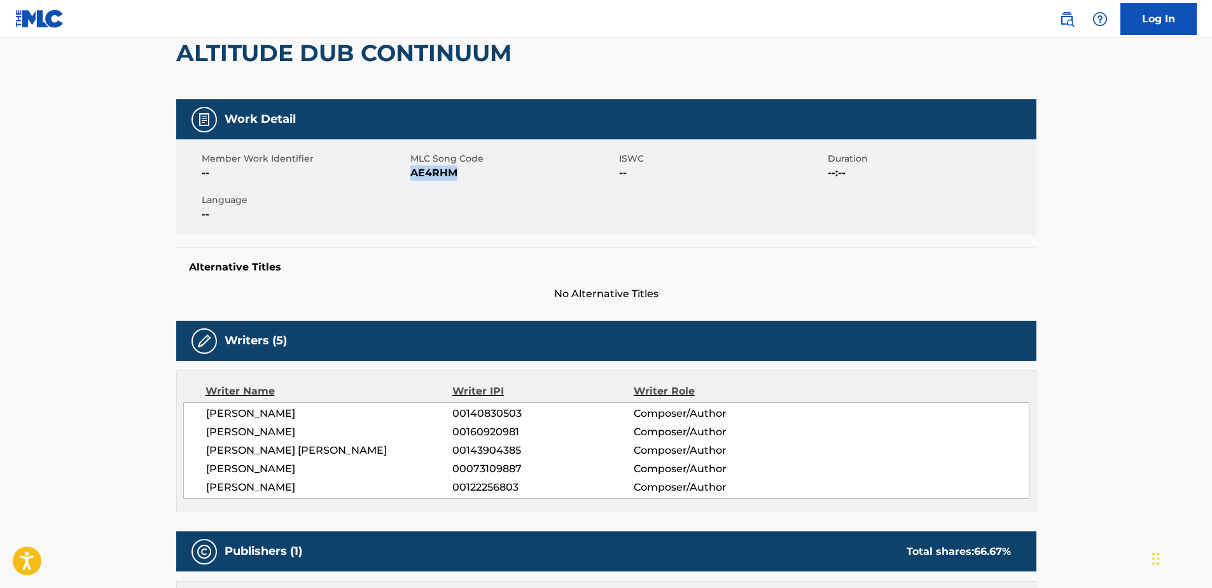
drag, startPoint x: 482, startPoint y: 185, endPoint x: 412, endPoint y: 183, distance: 70.0
click at [412, 183] on div "Member Work Identifier -- MLC Song Code AE4RHM ISWC -- Duration --:-- Language …" at bounding box center [606, 186] width 860 height 95
copy span "AE4RHM"
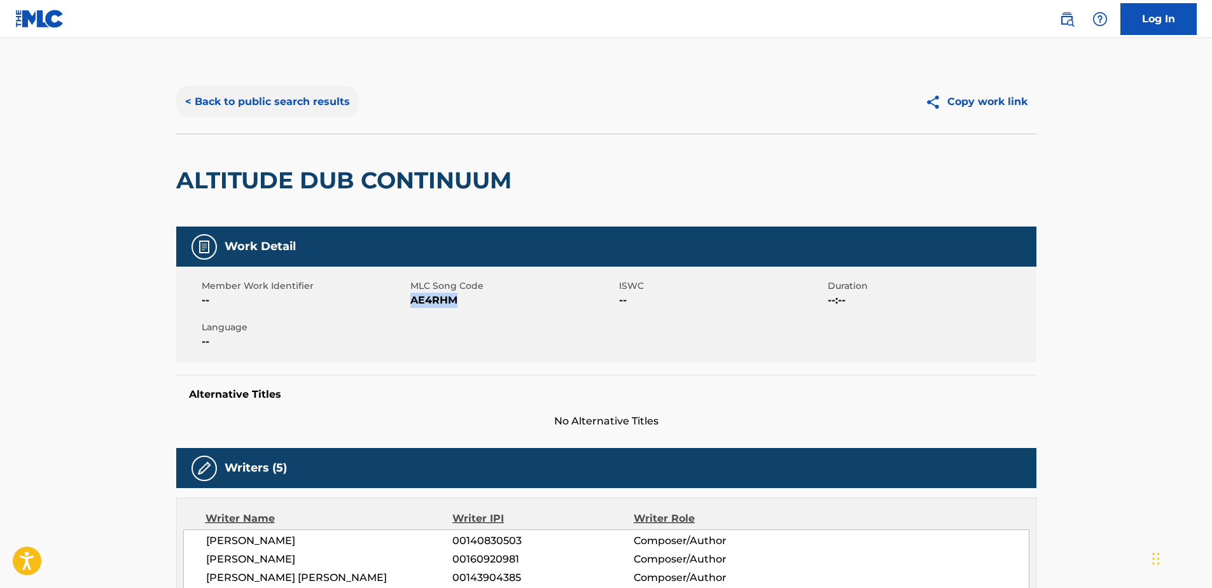
click at [213, 99] on button "< Back to public search results" at bounding box center [267, 102] width 183 height 32
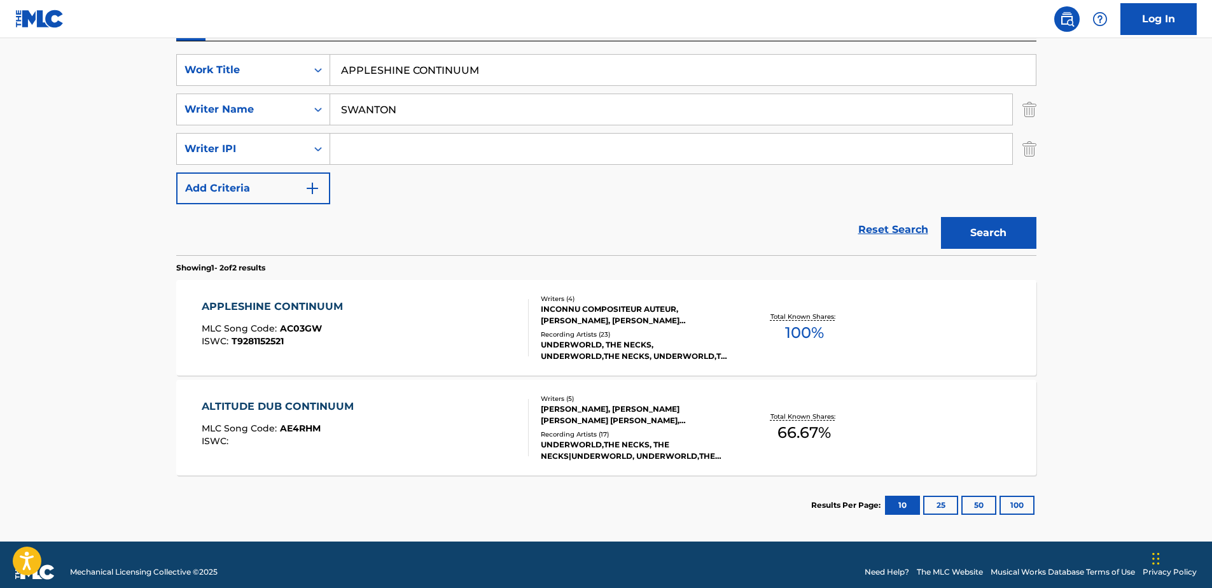
scroll to position [244, 0]
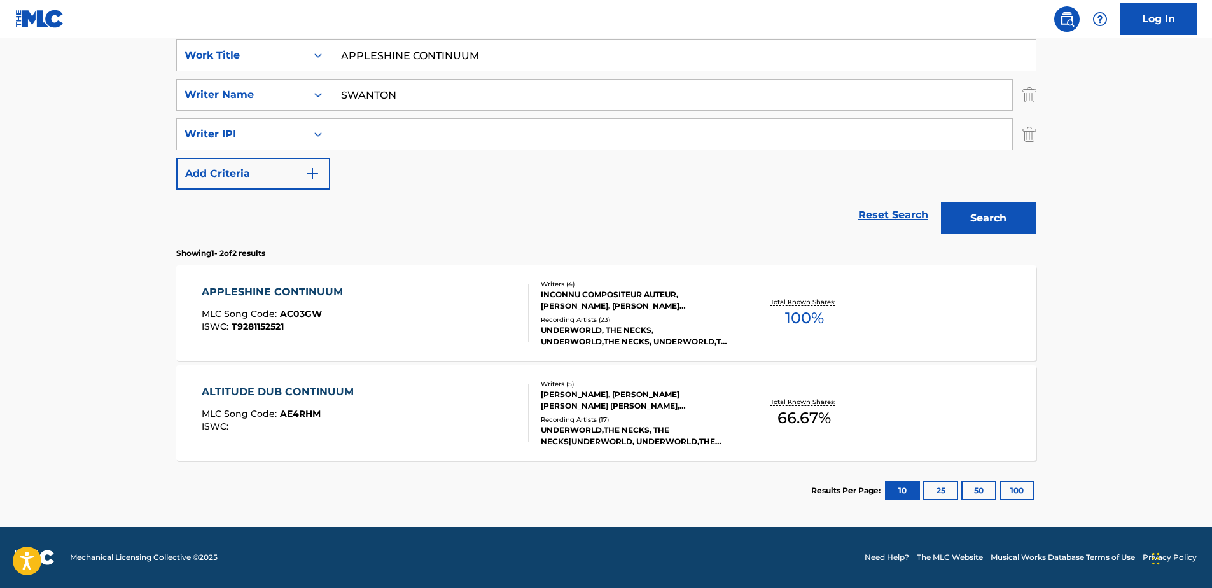
click at [328, 291] on div "APPLESHINE CONTINUUM" at bounding box center [276, 291] width 148 height 15
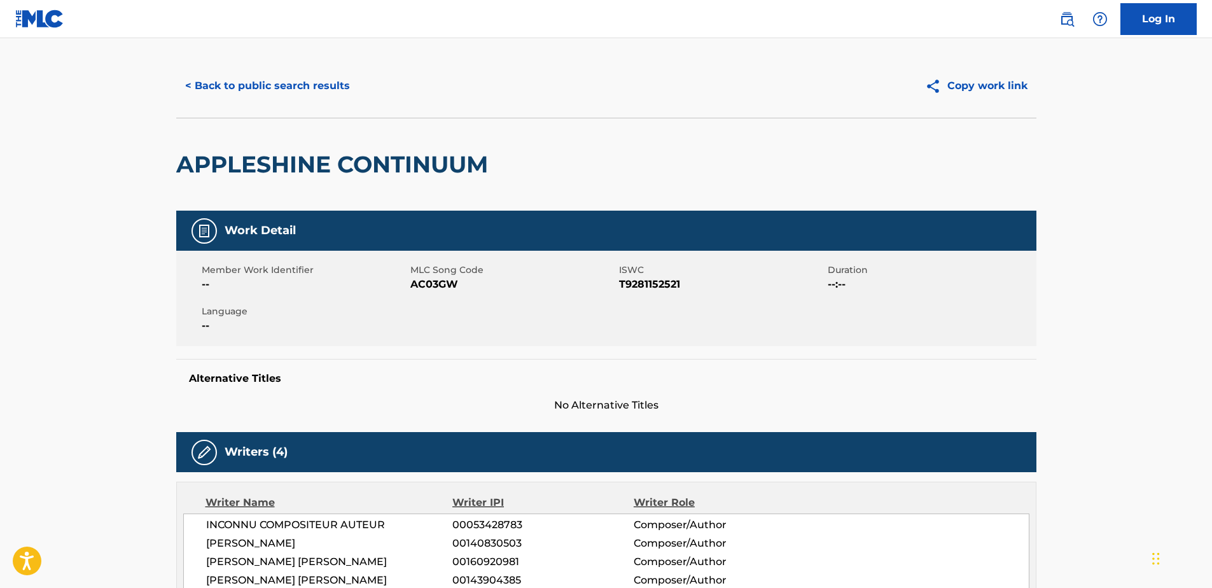
scroll to position [127, 0]
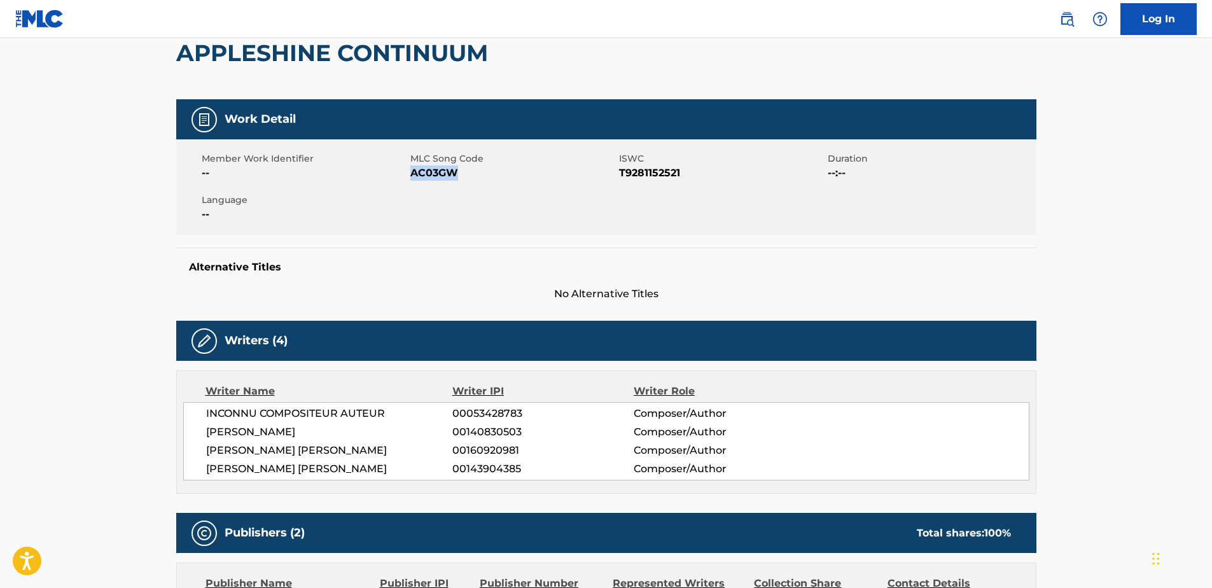
drag, startPoint x: 443, startPoint y: 181, endPoint x: 410, endPoint y: 179, distance: 33.1
click at [410, 179] on span "AC03GW" at bounding box center [513, 172] width 206 height 15
copy span "AC03GW"
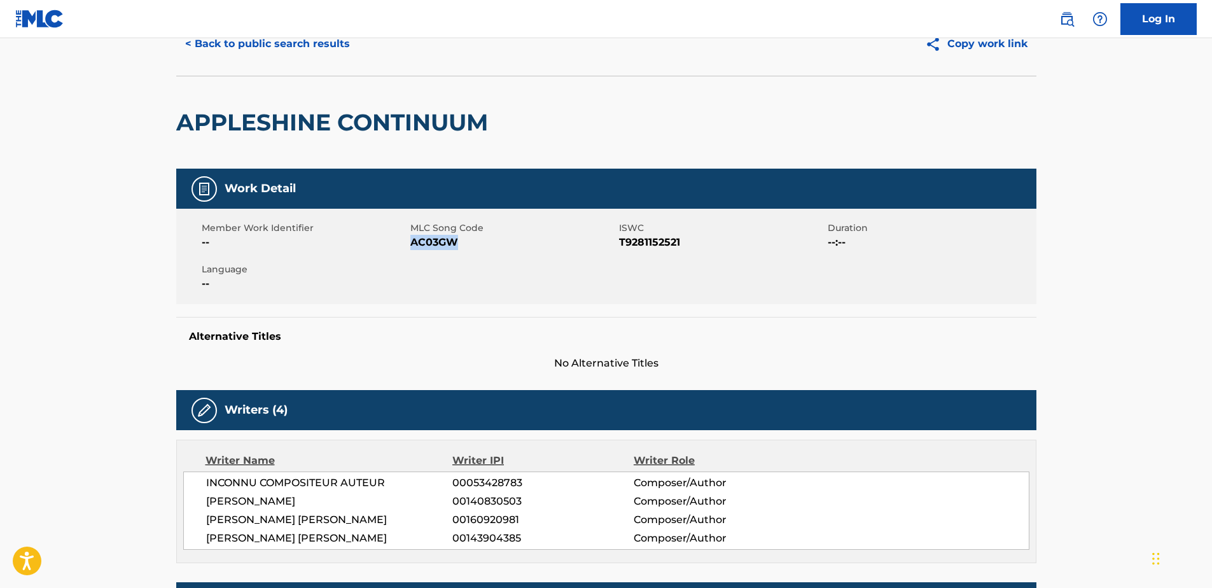
scroll to position [0, 0]
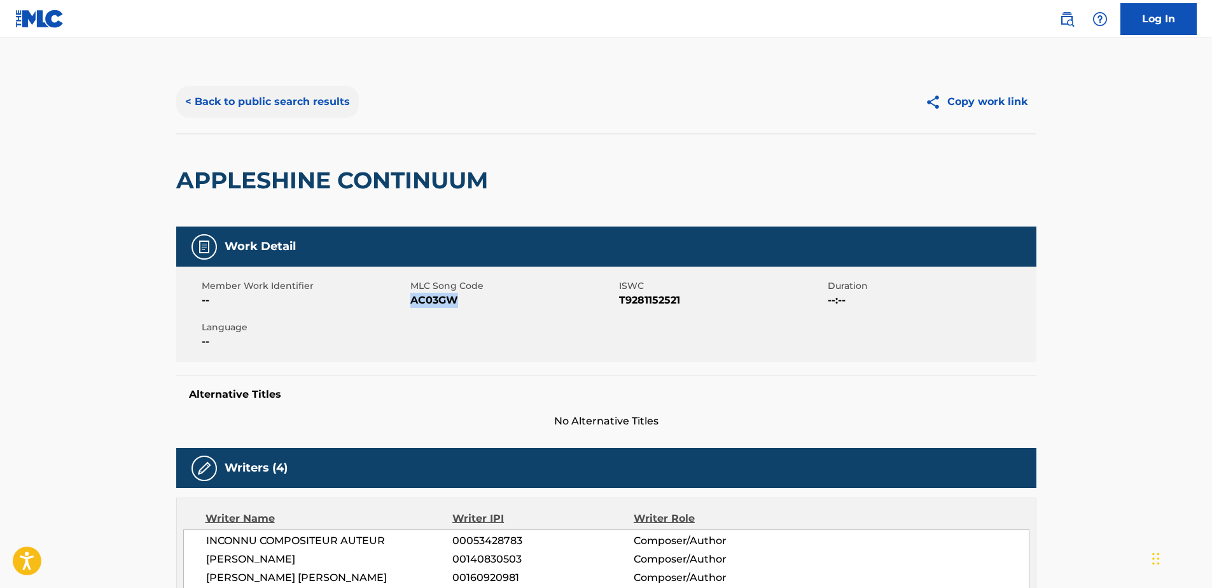
click at [231, 101] on button "< Back to public search results" at bounding box center [267, 102] width 183 height 32
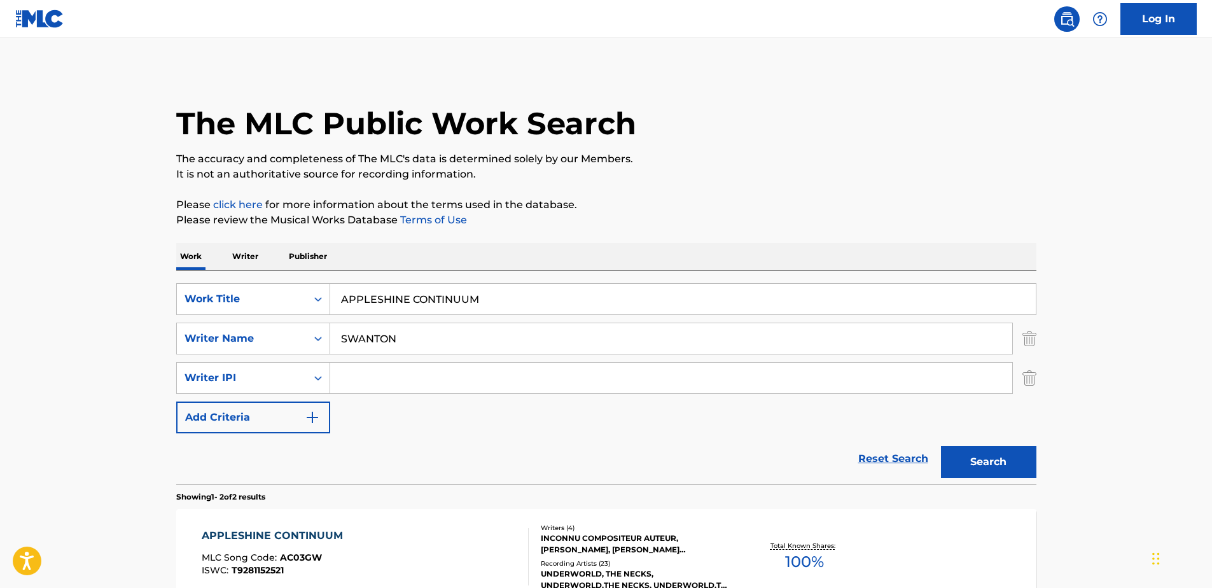
scroll to position [132, 0]
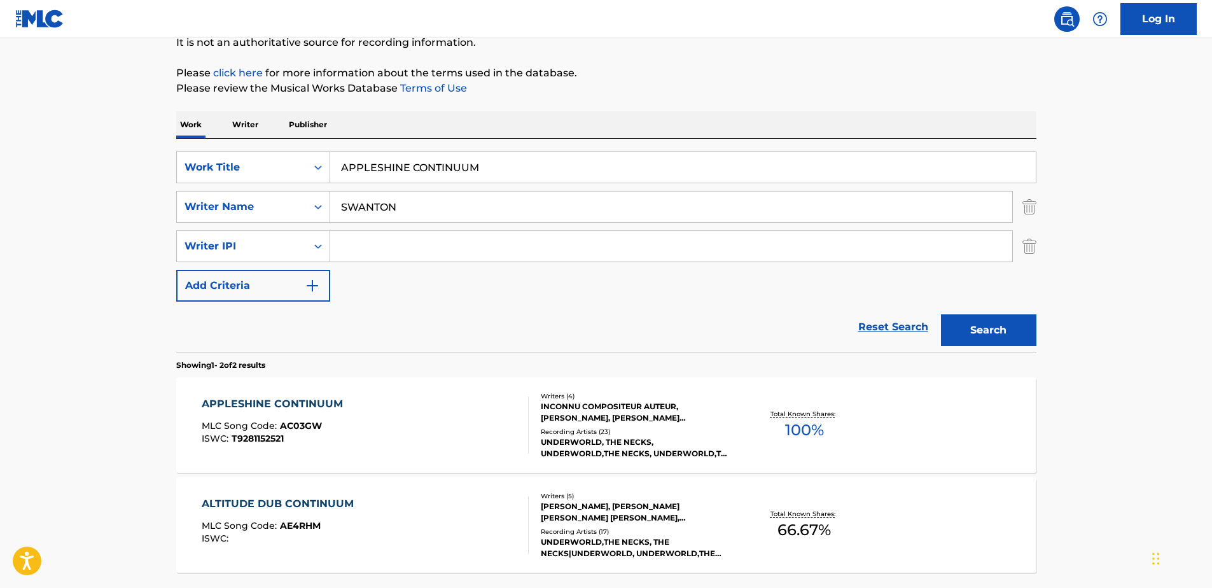
drag, startPoint x: 422, startPoint y: 158, endPoint x: 220, endPoint y: 137, distance: 204.0
click at [220, 137] on div "Work Writer Publisher SearchWithCriteria329d81af-4109-4d0a-96ab-79263be2df6e Wo…" at bounding box center [606, 371] width 860 height 521
paste input "BUY MY LOVE (FEAT. [GEOGRAPHIC_DATA])"
drag, startPoint x: 407, startPoint y: 209, endPoint x: 412, endPoint y: 173, distance: 36.6
click at [277, 205] on div "SearchWithCriteria6e757945-d42a-4b48-b101-578a2e5e6d8f Writer Name [PERSON_NAME]" at bounding box center [606, 207] width 860 height 32
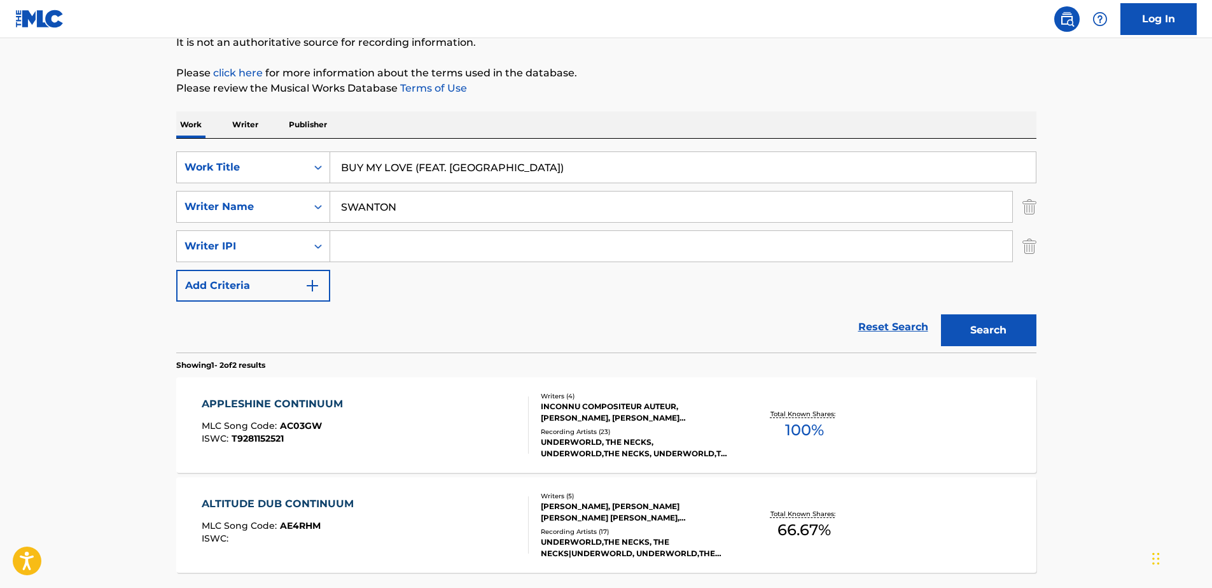
drag, startPoint x: 414, startPoint y: 166, endPoint x: 736, endPoint y: 163, distance: 322.6
click at [736, 163] on input "BUY MY LOVE (FEAT. [GEOGRAPHIC_DATA])" at bounding box center [683, 167] width 706 height 31
type input "BUY MY LOVE"
click at [941, 314] on button "Search" at bounding box center [988, 330] width 95 height 32
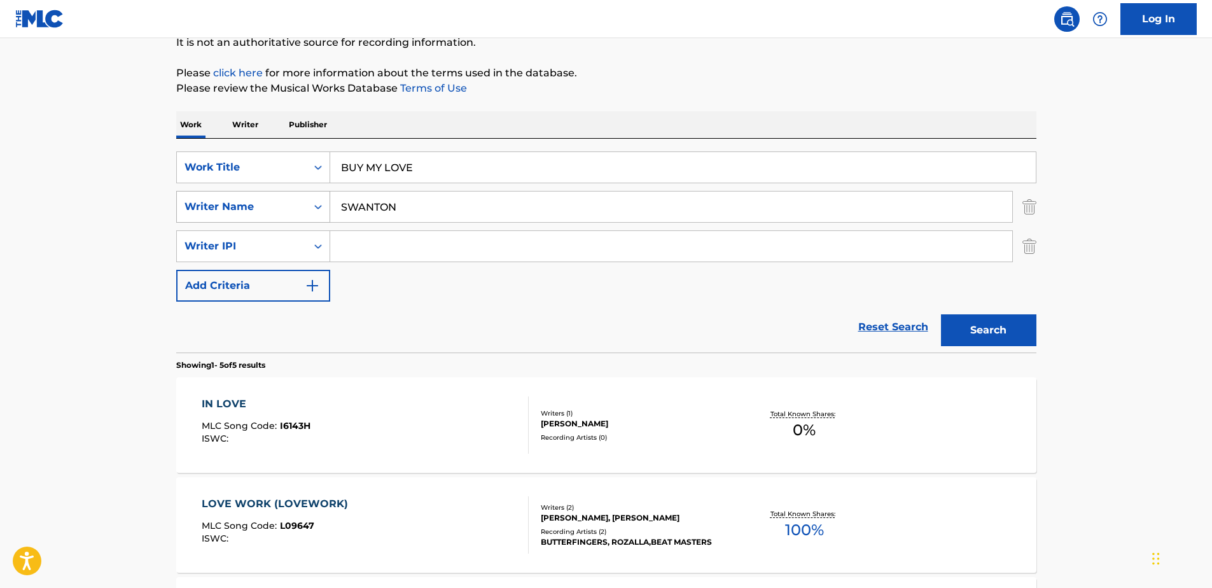
drag, startPoint x: 415, startPoint y: 214, endPoint x: 272, endPoint y: 202, distance: 143.7
click at [275, 206] on div "SearchWithCriteria6e757945-d42a-4b48-b101-578a2e5e6d8f Writer Name [PERSON_NAME]" at bounding box center [606, 207] width 860 height 32
type input "BURNS"
click at [941, 314] on button "Search" at bounding box center [988, 330] width 95 height 32
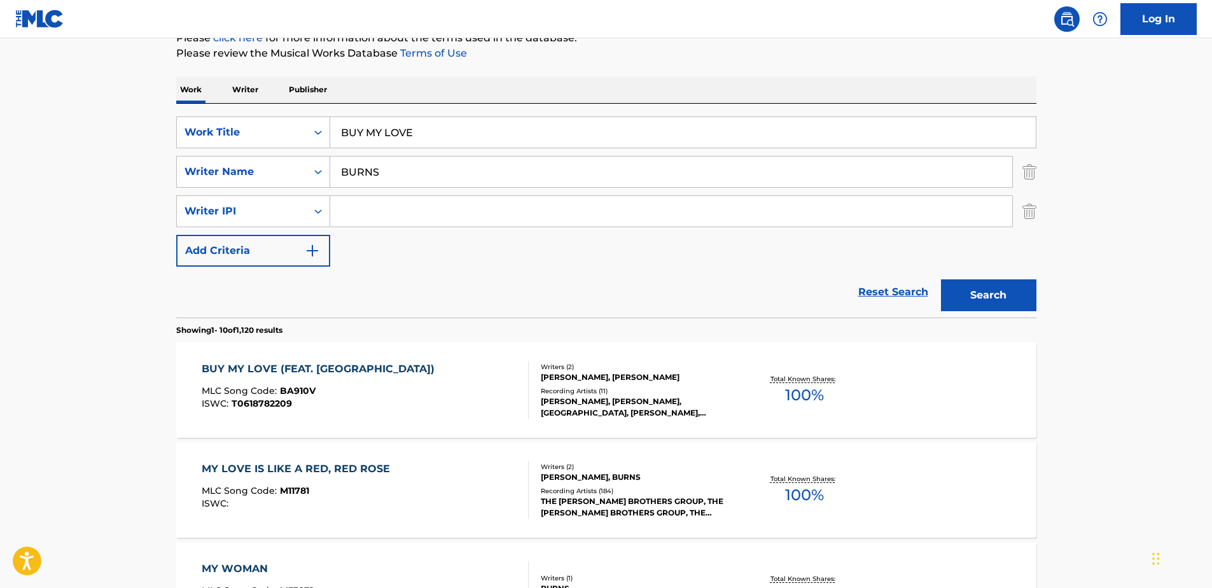
scroll to position [195, 0]
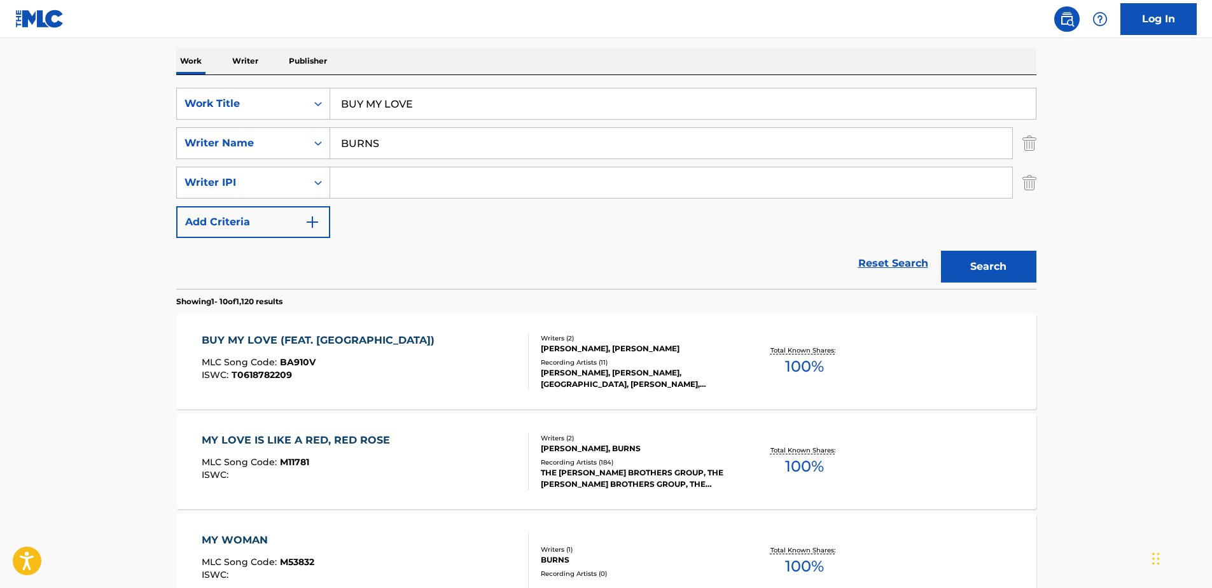
click at [478, 355] on div "BUY MY LOVE (FEAT. NEW HAVEN) MLC Song Code : BA910V ISWC : T0618782209" at bounding box center [365, 361] width 327 height 57
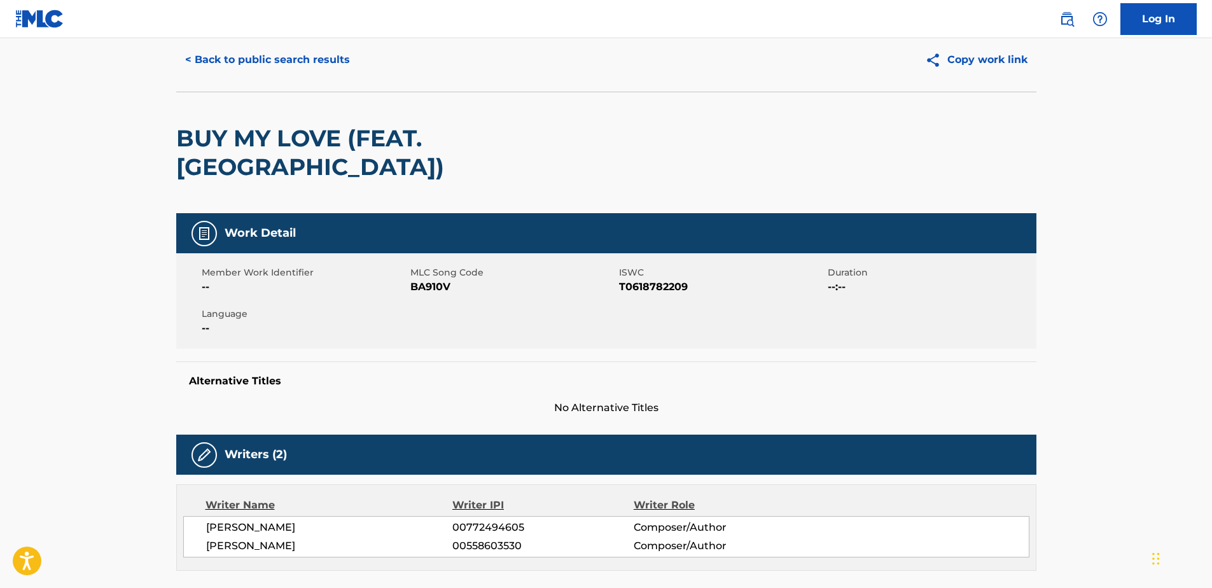
scroll to position [127, 0]
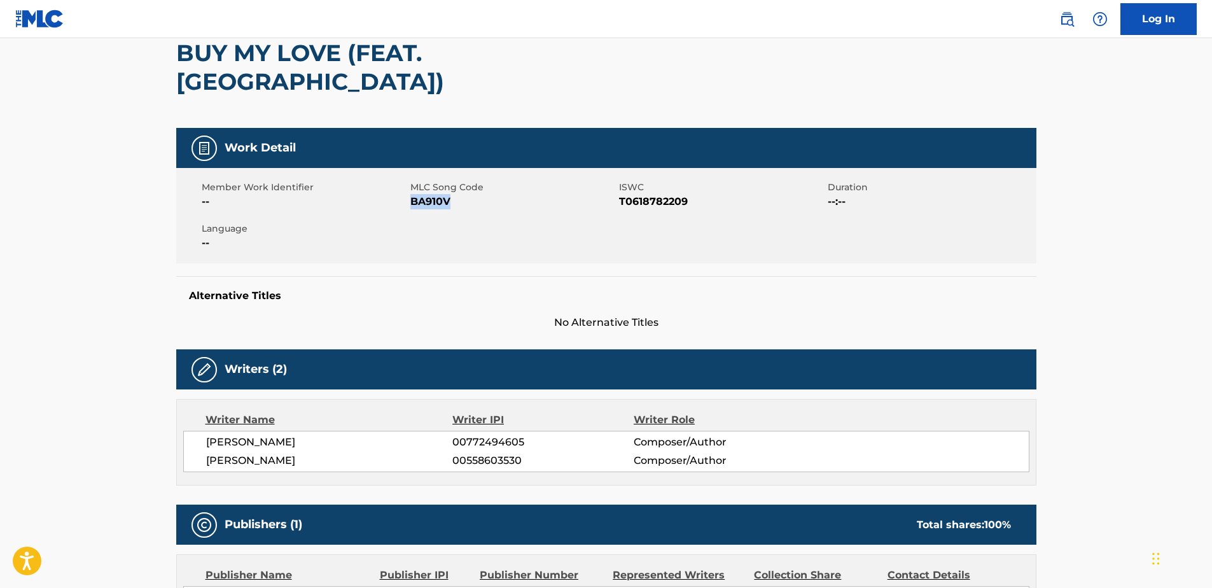
drag, startPoint x: 458, startPoint y: 176, endPoint x: 412, endPoint y: 176, distance: 46.4
click at [412, 194] on span "BA910V" at bounding box center [513, 201] width 206 height 15
click at [504, 289] on h5 "Alternative Titles" at bounding box center [606, 295] width 835 height 13
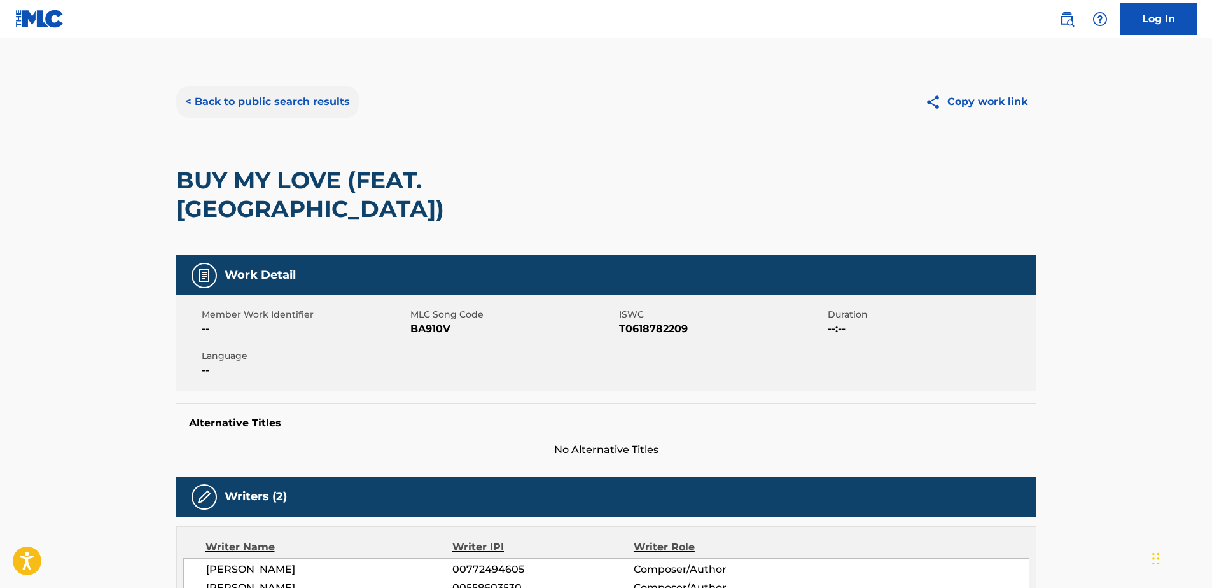
click at [281, 97] on button "< Back to public search results" at bounding box center [267, 102] width 183 height 32
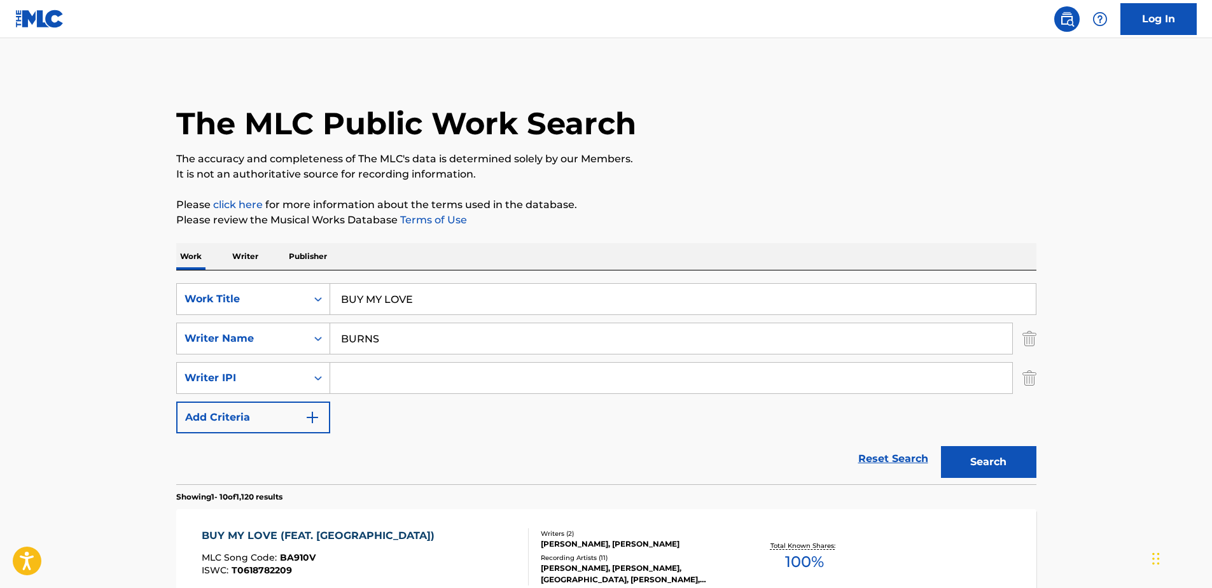
scroll to position [195, 0]
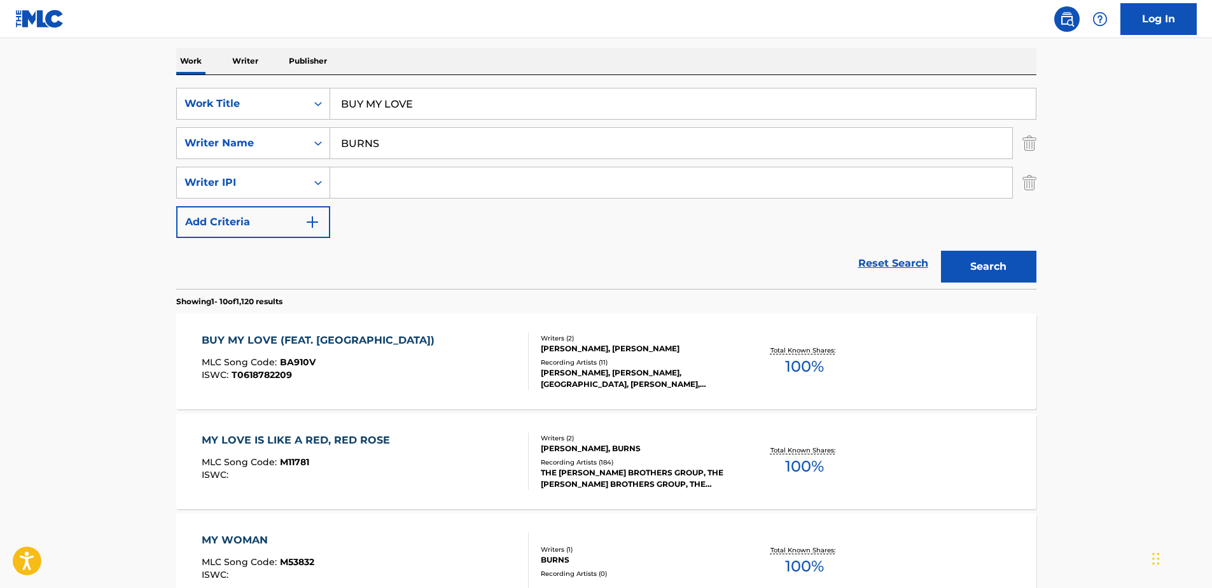
drag, startPoint x: 346, startPoint y: 99, endPoint x: 115, endPoint y: 82, distance: 231.6
paste input "STRANGE DISEASES"
type input "STRANGE DISEASES"
drag, startPoint x: 275, startPoint y: 143, endPoint x: 386, endPoint y: 176, distance: 115.5
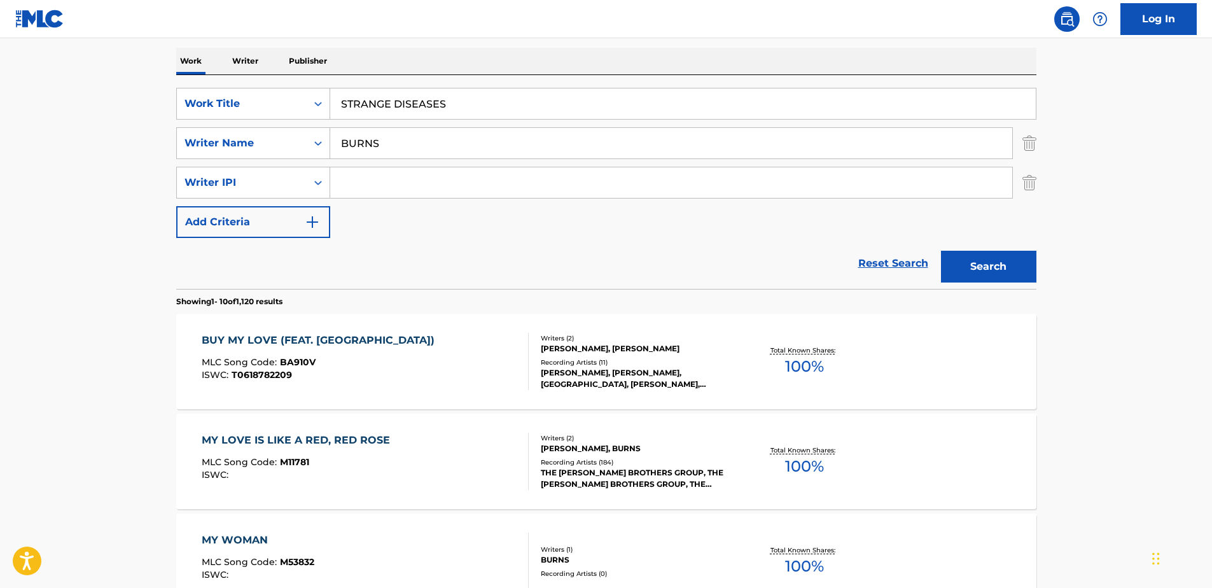
click at [242, 141] on div "SearchWithCriteria6e757945-d42a-4b48-b101-578a2e5e6d8f Writer Name [PERSON_NAME]" at bounding box center [606, 143] width 860 height 32
paste input "LEAUPEPE"
type input "LEAUPEPE"
click at [1012, 261] on button "Search" at bounding box center [988, 267] width 95 height 32
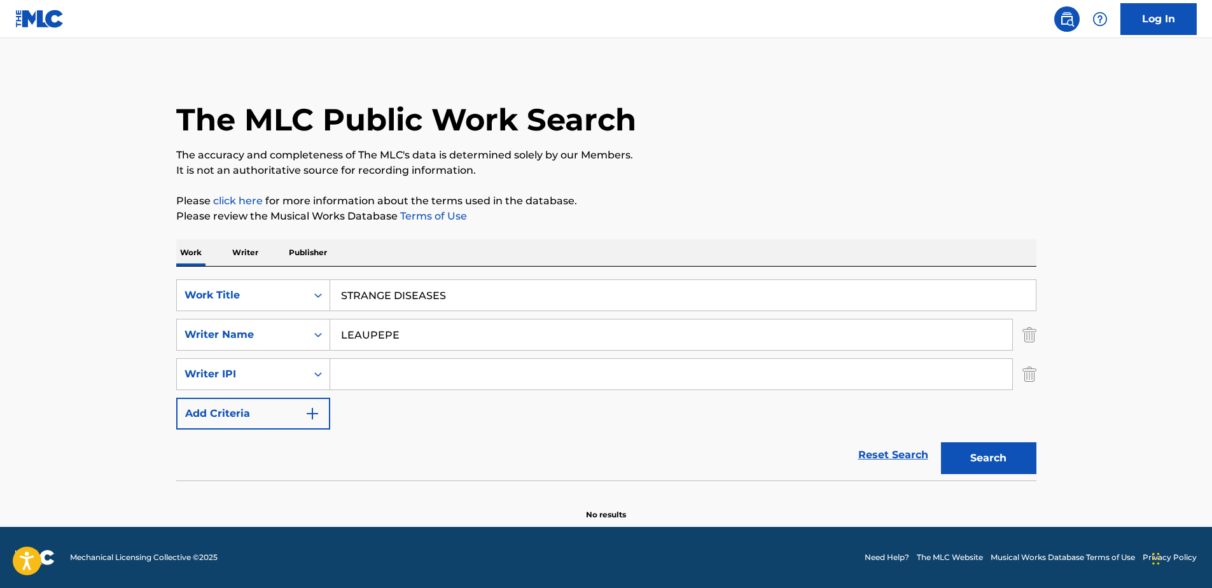
scroll to position [4, 0]
drag, startPoint x: 462, startPoint y: 296, endPoint x: 199, endPoint y: 289, distance: 263.5
click at [199, 289] on div "SearchWithCriteria329d81af-4109-4d0a-96ab-79263be2df6e Work Title STRANGE DISEA…" at bounding box center [606, 295] width 860 height 32
paste input "[PERSON_NAME]"
type input "[PERSON_NAME]"
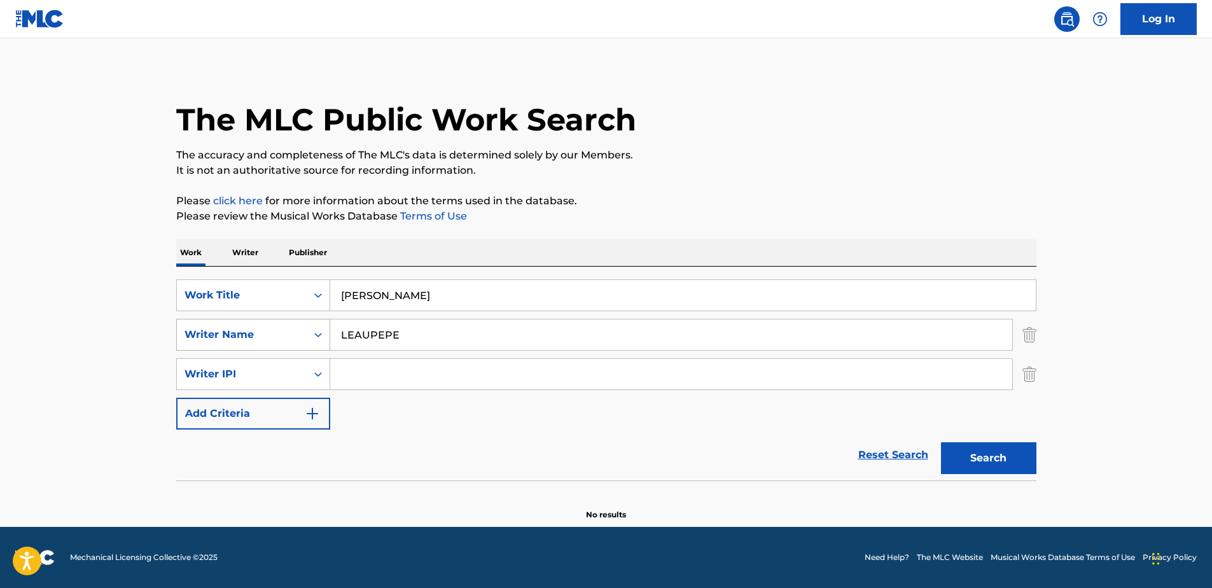
drag, startPoint x: 407, startPoint y: 334, endPoint x: 252, endPoint y: 324, distance: 154.9
click at [252, 324] on div "SearchWithCriteria6e757945-d42a-4b48-b101-578a2e5e6d8f Writer Name LEAUPEPE" at bounding box center [606, 335] width 860 height 32
paste input "[PERSON_NAME]"
type input "[PERSON_NAME]"
drag, startPoint x: 436, startPoint y: 292, endPoint x: 220, endPoint y: 283, distance: 217.1
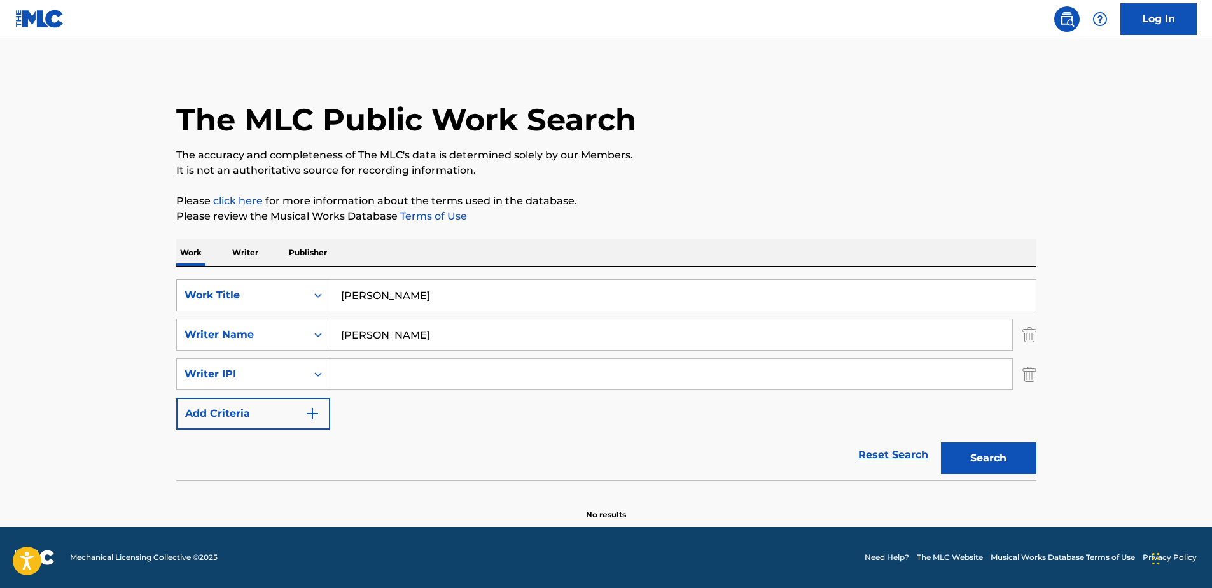
click at [220, 283] on div "SearchWithCriteria329d81af-4109-4d0a-96ab-79263be2df6e Work Title [PERSON_NAME]" at bounding box center [606, 295] width 860 height 32
paste input "STRANGE DISEASES"
type input "STRANGE DISEASES"
click at [1029, 449] on button "Search" at bounding box center [988, 458] width 95 height 32
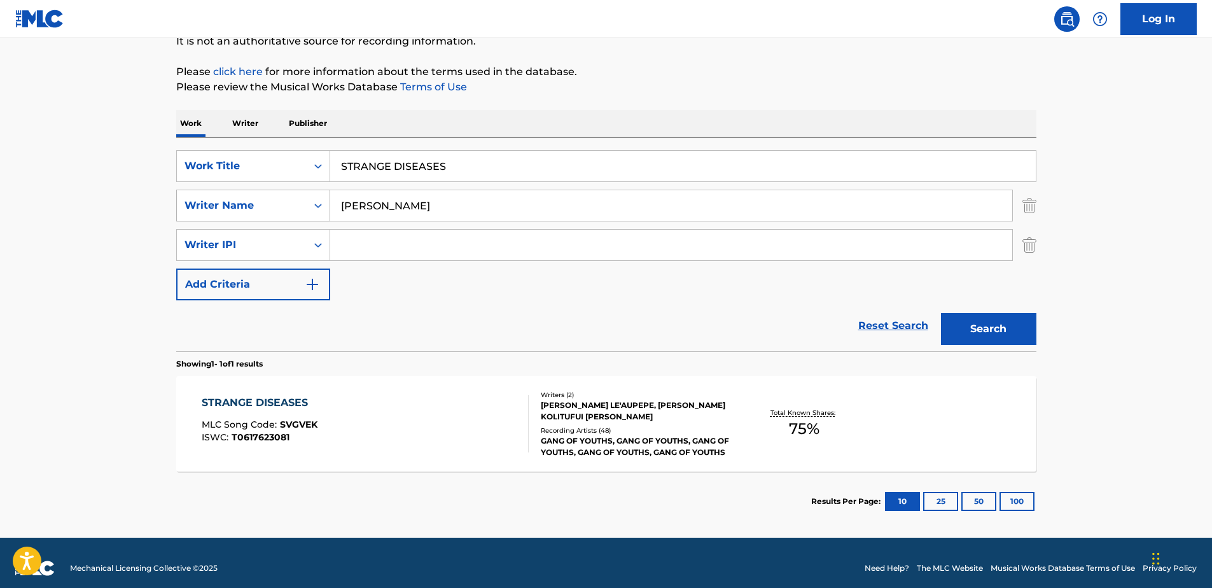
scroll to position [144, 0]
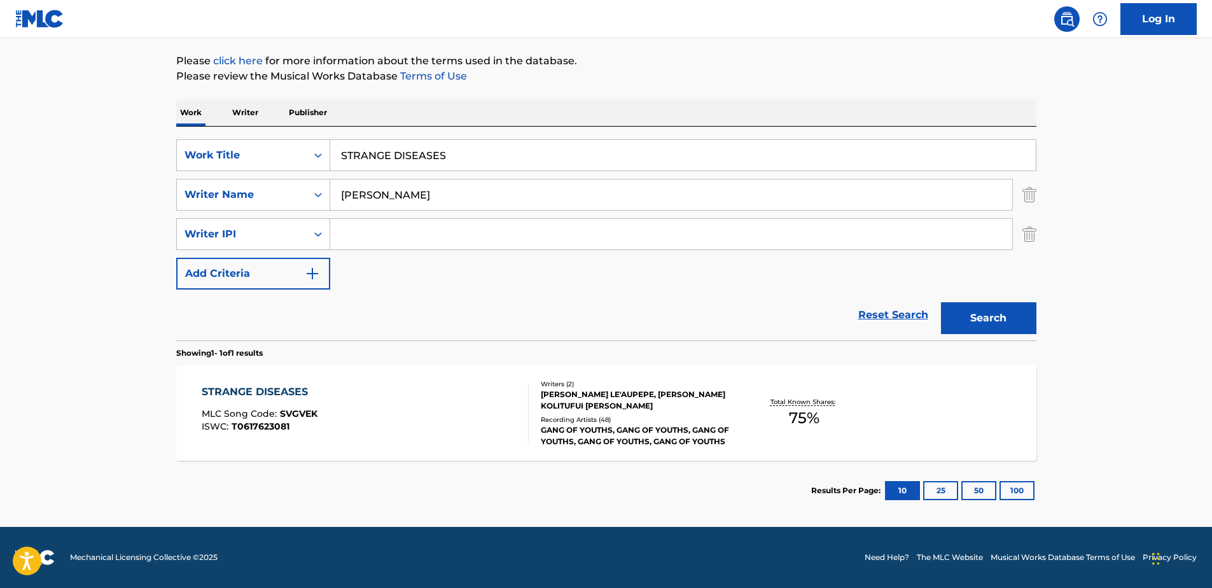
click at [409, 386] on div "STRANGE DISEASES MLC Song Code : SVGVEK ISWC : T0617623081" at bounding box center [365, 412] width 327 height 57
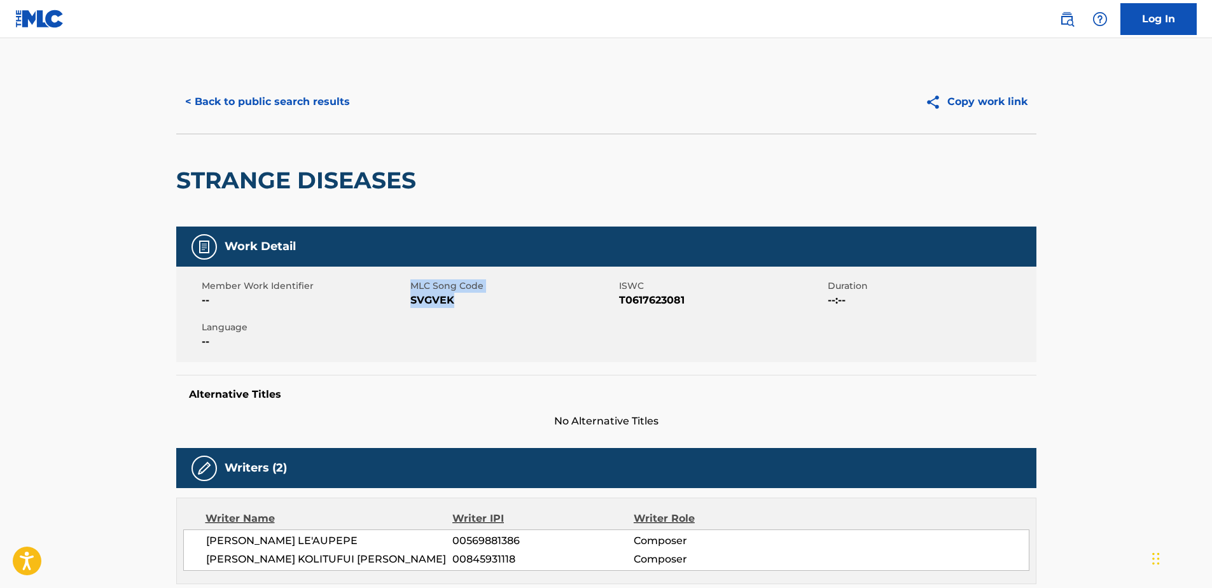
drag, startPoint x: 496, startPoint y: 302, endPoint x: 406, endPoint y: 302, distance: 90.3
click at [406, 302] on div "Member Work Identifier -- MLC Song Code SVGVEK ISWC T0617623081 Duration --:-- …" at bounding box center [606, 314] width 860 height 95
drag, startPoint x: 406, startPoint y: 302, endPoint x: 468, endPoint y: 307, distance: 62.5
click at [467, 307] on span "SVGVEK" at bounding box center [513, 300] width 206 height 15
click at [477, 302] on span "SVGVEK" at bounding box center [513, 300] width 206 height 15
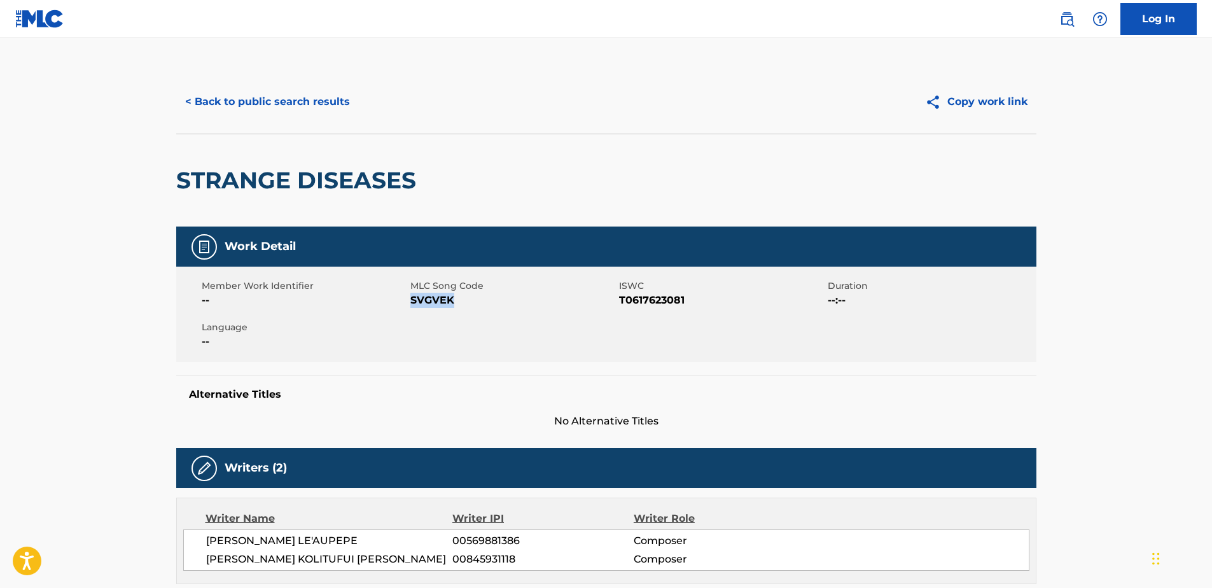
drag, startPoint x: 475, startPoint y: 305, endPoint x: 412, endPoint y: 302, distance: 63.1
click at [412, 302] on span "SVGVEK" at bounding box center [513, 300] width 206 height 15
click at [312, 100] on button "< Back to public search results" at bounding box center [267, 102] width 183 height 32
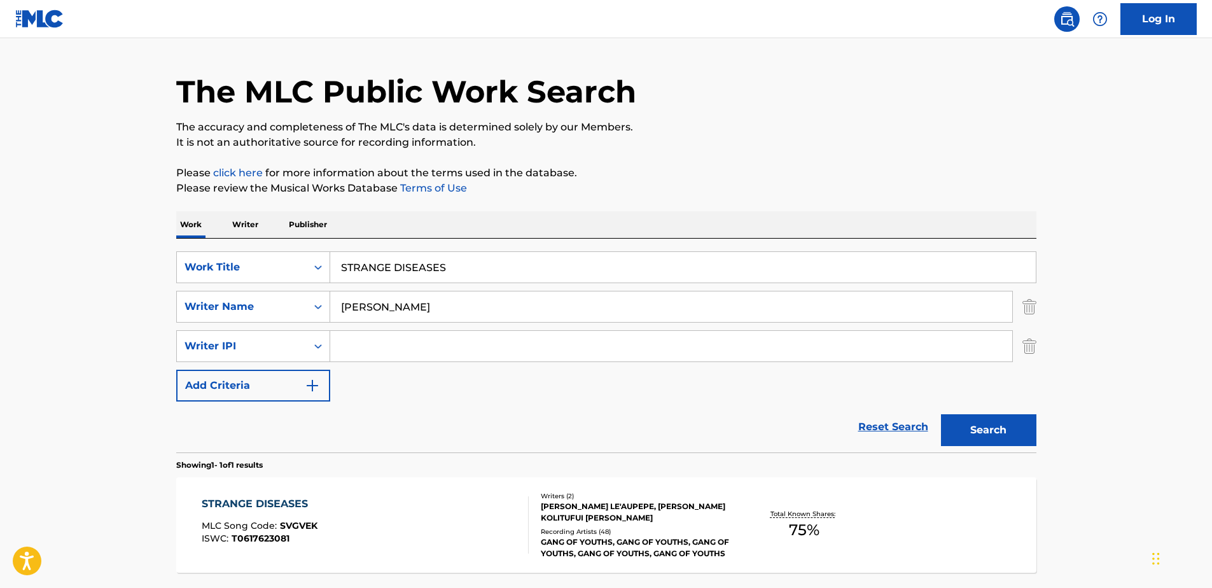
drag, startPoint x: 414, startPoint y: 260, endPoint x: 111, endPoint y: 263, distance: 302.9
click at [111, 263] on main "The MLC Public Work Search The accuracy and completeness of The MLC's data is d…" at bounding box center [606, 322] width 1212 height 632
paste input "ENTROPY"
type input "ENTROPY"
paste input "[PERSON_NAME]"
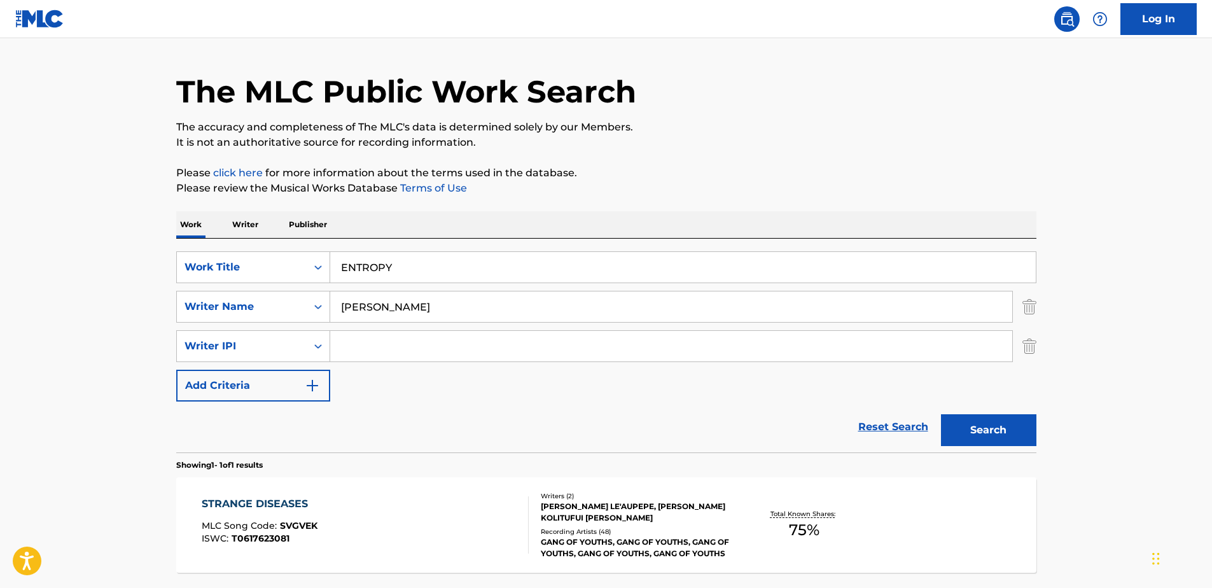
drag, startPoint x: 400, startPoint y: 312, endPoint x: 168, endPoint y: 289, distance: 233.4
click at [168, 289] on div "The MLC Public Work Search The accuracy and completeness of The MLC's data is d…" at bounding box center [606, 335] width 891 height 594
type input "[PERSON_NAME]"
click at [987, 422] on button "Search" at bounding box center [988, 430] width 95 height 32
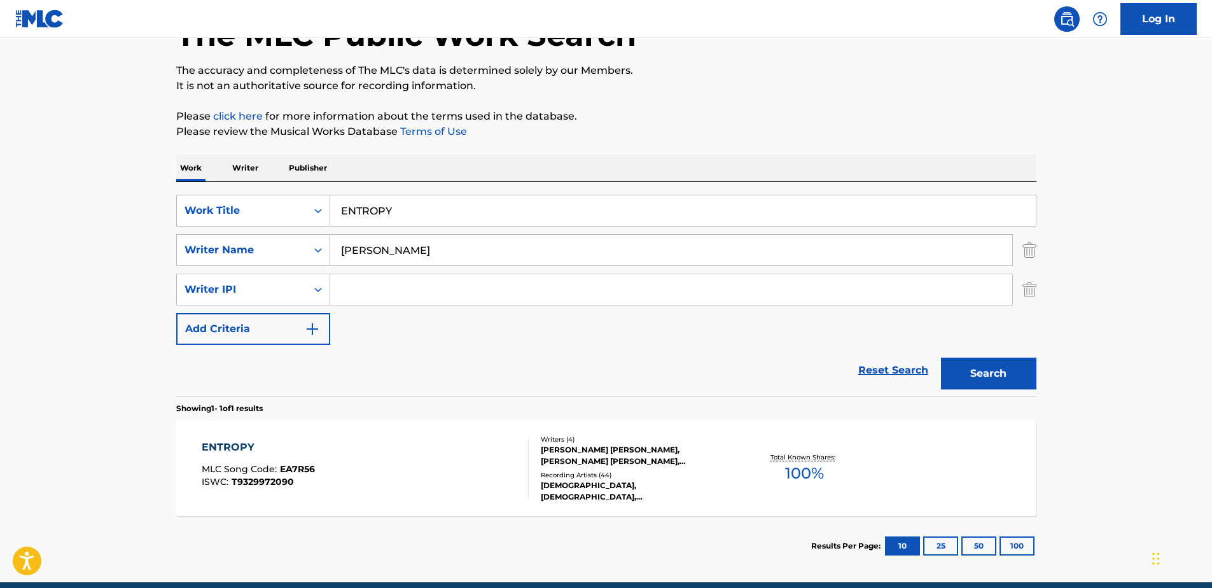
scroll to position [144, 0]
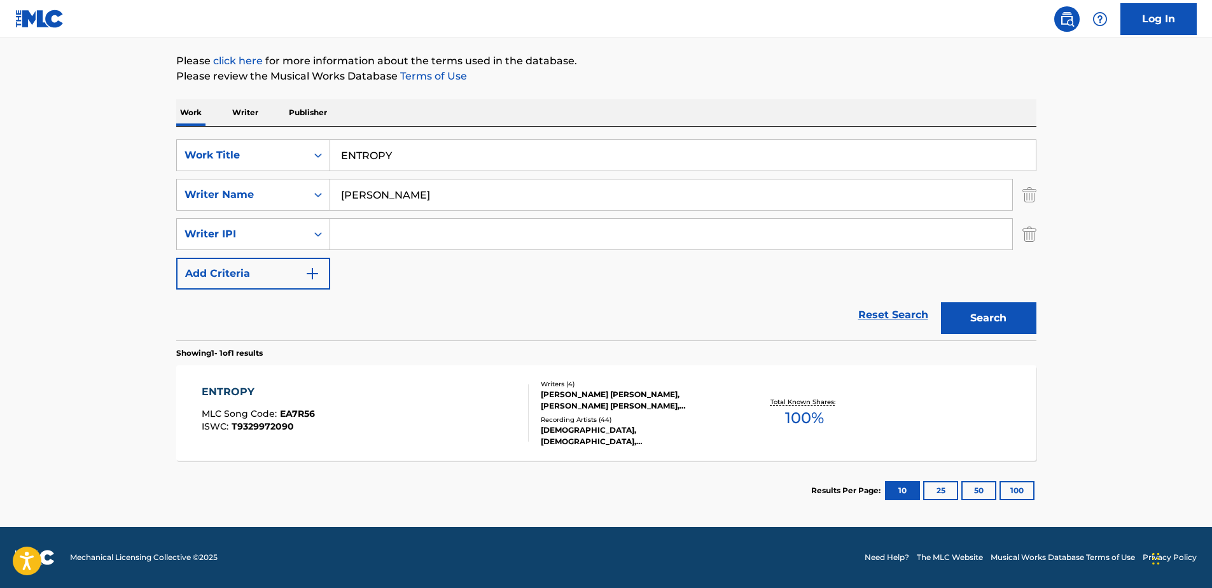
click at [368, 387] on div "ENTROPY MLC Song Code : EA7R56 ISWC : T9329972090" at bounding box center [365, 412] width 327 height 57
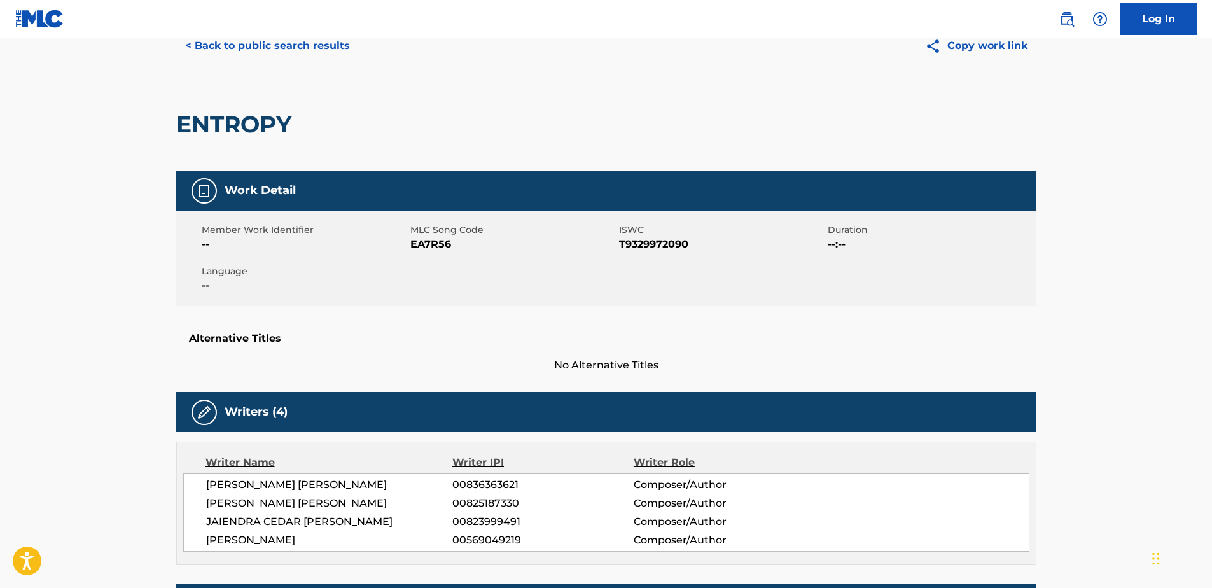
scroll to position [127, 0]
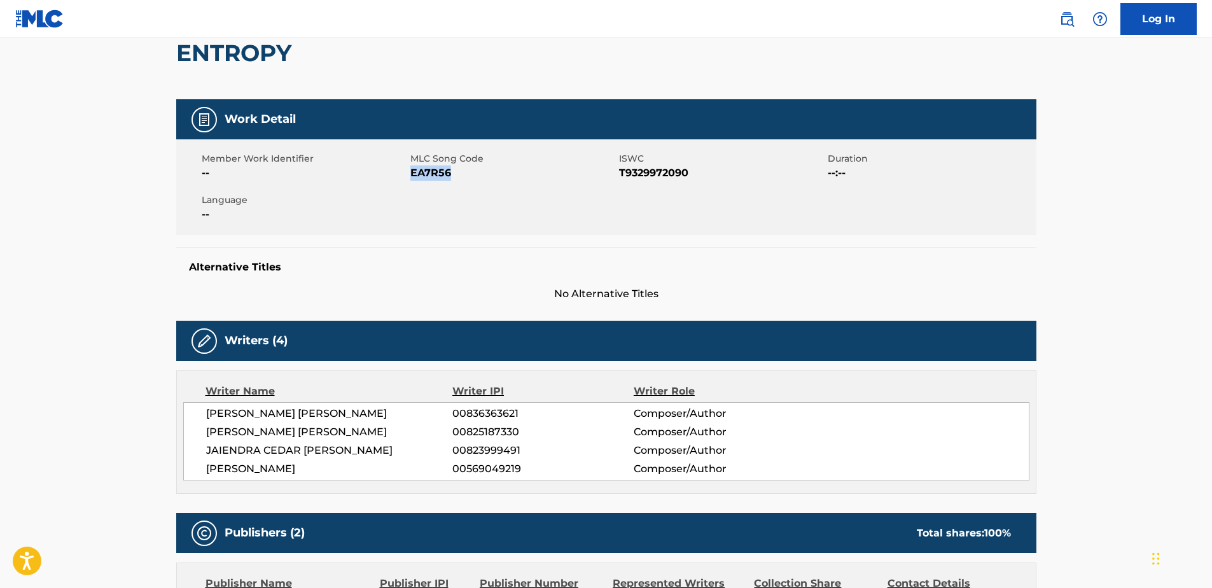
drag, startPoint x: 388, startPoint y: 181, endPoint x: 412, endPoint y: 176, distance: 24.2
click at [412, 176] on div "Member Work Identifier -- MLC Song Code EA7R56 ISWC T9329972090 Duration --:-- …" at bounding box center [606, 186] width 860 height 95
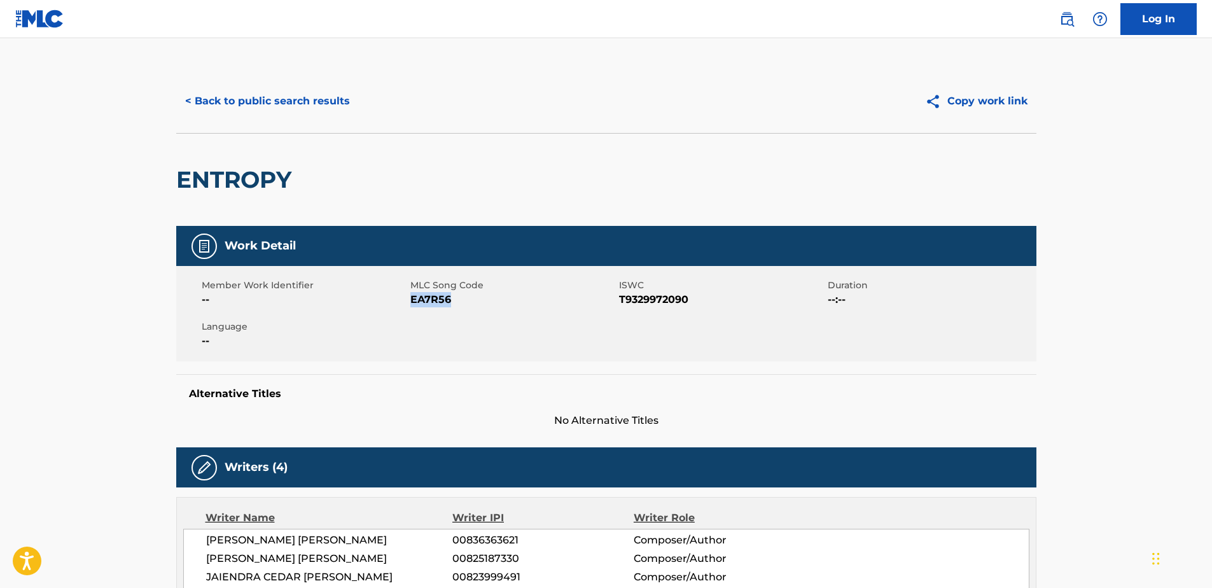
scroll to position [0, 0]
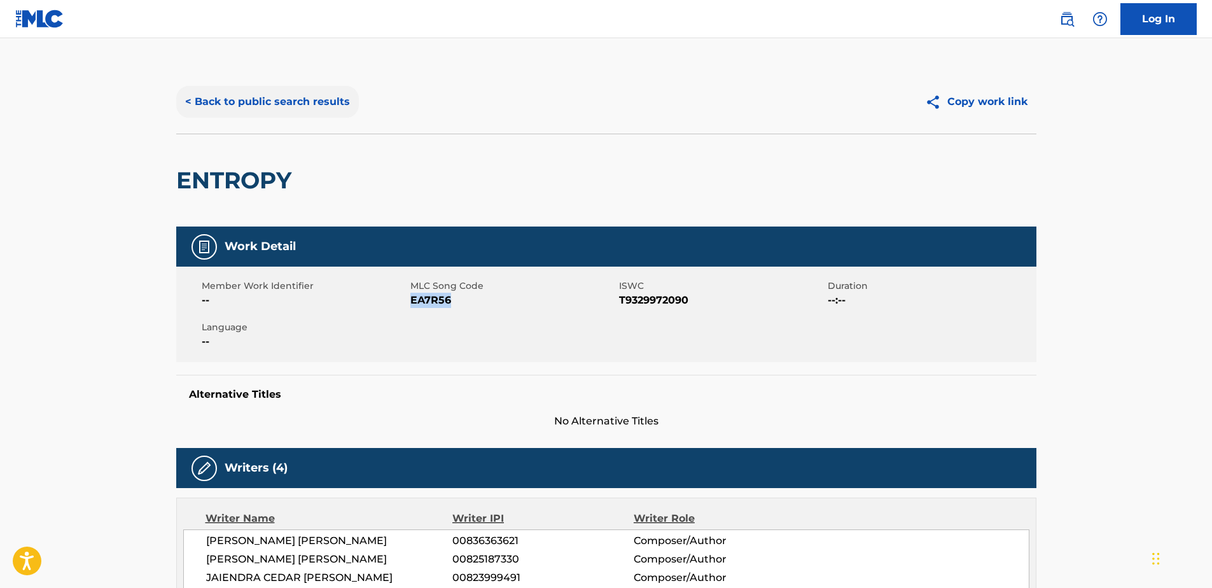
click at [291, 106] on button "< Back to public search results" at bounding box center [267, 102] width 183 height 32
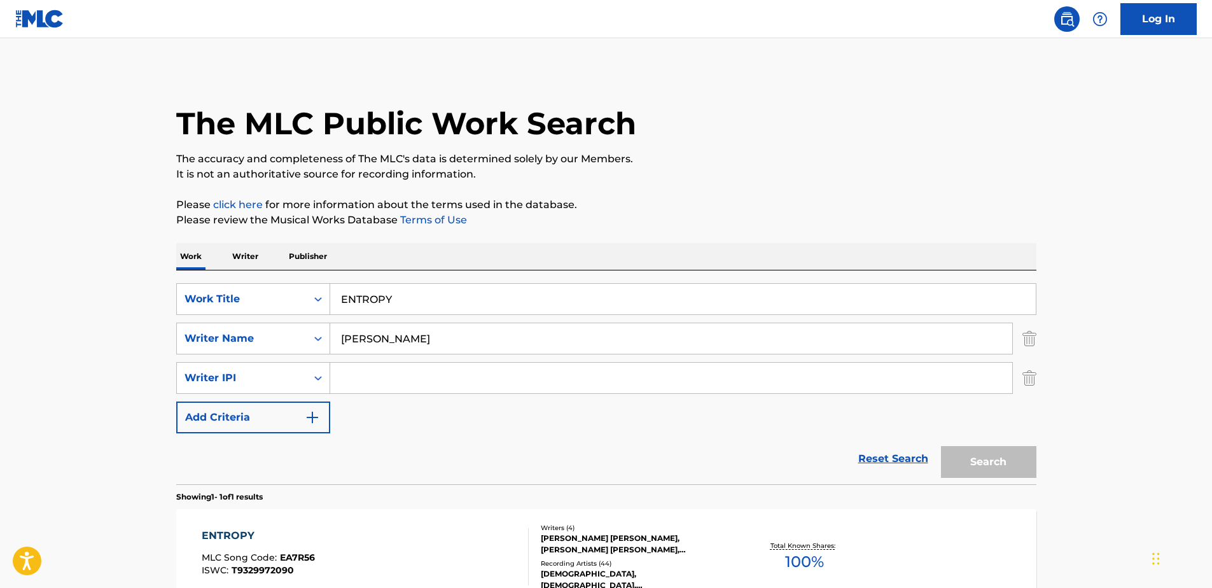
scroll to position [32, 0]
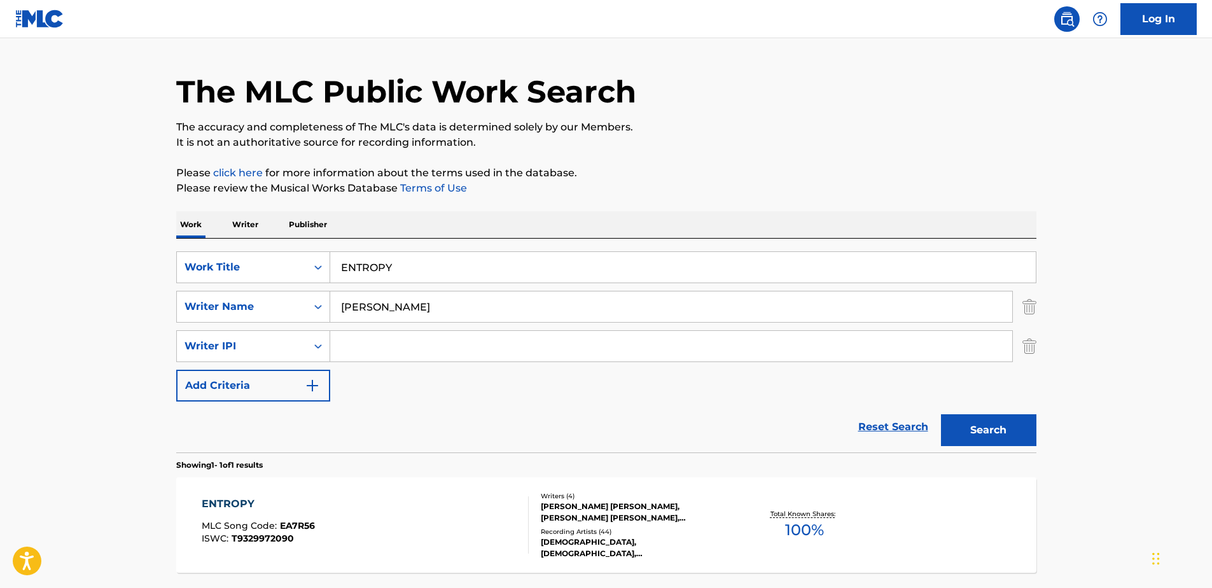
drag, startPoint x: 404, startPoint y: 268, endPoint x: 159, endPoint y: 253, distance: 245.4
click at [161, 253] on div "The MLC Public Work Search The accuracy and completeness of The MLC's data is d…" at bounding box center [606, 335] width 891 height 594
paste input "HORN"
type input "HORNY"
drag, startPoint x: 391, startPoint y: 310, endPoint x: 277, endPoint y: 317, distance: 114.1
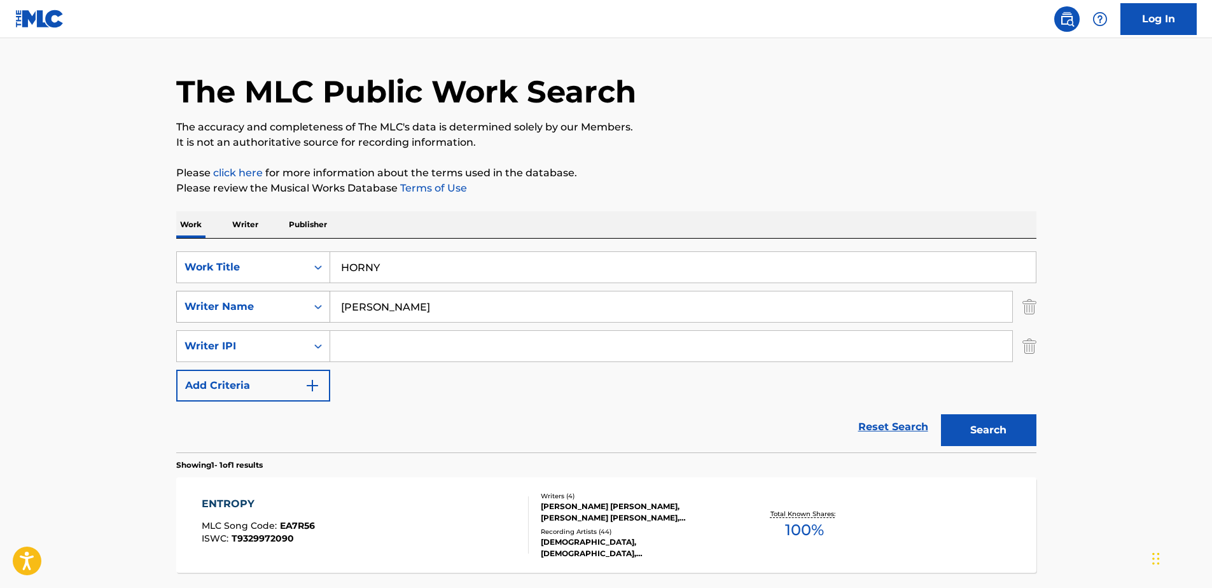
click at [288, 314] on div "SearchWithCriteria6e757945-d42a-4b48-b101-578a2e5e6d8f Writer Name [PERSON_NAME]" at bounding box center [606, 307] width 860 height 32
type input "[PERSON_NAME]"
click at [941, 414] on button "Search" at bounding box center [988, 430] width 95 height 32
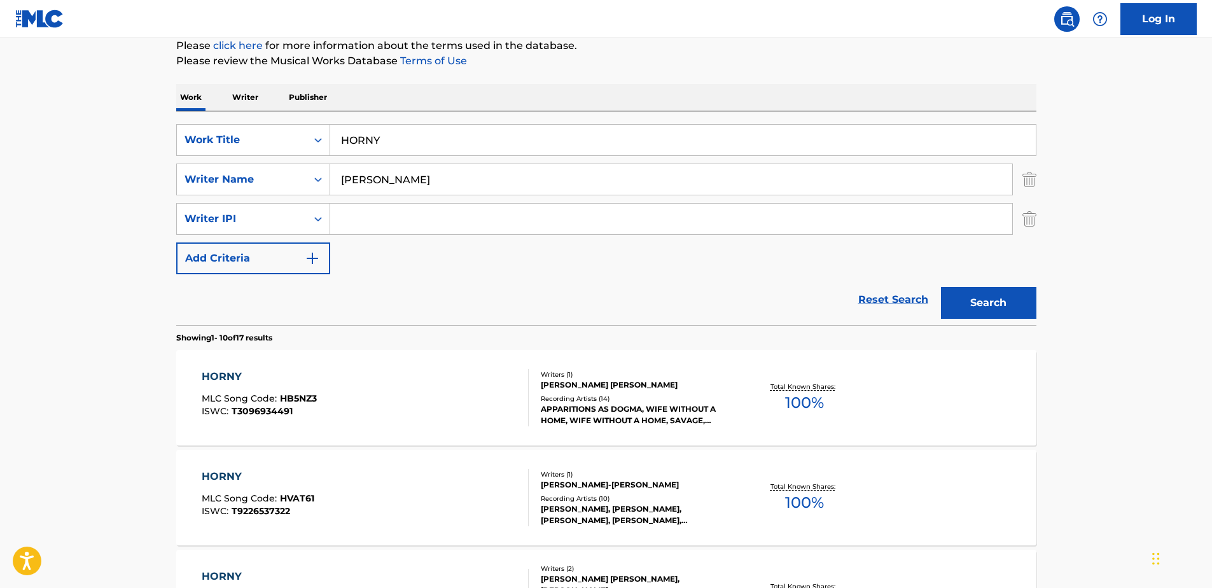
click at [411, 384] on div "HORNY MLC Song Code : HB5NZ3 ISWC : T3096934491" at bounding box center [365, 397] width 327 height 57
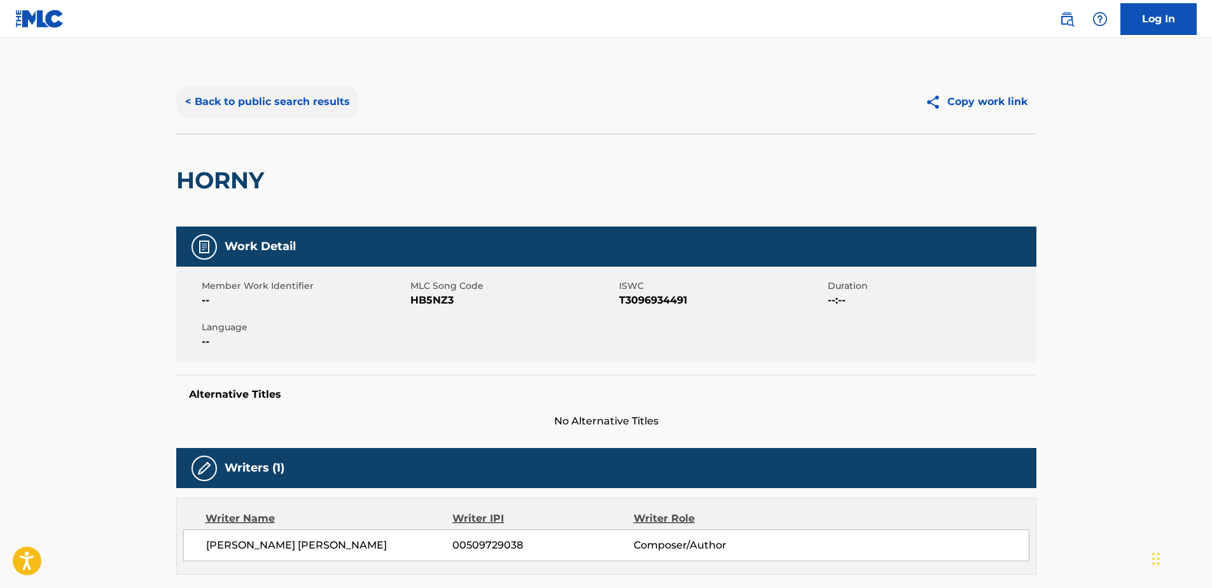
click at [258, 108] on button "< Back to public search results" at bounding box center [267, 102] width 183 height 32
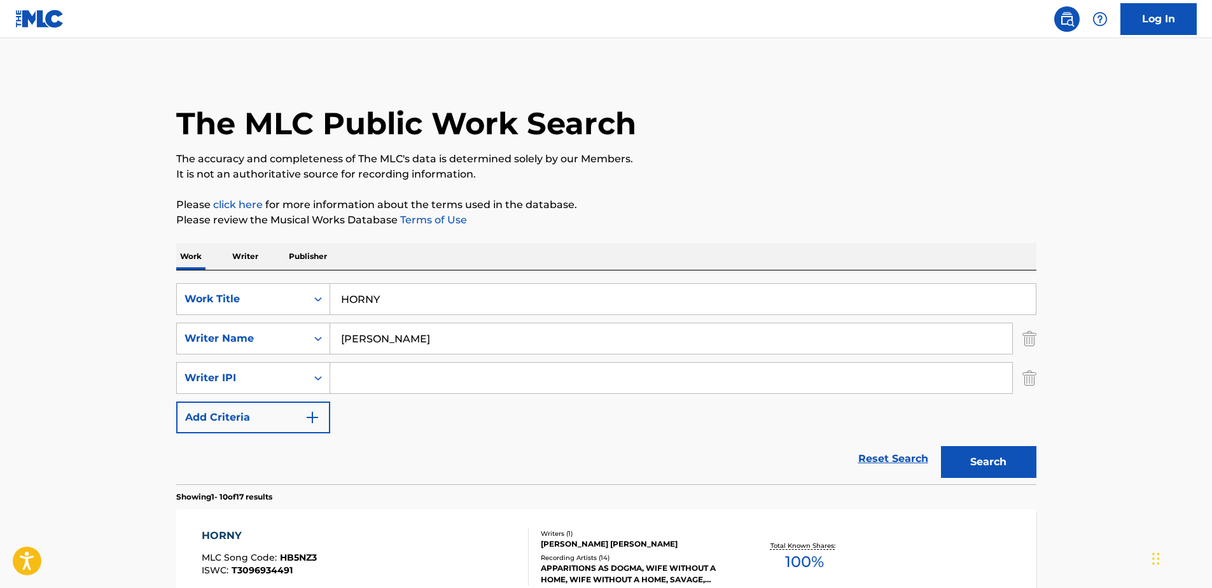
scroll to position [159, 0]
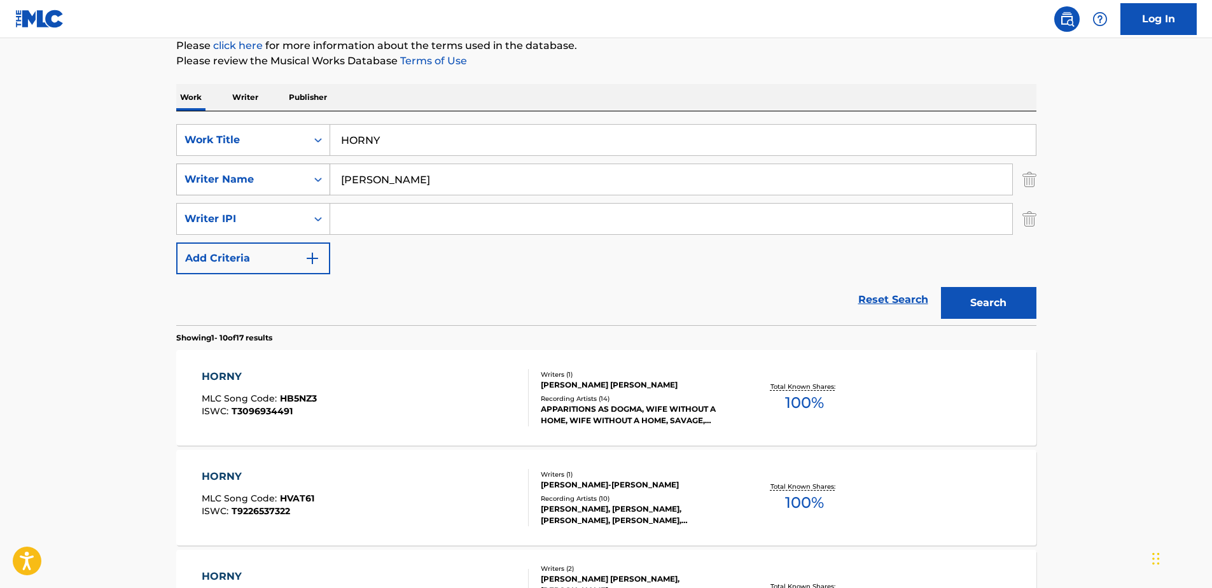
drag, startPoint x: 433, startPoint y: 185, endPoint x: 233, endPoint y: 167, distance: 201.2
click at [233, 167] on div "SearchWithCriteria6e757945-d42a-4b48-b101-578a2e5e6d8f Writer Name [PERSON_NAME]" at bounding box center [606, 180] width 860 height 32
type input "[PERSON_NAME]"
click at [941, 287] on button "Search" at bounding box center [988, 303] width 95 height 32
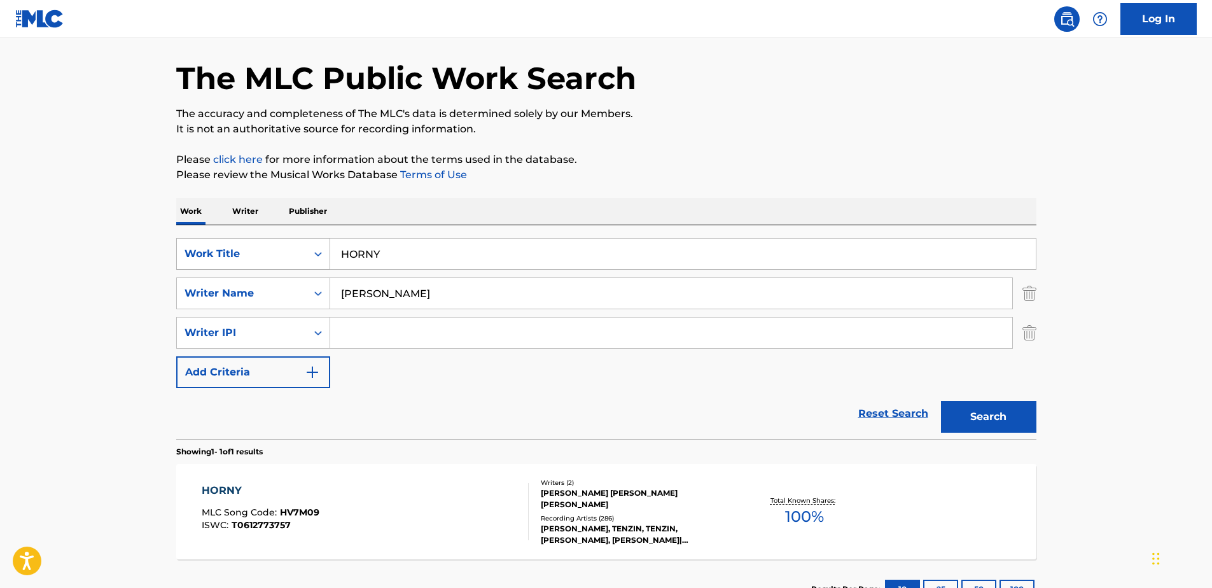
scroll to position [144, 0]
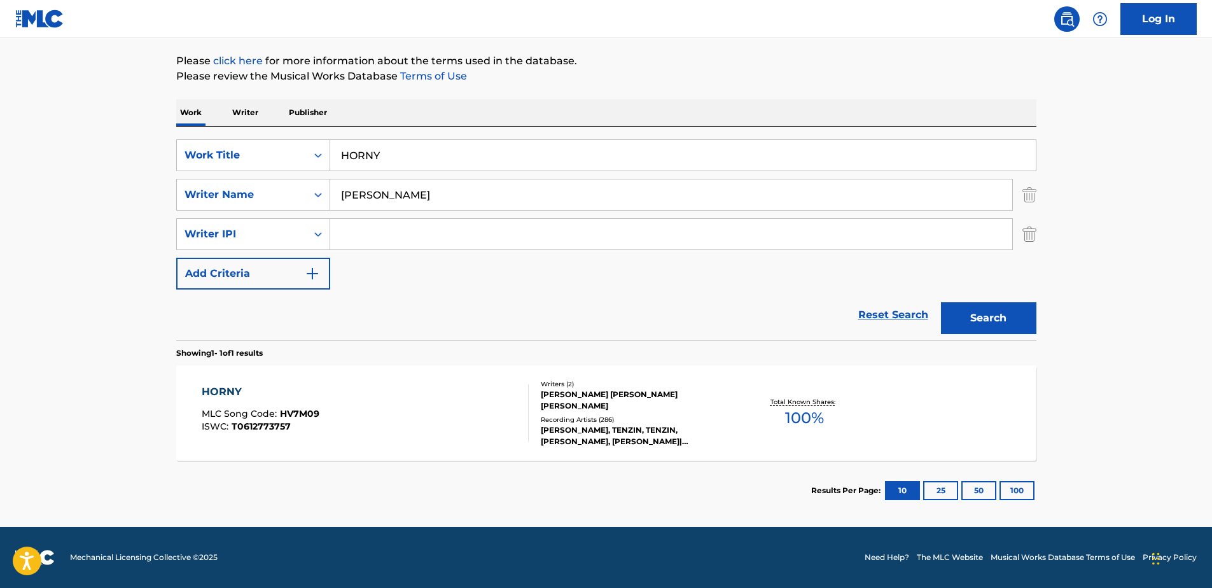
click at [390, 378] on div "HORNY MLC Song Code : HV7M09 ISWC : T0612773757 Writers ( 2 ) [PERSON_NAME] [PE…" at bounding box center [606, 412] width 860 height 95
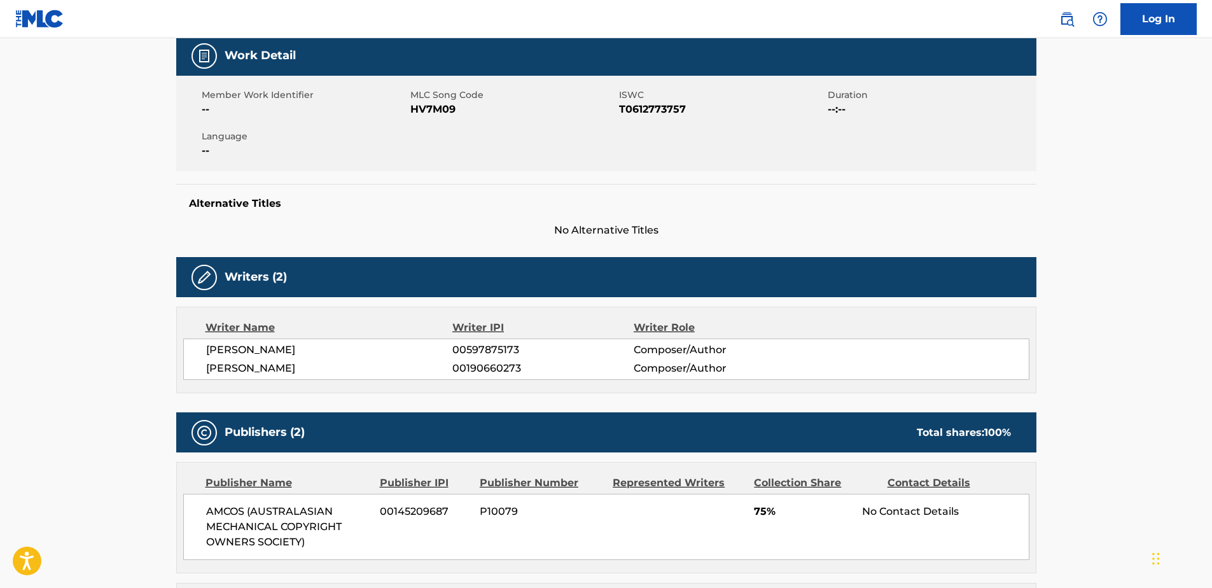
scroll to position [64, 0]
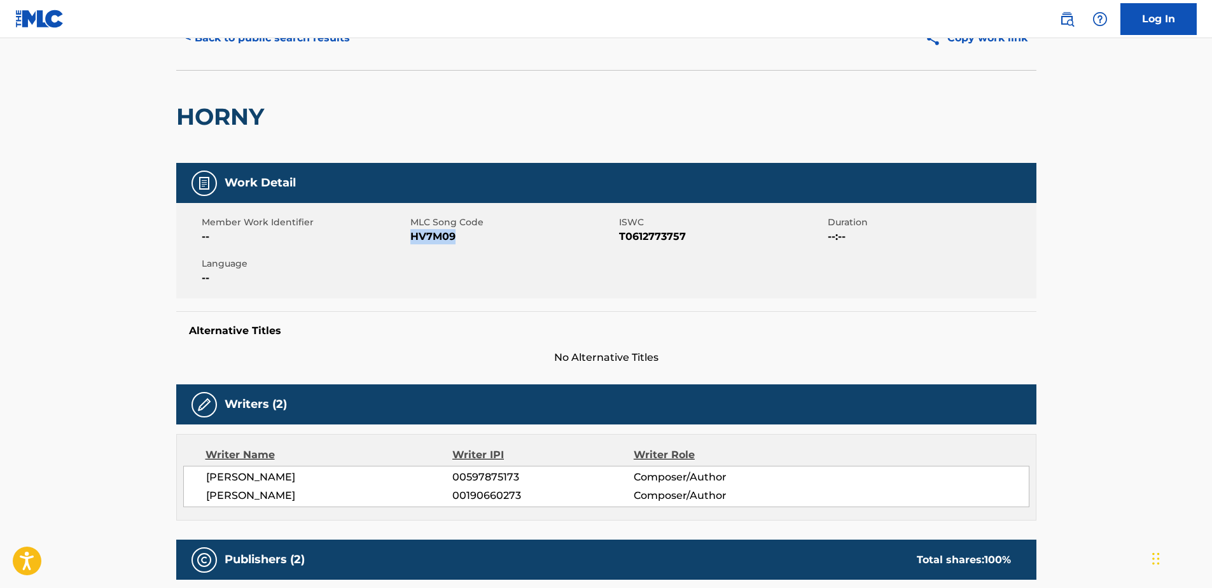
drag, startPoint x: 486, startPoint y: 239, endPoint x: 411, endPoint y: 239, distance: 75.1
click at [411, 239] on span "HV7M09" at bounding box center [513, 236] width 206 height 15
click at [263, 45] on button "< Back to public search results" at bounding box center [267, 38] width 183 height 32
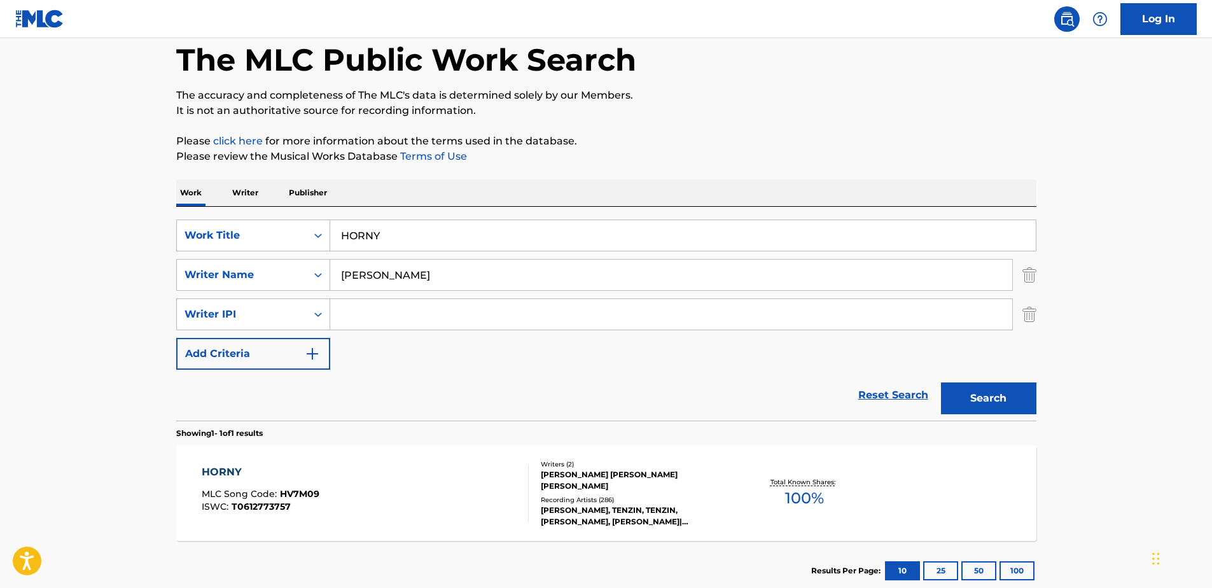
drag, startPoint x: 321, startPoint y: 221, endPoint x: 158, endPoint y: 211, distance: 163.2
click at [204, 212] on div "SearchWithCriteria329d81af-4109-4d0a-96ab-79263be2df6e Work Title HORNY SearchW…" at bounding box center [606, 314] width 860 height 214
paste input "MAGIC IN YOU"
type input "MAGIC IN YOU"
drag, startPoint x: 402, startPoint y: 280, endPoint x: 211, endPoint y: 262, distance: 191.7
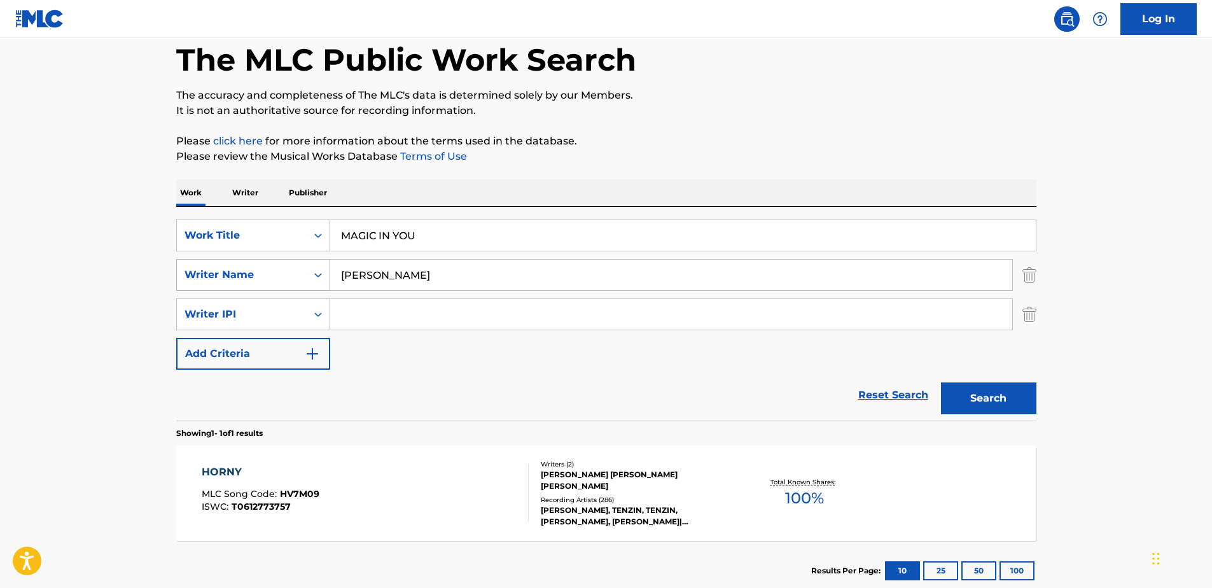
click at [214, 262] on div "SearchWithCriteria6e757945-d42a-4b48-b101-578a2e5e6d8f Writer Name [PERSON_NAME]" at bounding box center [606, 275] width 860 height 32
paste input "[PERSON_NAME]"
type input "[PERSON_NAME]"
click at [986, 414] on button "Search" at bounding box center [988, 398] width 95 height 32
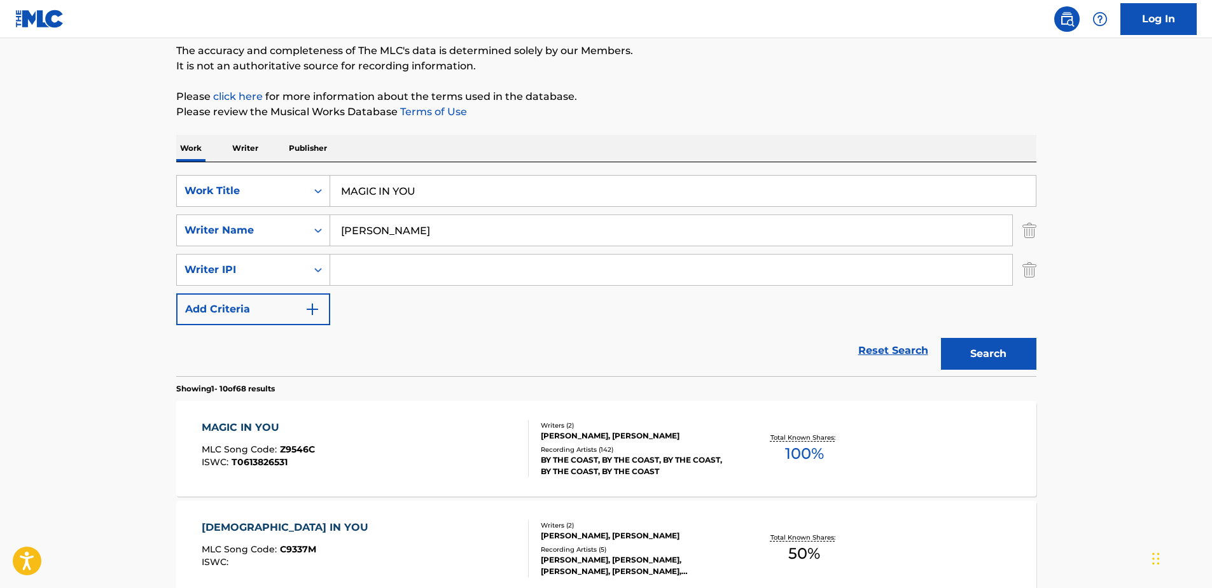
scroll to position [127, 0]
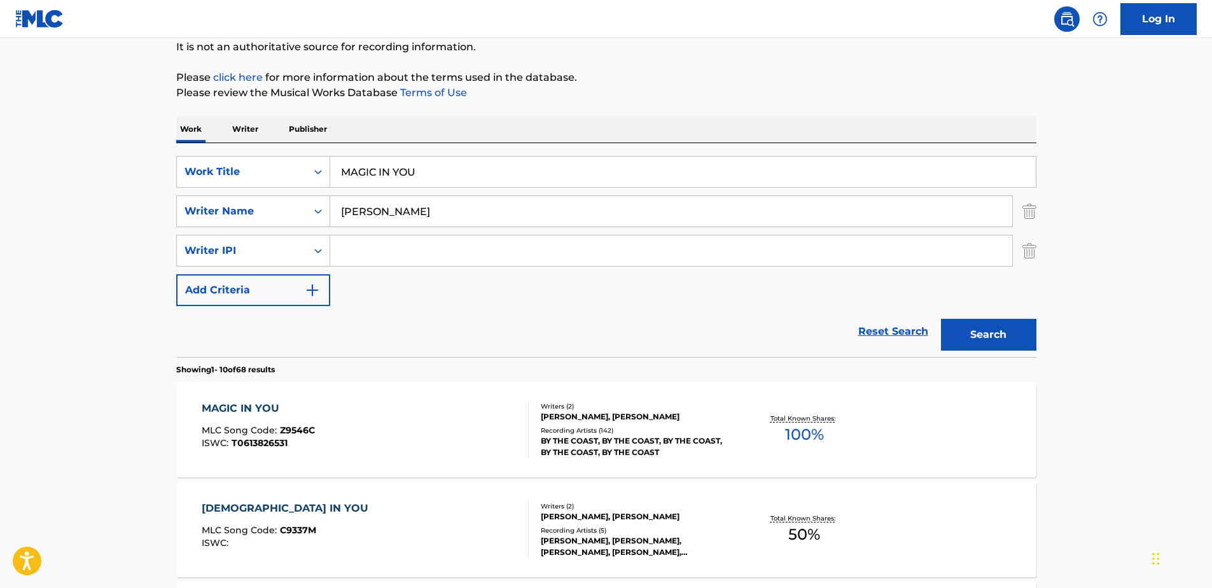
click at [391, 428] on div "MAGIC IN YOU MLC Song Code : Z9546C ISWC : T0613826531" at bounding box center [365, 429] width 327 height 57
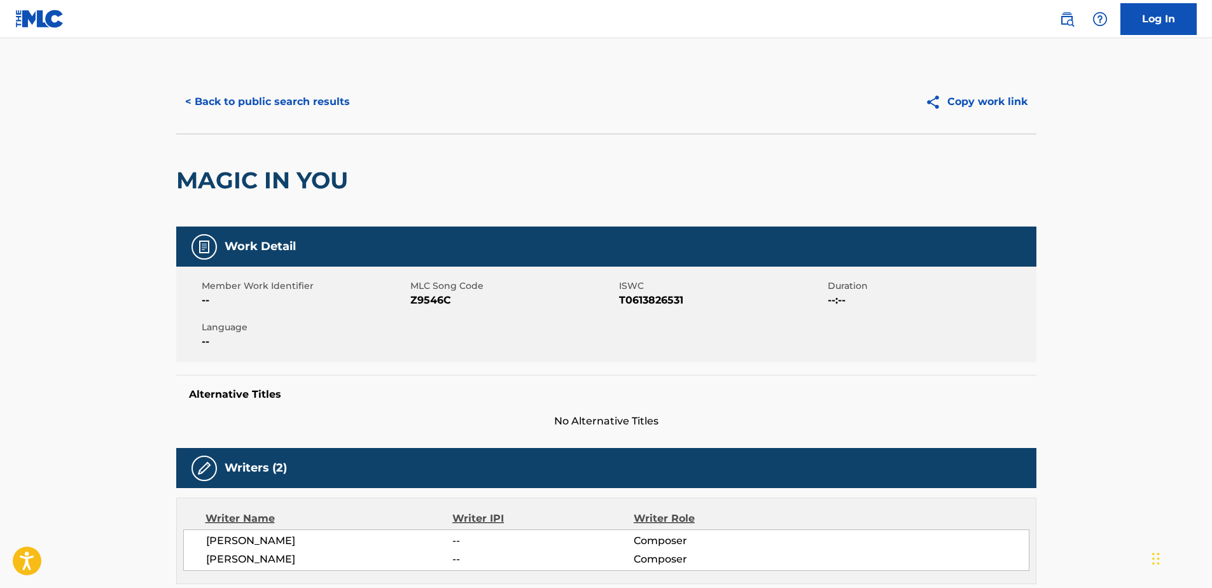
click at [461, 310] on div "Member Work Identifier -- MLC Song Code Z9546C ISWC T0613826531 Duration --:-- …" at bounding box center [606, 314] width 860 height 95
drag, startPoint x: 417, startPoint y: 300, endPoint x: 407, endPoint y: 301, distance: 9.6
click at [407, 301] on div "Member Work Identifier -- MLC Song Code Z9546C ISWC T0613826531 Duration --:-- …" at bounding box center [606, 314] width 860 height 95
click at [451, 310] on div "Member Work Identifier -- MLC Song Code Z9546C ISWC T0613826531 Duration --:-- …" at bounding box center [606, 314] width 860 height 95
click at [470, 304] on span "Z9546C" at bounding box center [513, 300] width 206 height 15
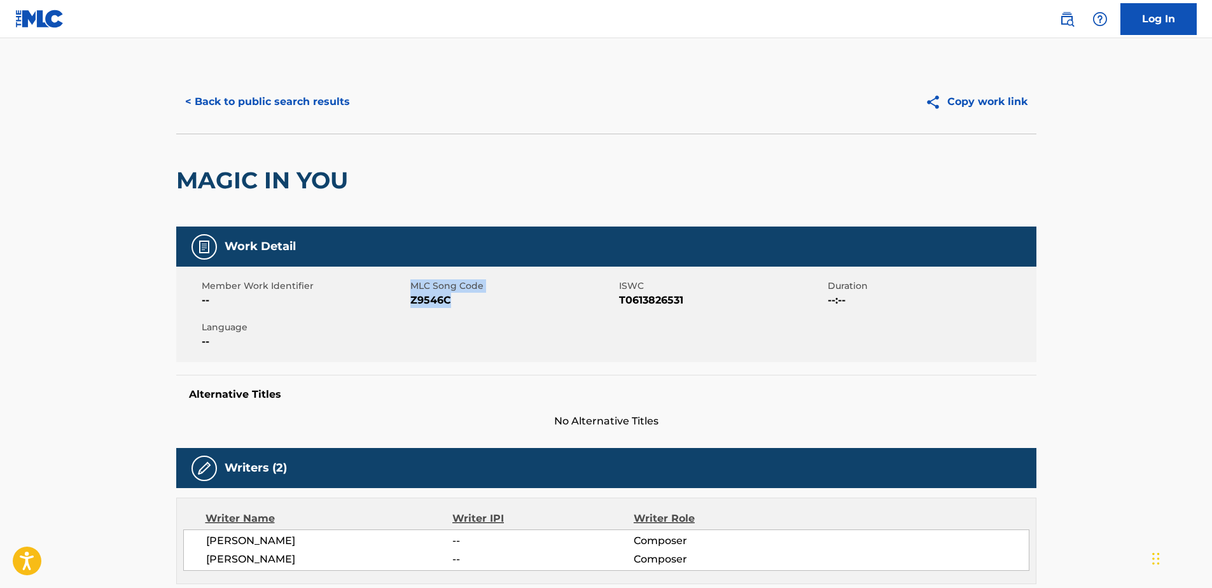
drag, startPoint x: 407, startPoint y: 301, endPoint x: 455, endPoint y: 301, distance: 47.7
click at [455, 301] on div "Member Work Identifier -- MLC Song Code Z9546C ISWC T0613826531 Duration --:-- …" at bounding box center [606, 314] width 860 height 95
drag, startPoint x: 459, startPoint y: 301, endPoint x: 506, endPoint y: 305, distance: 47.9
click at [506, 304] on span "Z9546C" at bounding box center [513, 300] width 206 height 15
drag, startPoint x: 484, startPoint y: 307, endPoint x: 413, endPoint y: 303, distance: 71.4
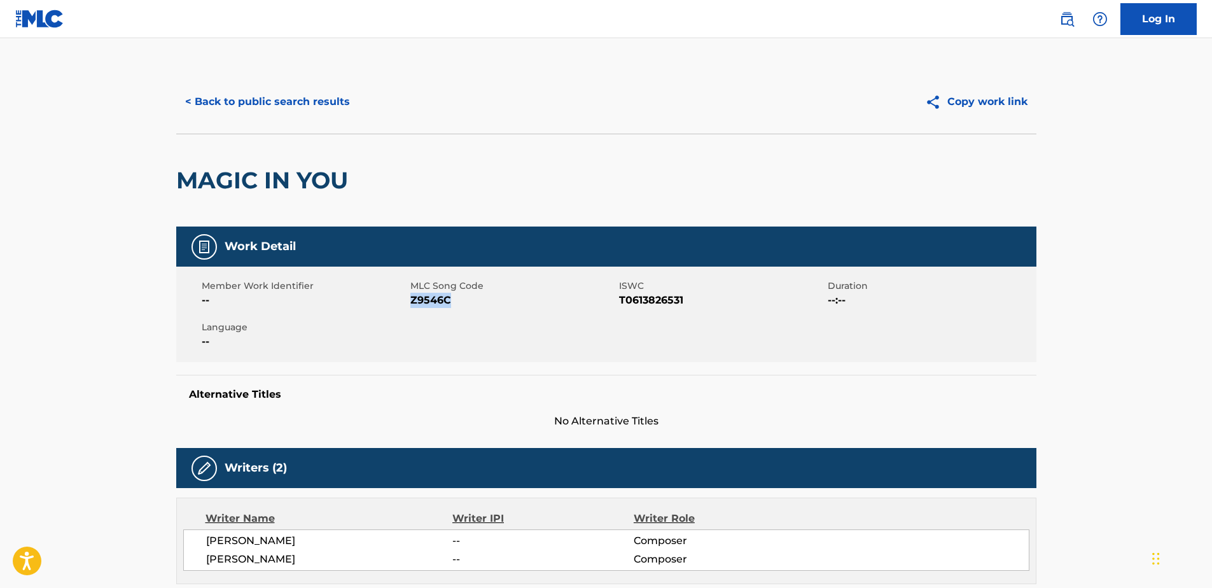
click at [413, 303] on span "Z9546C" at bounding box center [513, 300] width 206 height 15
click at [292, 102] on button "< Back to public search results" at bounding box center [267, 102] width 183 height 32
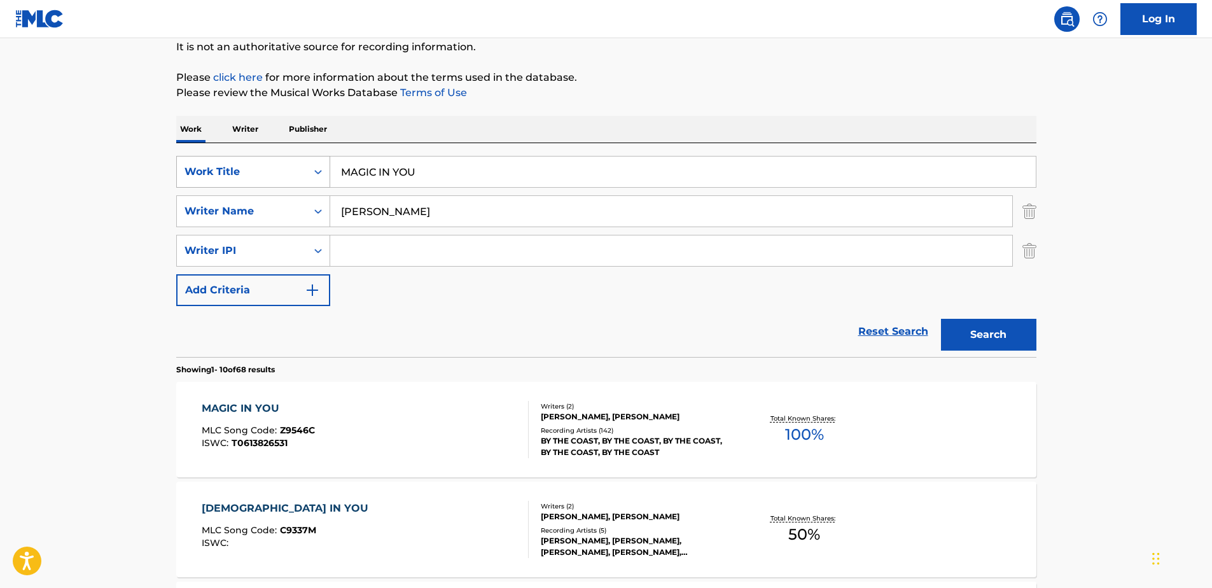
drag, startPoint x: 327, startPoint y: 164, endPoint x: 247, endPoint y: 164, distance: 80.2
click at [248, 164] on div "SearchWithCriteria329d81af-4109-4d0a-96ab-79263be2df6e Work Title MAGIC IN YOU" at bounding box center [606, 172] width 860 height 32
paste input "ZERO SUM"
type input "ZERO SUM"
drag, startPoint x: 417, startPoint y: 210, endPoint x: 317, endPoint y: 202, distance: 100.9
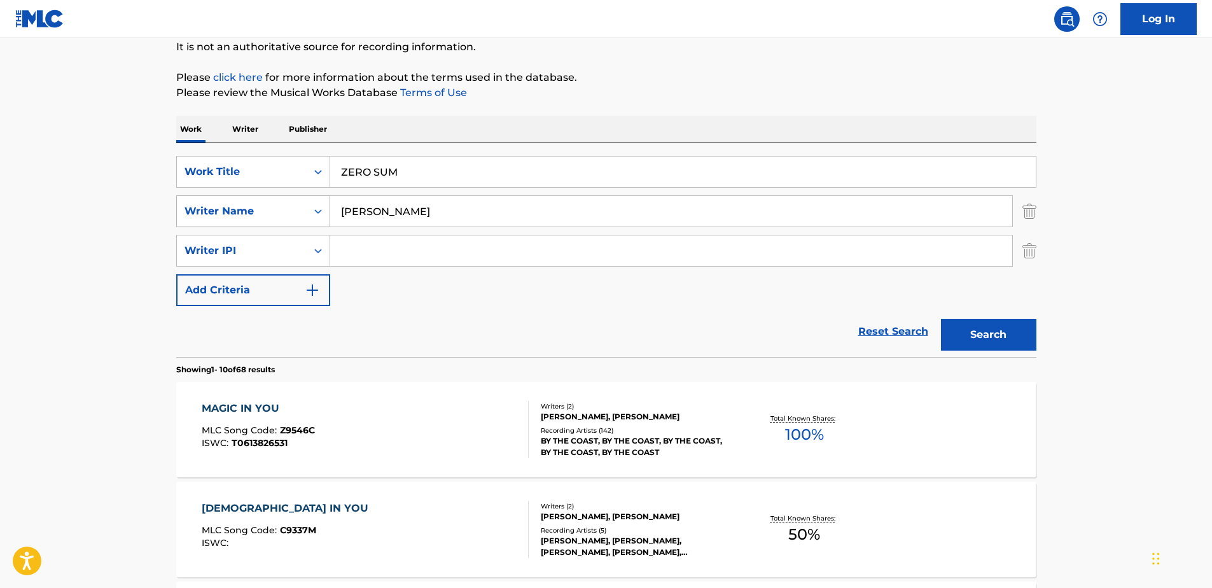
click at [317, 202] on div "SearchWithCriteria6e757945-d42a-4b48-b101-578a2e5e6d8f Writer Name [PERSON_NAME]" at bounding box center [606, 211] width 860 height 32
type input "LIM"
click at [941, 319] on button "Search" at bounding box center [988, 335] width 95 height 32
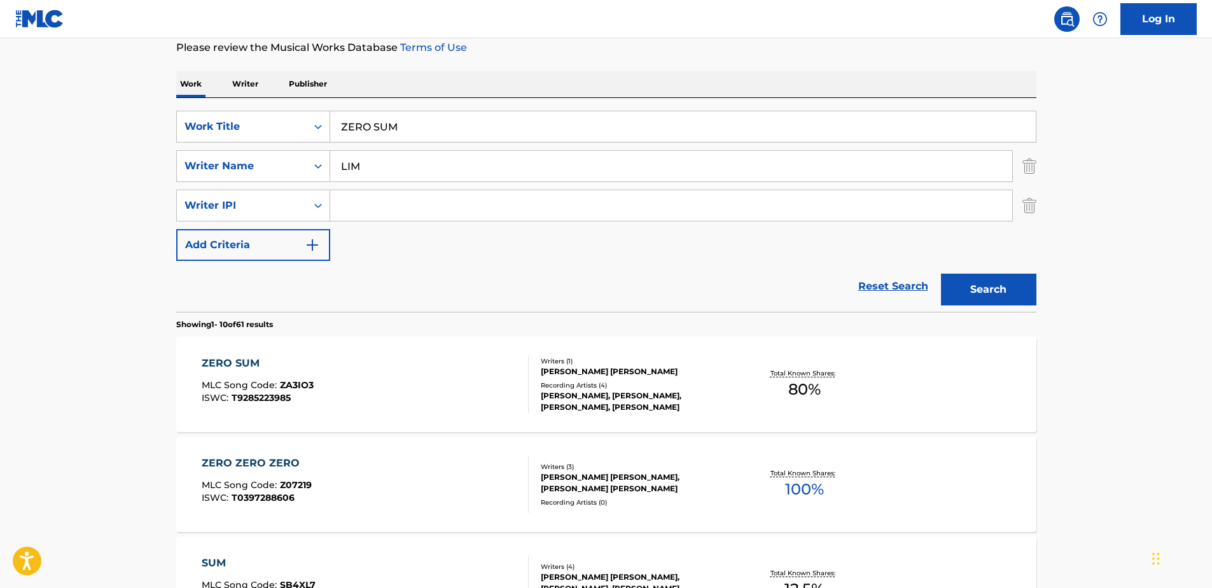
scroll to position [191, 0]
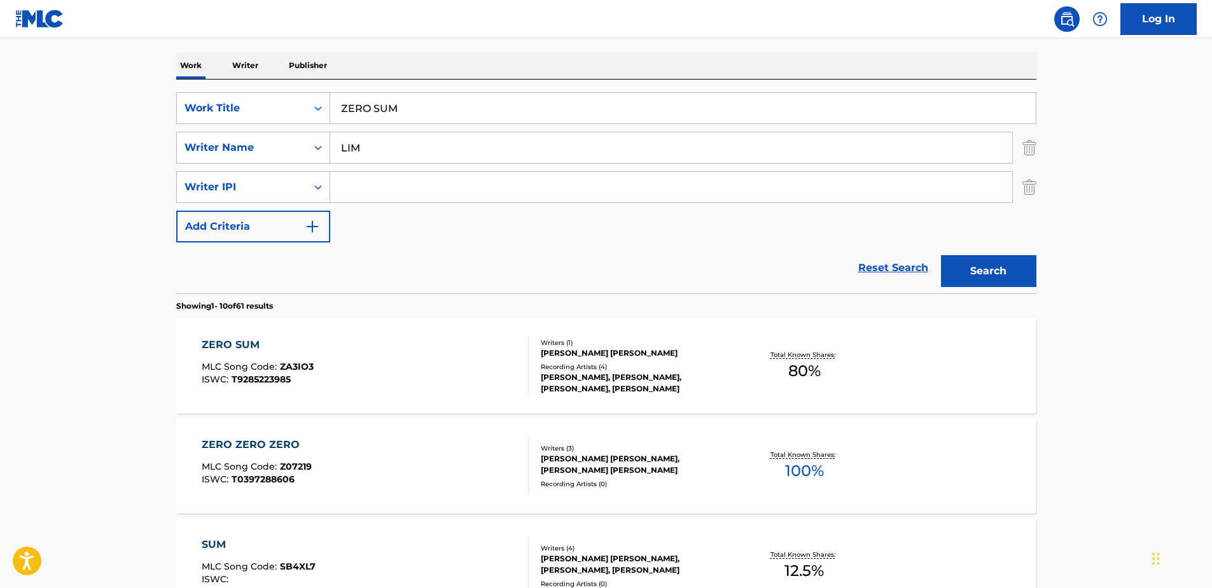
click at [373, 101] on input "ZERO SUM" at bounding box center [683, 108] width 706 height 31
type input "ZERO-SUM"
click at [941, 255] on button "Search" at bounding box center [988, 271] width 95 height 32
click at [687, 341] on div "Writers ( 1 )" at bounding box center [637, 343] width 192 height 10
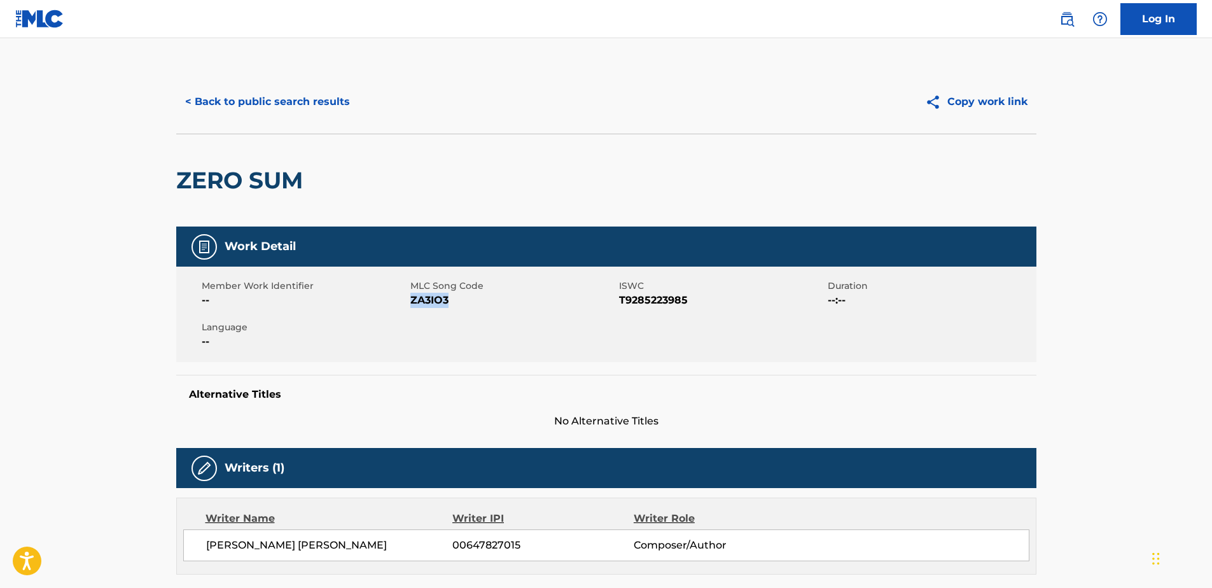
drag, startPoint x: 463, startPoint y: 300, endPoint x: 412, endPoint y: 305, distance: 50.6
click at [412, 305] on span "ZA3IO3" at bounding box center [513, 300] width 206 height 15
click at [312, 99] on button "< Back to public search results" at bounding box center [267, 102] width 183 height 32
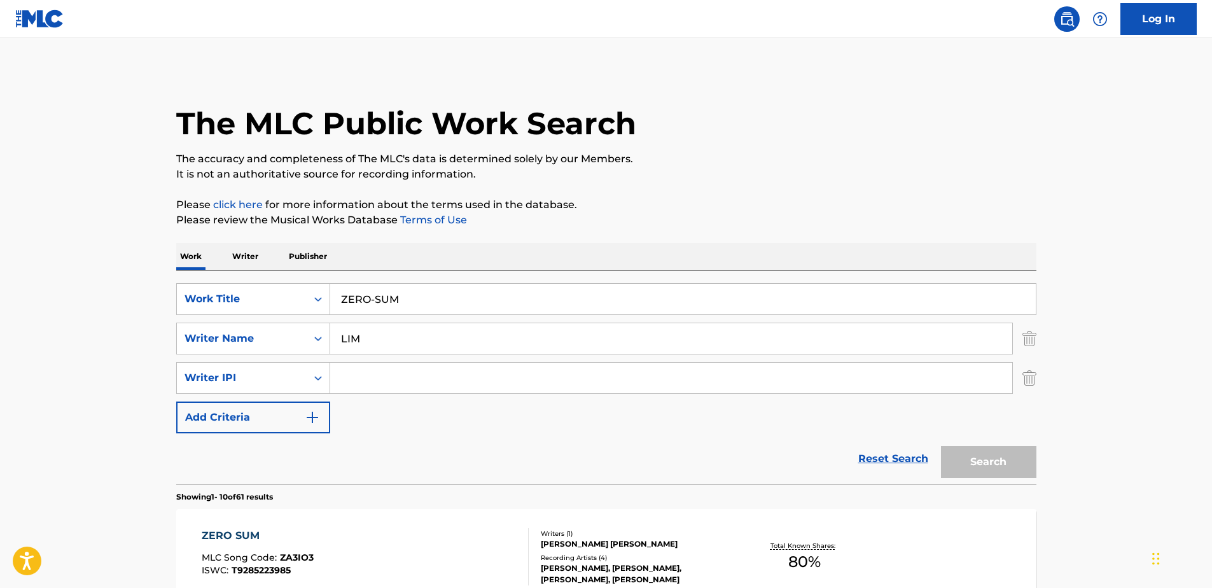
scroll to position [191, 0]
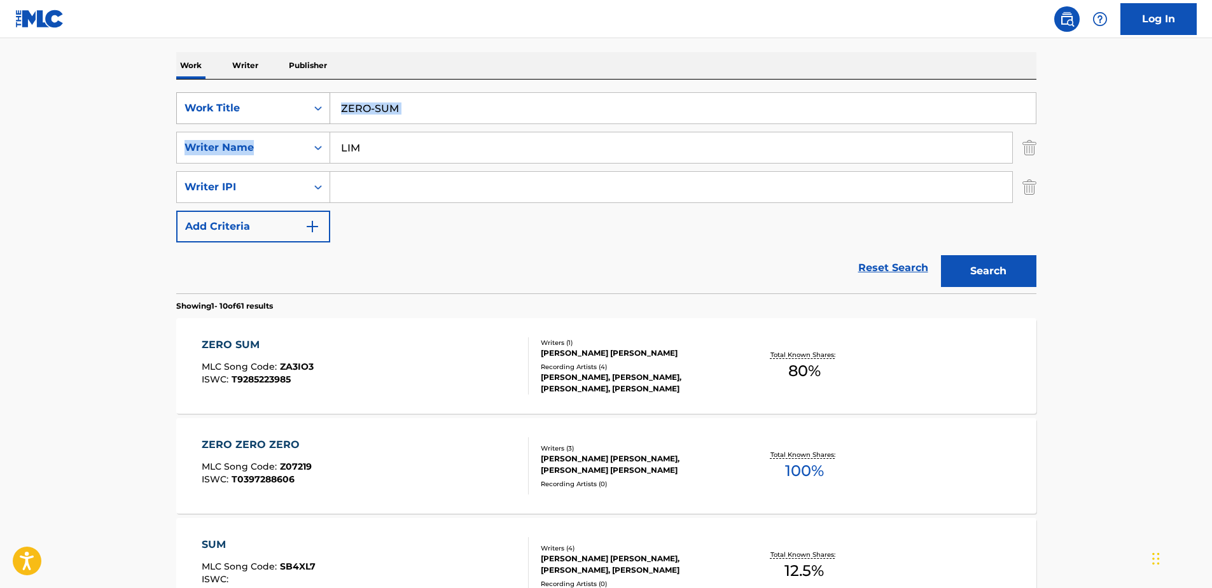
drag, startPoint x: 371, startPoint y: 114, endPoint x: 261, endPoint y: 101, distance: 110.2
click at [261, 101] on div "SearchWithCriteria329d81af-4109-4d0a-96ab-79263be2df6e Work Title ZERO-SUM Sear…" at bounding box center [606, 167] width 860 height 150
drag, startPoint x: 261, startPoint y: 101, endPoint x: 464, endPoint y: 113, distance: 203.4
click at [464, 113] on input "ZERO-SUM" at bounding box center [683, 108] width 706 height 31
drag, startPoint x: 418, startPoint y: 109, endPoint x: 333, endPoint y: 107, distance: 85.3
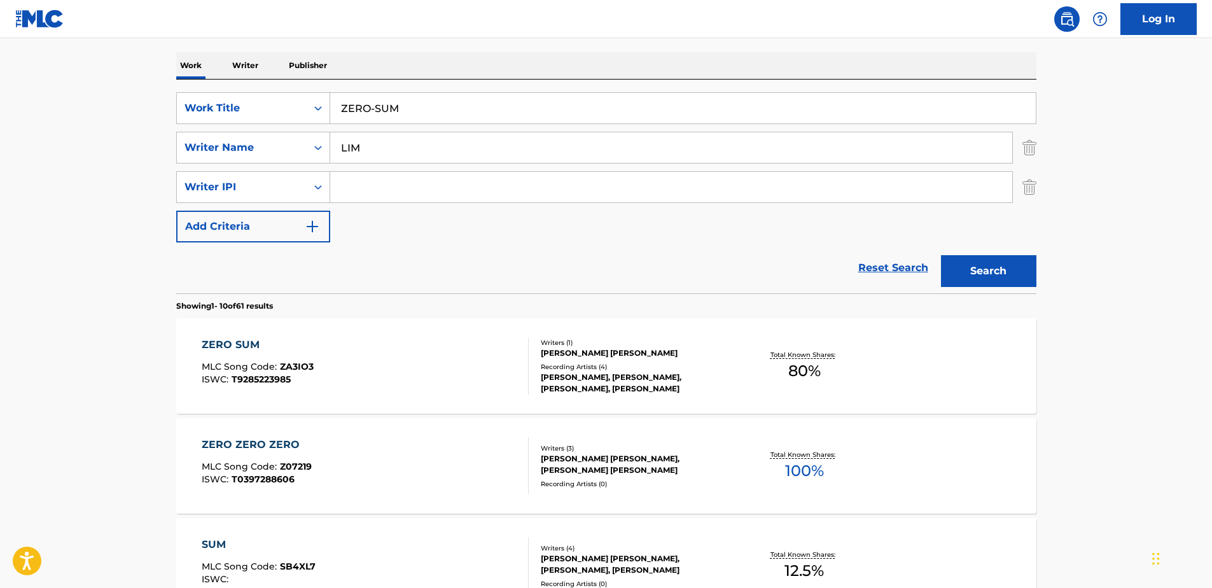
click at [333, 107] on input "ZERO-SUM" at bounding box center [683, 108] width 706 height 31
paste input "THIS PLACE (INTERLUDE)"
type input "THIS PLACE (INTERLUDE)"
drag, startPoint x: 396, startPoint y: 153, endPoint x: 242, endPoint y: 142, distance: 153.8
click at [253, 143] on div "SearchWithCriteria6e757945-d42a-4b48-b101-578a2e5e6d8f Writer Name [PERSON_NAME]" at bounding box center [606, 148] width 860 height 32
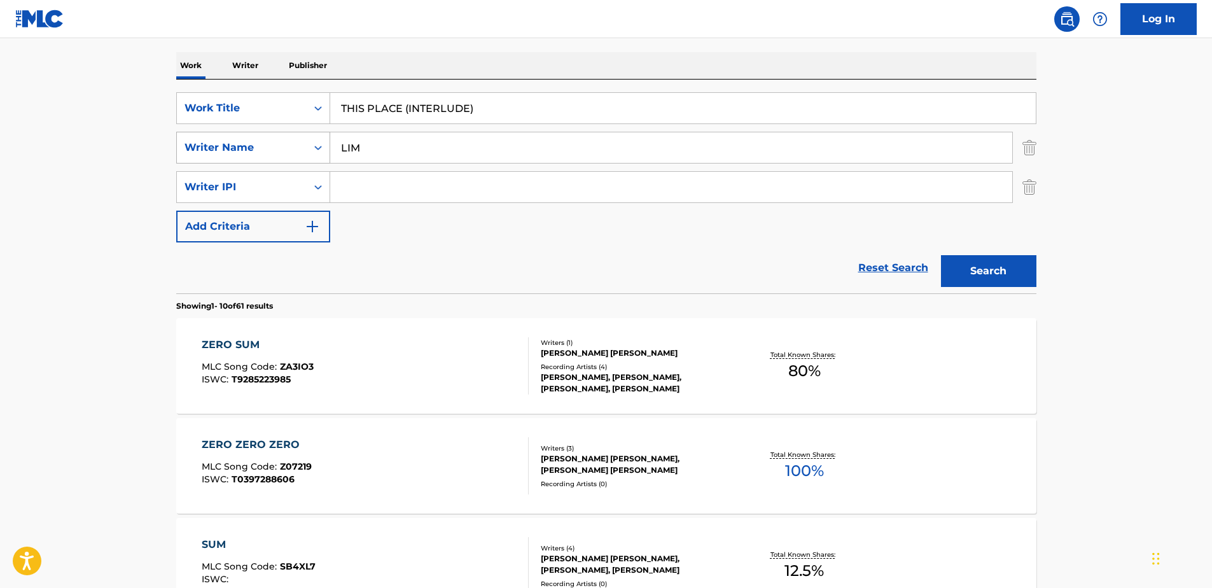
paste input "[PERSON_NAME]"
type input "[PERSON_NAME]"
click at [941, 255] on button "Search" at bounding box center [988, 271] width 95 height 32
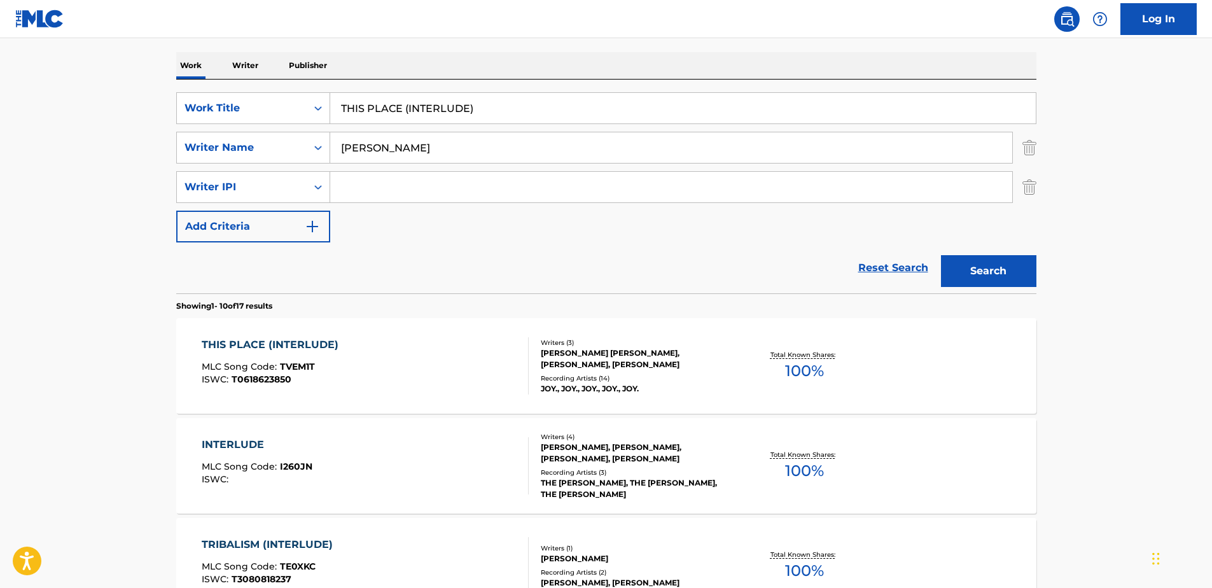
click at [378, 331] on div "THIS PLACE (INTERLUDE) MLC Song Code : TVEM1T ISWC : T0618623850 Writers ( 3 ) …" at bounding box center [606, 365] width 860 height 95
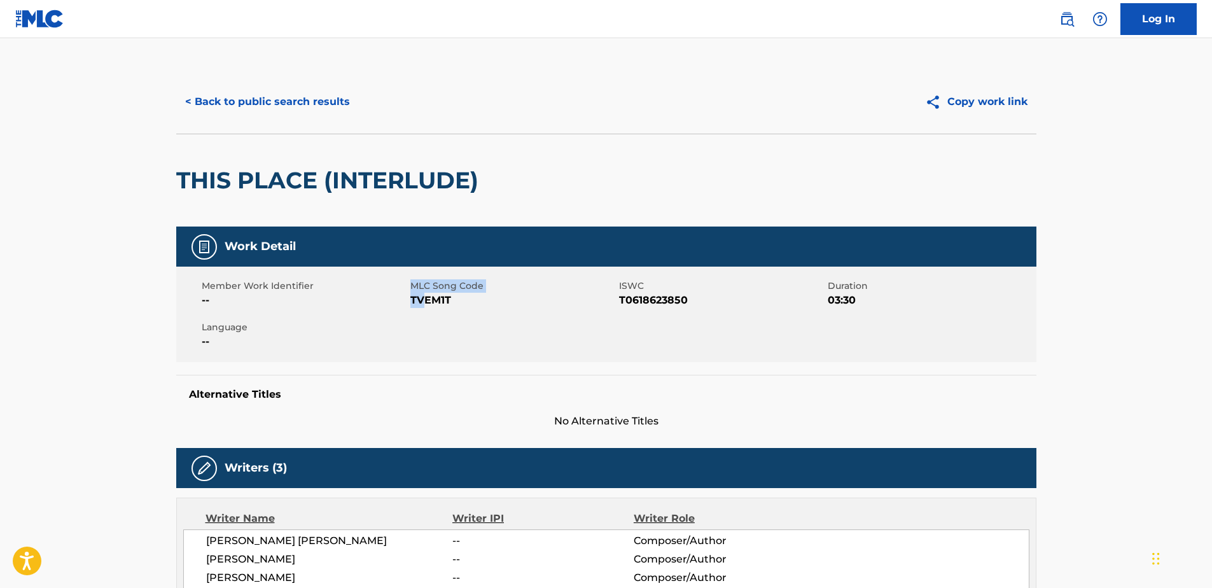
drag, startPoint x: 405, startPoint y: 305, endPoint x: 425, endPoint y: 305, distance: 19.7
click at [425, 305] on div "Member Work Identifier -- MLC Song Code TVEM1T ISWC T0618623850 Duration 03:30 …" at bounding box center [606, 314] width 860 height 95
drag, startPoint x: 425, startPoint y: 305, endPoint x: 502, endPoint y: 314, distance: 77.5
click at [515, 314] on div "Member Work Identifier -- MLC Song Code TVEM1T ISWC T0618623850 Duration 03:30 …" at bounding box center [606, 314] width 860 height 95
drag, startPoint x: 467, startPoint y: 309, endPoint x: 412, endPoint y: 306, distance: 54.8
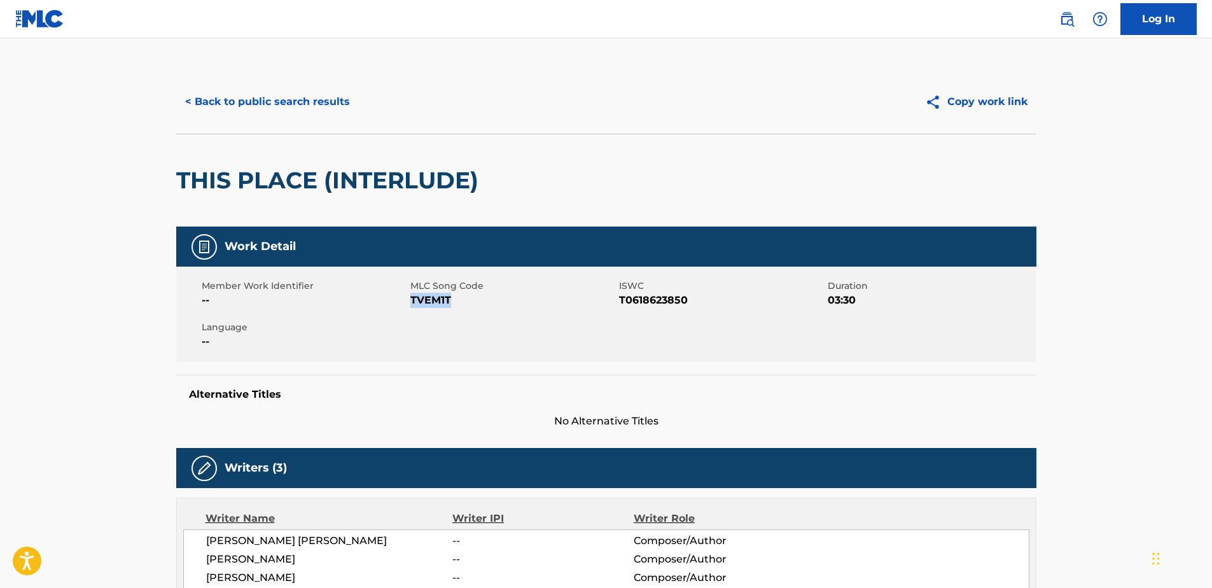
click at [412, 306] on div "Member Work Identifier -- MLC Song Code TVEM1T ISWC T0618623850 Duration 03:30 …" at bounding box center [606, 314] width 860 height 95
click at [242, 98] on button "< Back to public search results" at bounding box center [267, 102] width 183 height 32
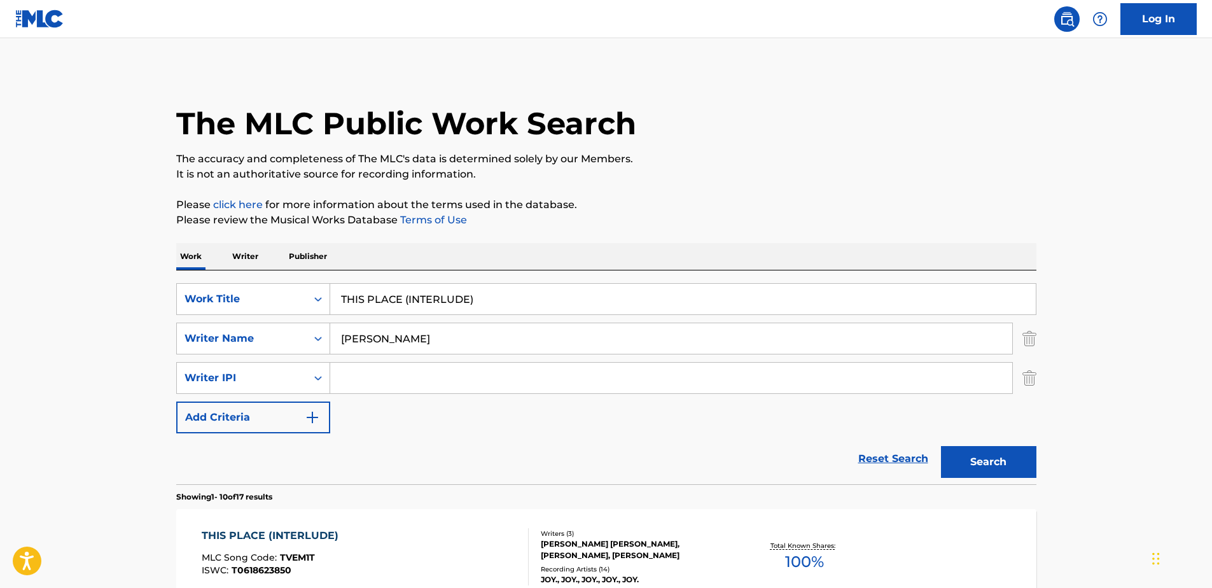
scroll to position [191, 0]
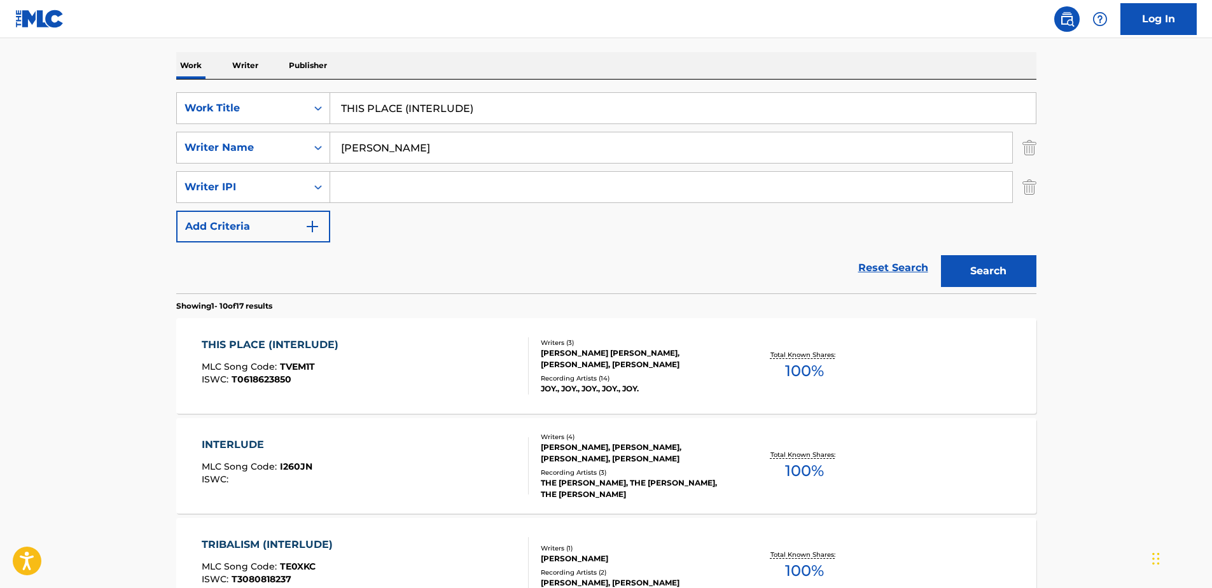
drag, startPoint x: 485, startPoint y: 111, endPoint x: 129, endPoint y: 104, distance: 357.0
paste input "E WORST GOODBYE"
type input "THE WORST GOODBYE"
drag, startPoint x: 394, startPoint y: 158, endPoint x: 107, endPoint y: 135, distance: 287.9
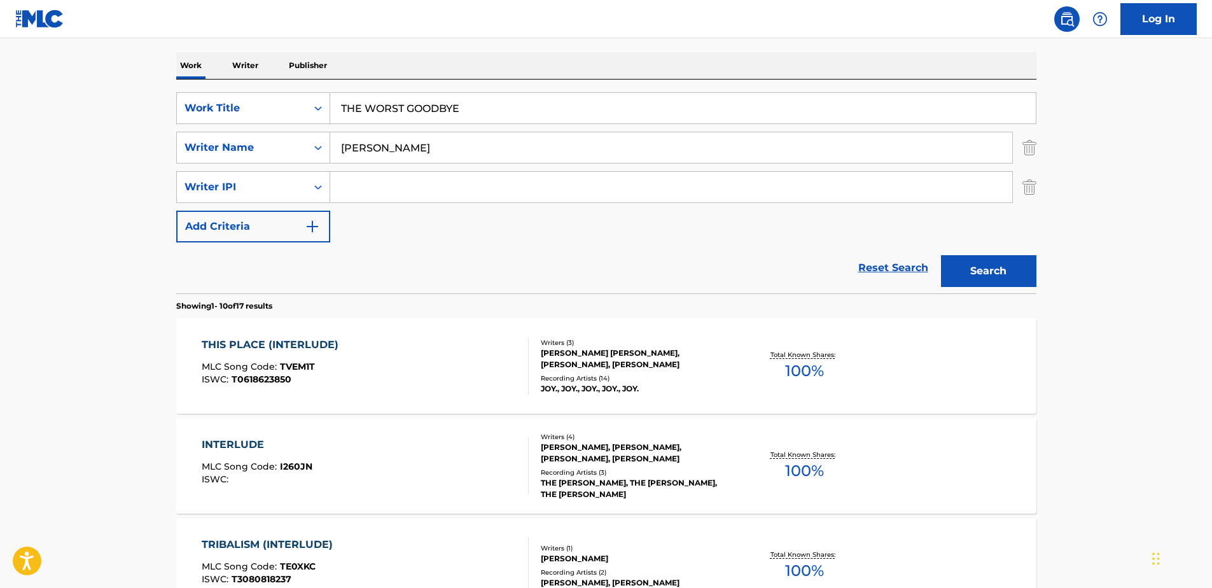
paste input "[PERSON_NAME]"
type input "[PERSON_NAME]"
click at [977, 270] on button "Search" at bounding box center [988, 271] width 95 height 32
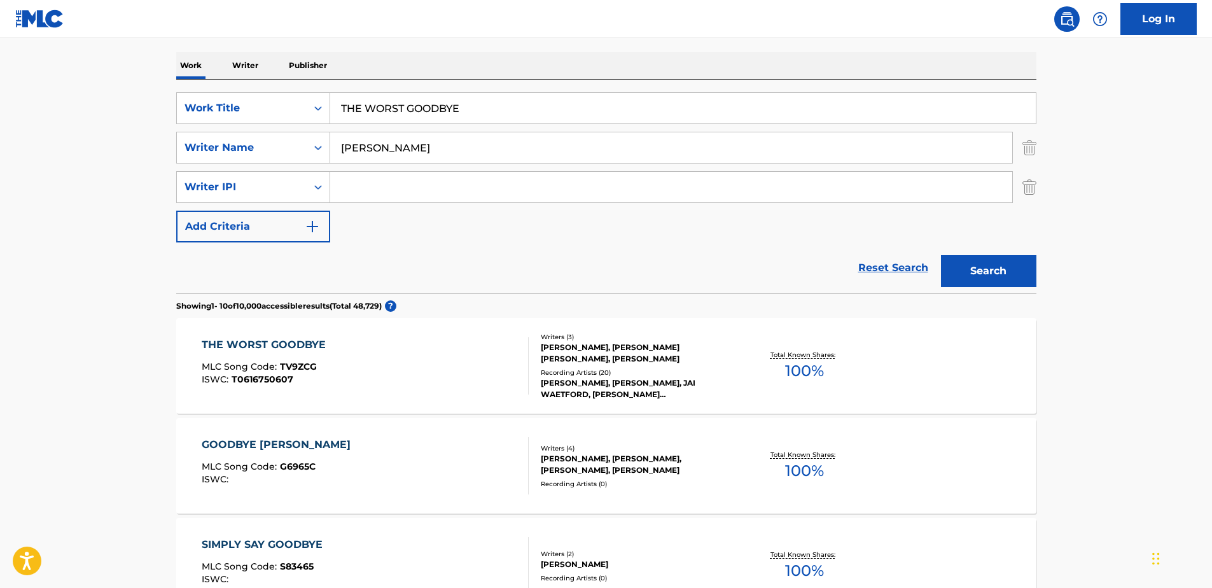
click at [403, 355] on div "THE WORST GOODBYE MLC Song Code : TV9ZCG ISWC : T0616750607" at bounding box center [365, 365] width 327 height 57
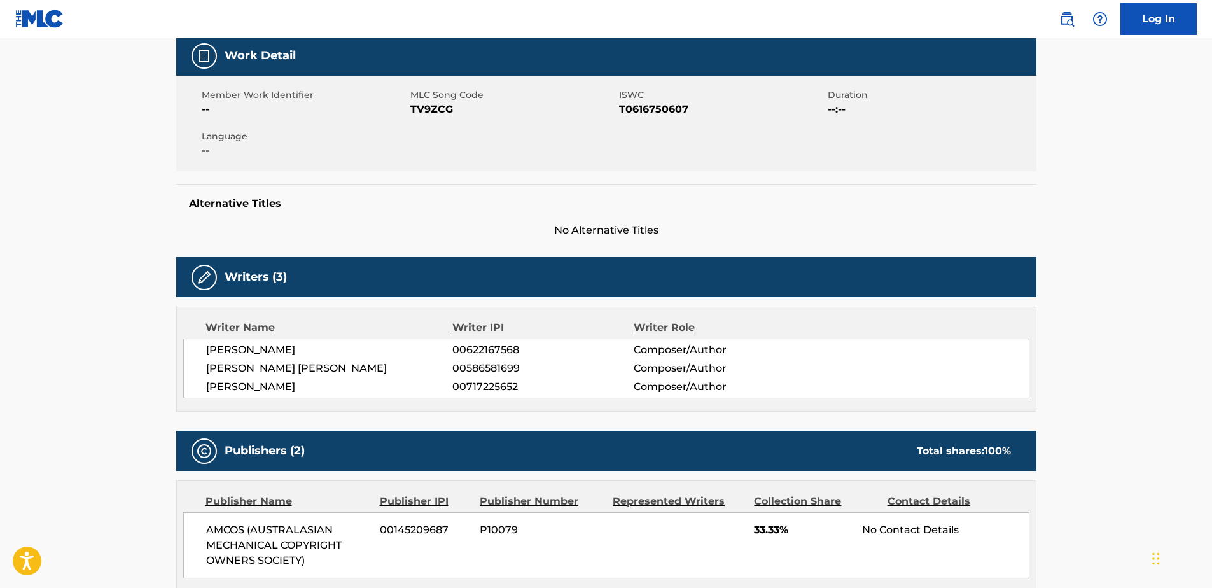
scroll to position [64, 0]
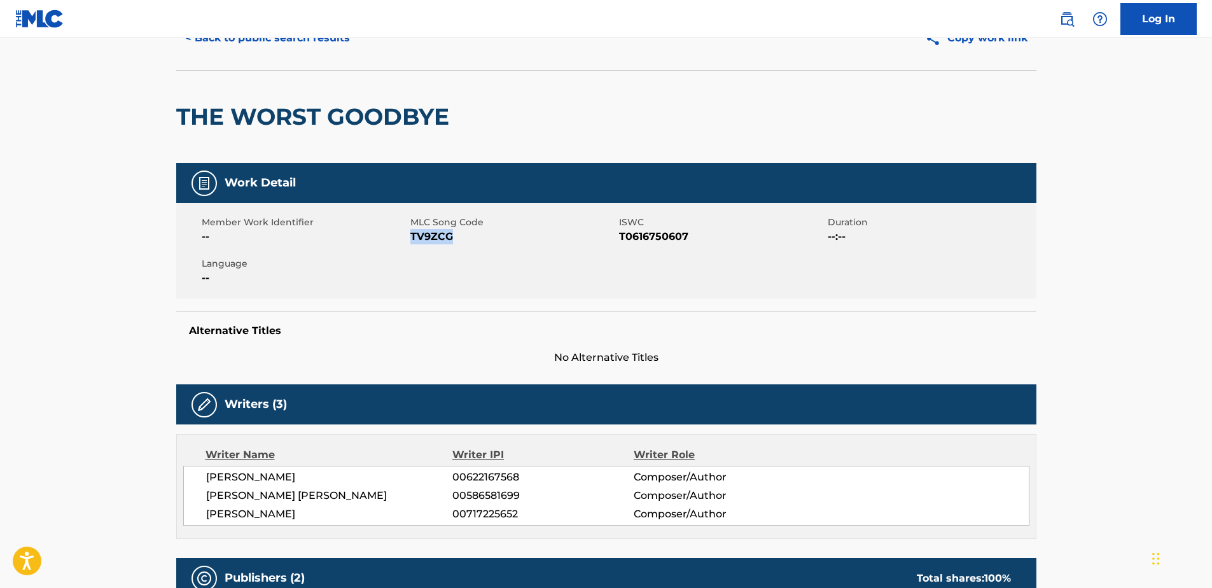
drag, startPoint x: 489, startPoint y: 244, endPoint x: 410, endPoint y: 241, distance: 79.0
click at [410, 241] on span "TV9ZCG" at bounding box center [513, 236] width 206 height 15
click at [263, 44] on button "< Back to public search results" at bounding box center [267, 38] width 183 height 32
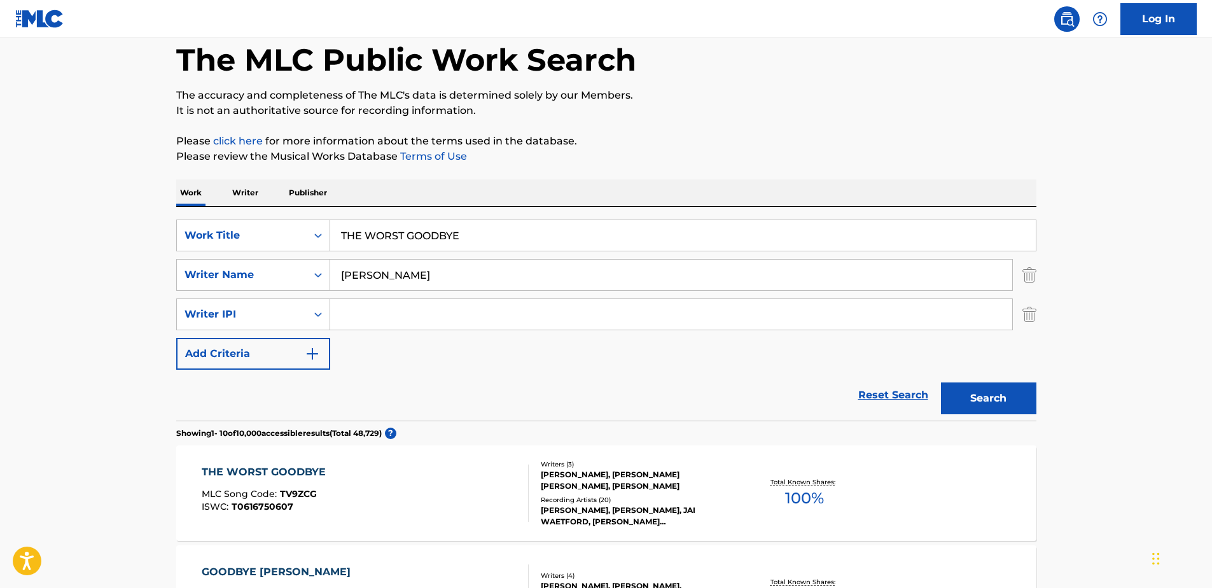
scroll to position [191, 0]
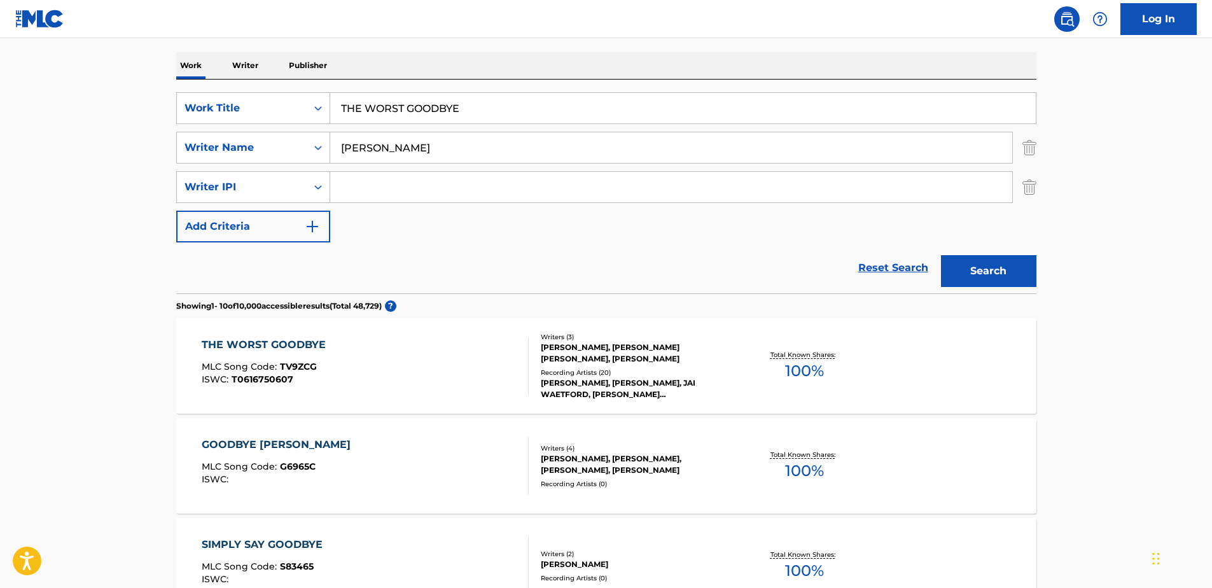
drag, startPoint x: 469, startPoint y: 108, endPoint x: 67, endPoint y: 108, distance: 402.1
paste input "JUST FOR TONIGHT"
type input "JUST FOR TONIGHT"
drag, startPoint x: 234, startPoint y: 157, endPoint x: 155, endPoint y: 151, distance: 79.2
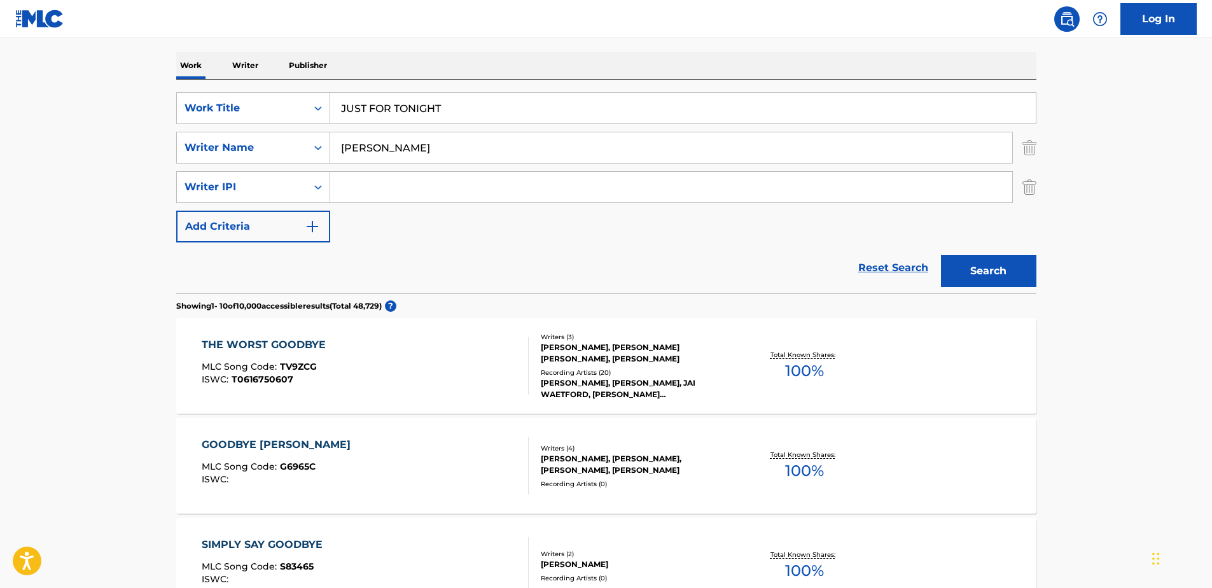
type input "FOUNTAIN"
click at [941, 255] on button "Search" at bounding box center [988, 271] width 95 height 32
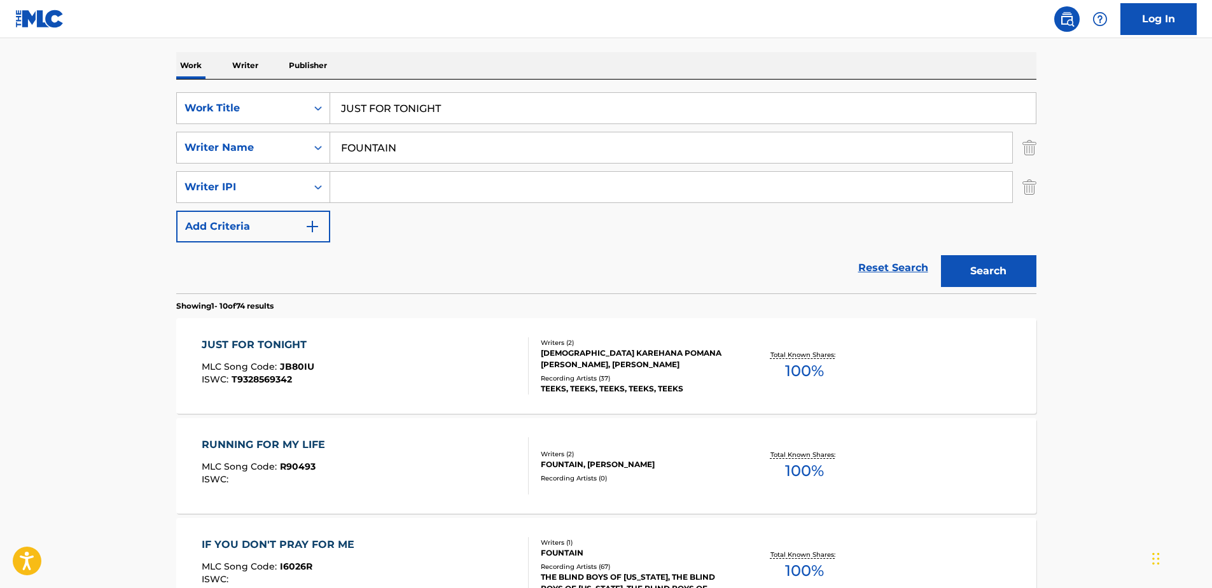
click at [359, 347] on div "JUST FOR TONIGHT MLC Song Code : JB80IU ISWC : T9328569342" at bounding box center [365, 365] width 327 height 57
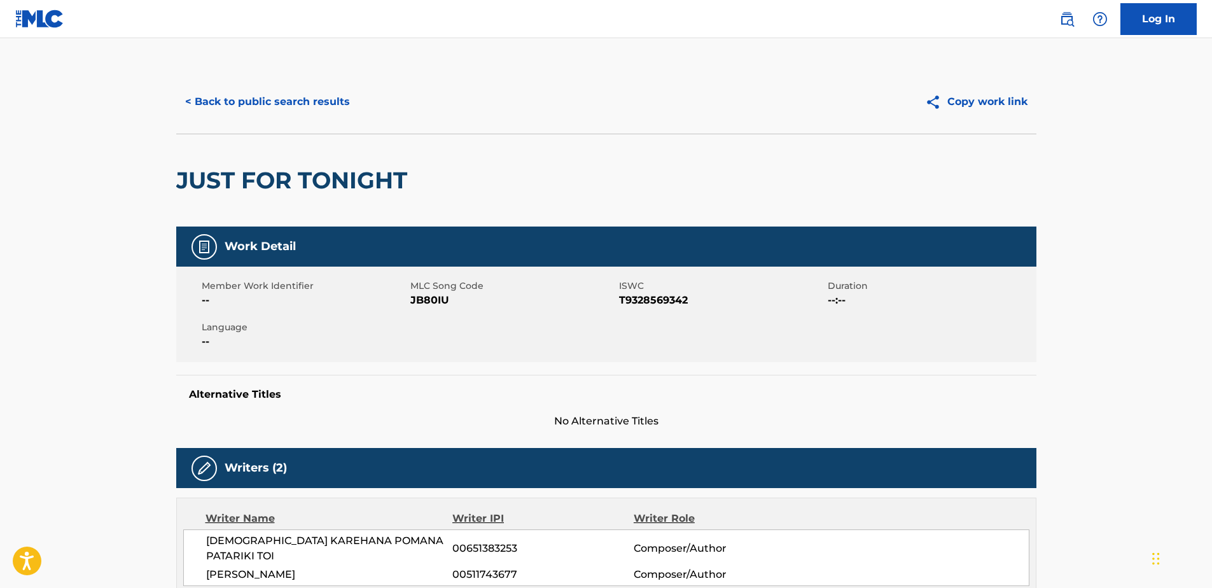
scroll to position [64, 0]
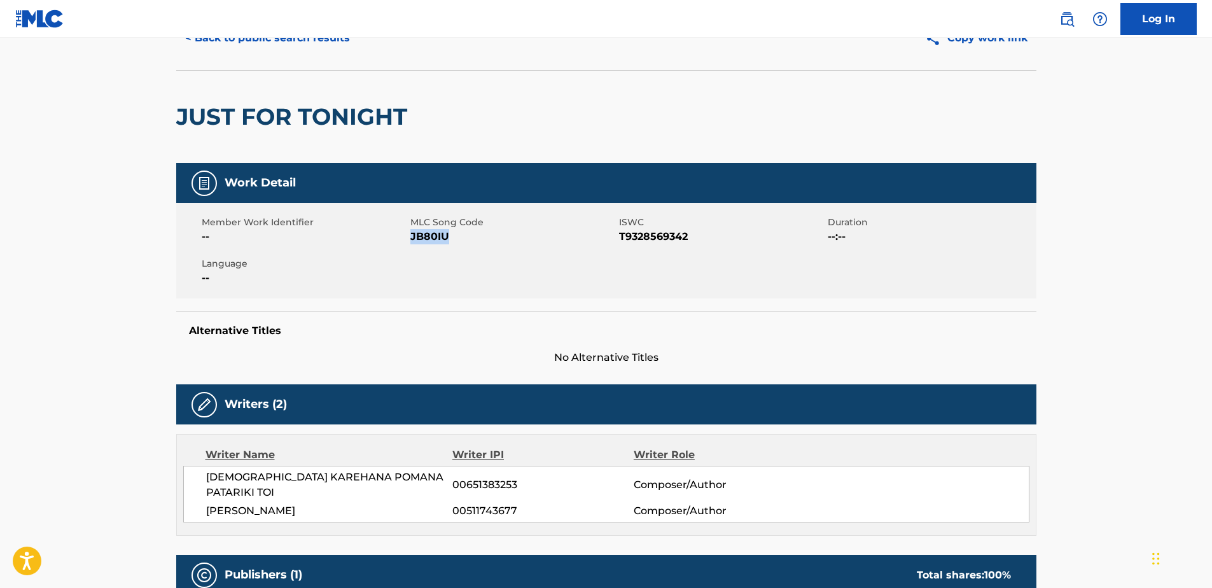
drag, startPoint x: 469, startPoint y: 241, endPoint x: 410, endPoint y: 240, distance: 59.2
click at [410, 240] on span "JB80IU" at bounding box center [513, 236] width 206 height 15
click at [272, 43] on button "< Back to public search results" at bounding box center [267, 38] width 183 height 32
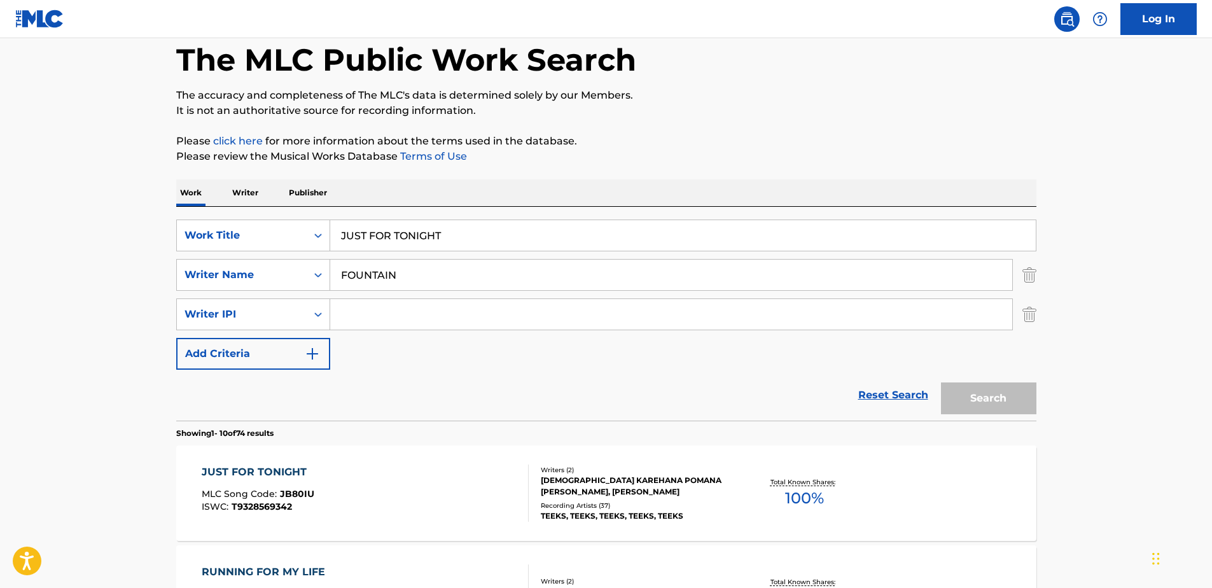
scroll to position [191, 0]
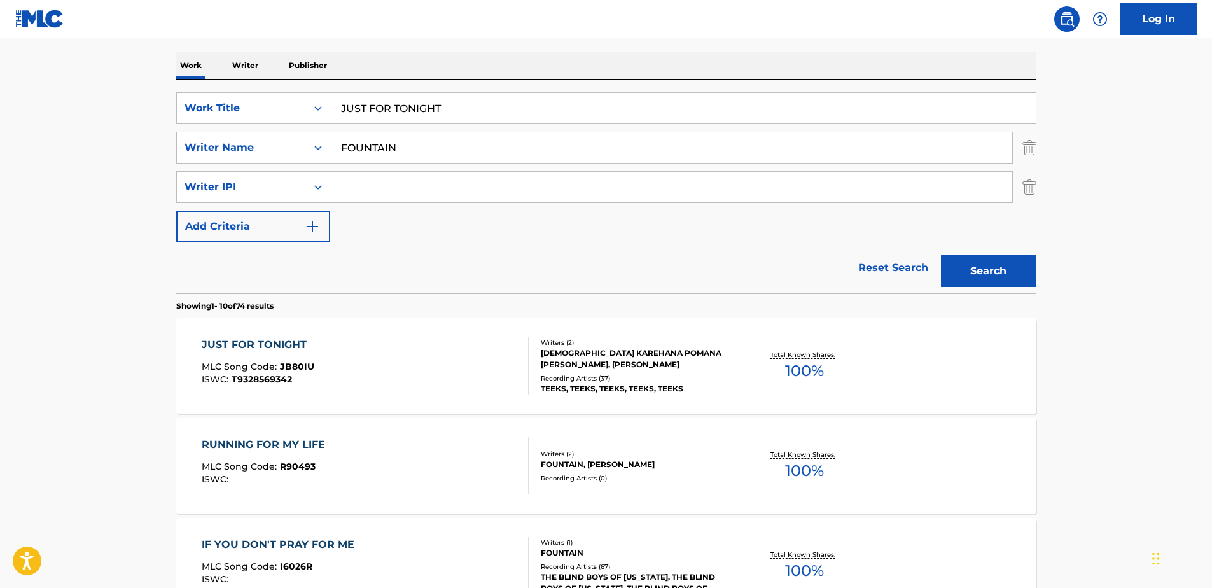
drag, startPoint x: 461, startPoint y: 95, endPoint x: 200, endPoint y: 87, distance: 260.4
click at [201, 87] on div "SearchWithCriteria329d81af-4109-4d0a-96ab-79263be2df6e Work Title JUST FOR TONI…" at bounding box center [606, 187] width 860 height 214
paste input "HOLD (FEAT THIEF)"
type input "HOLD (FEAT THIEF)"
drag, startPoint x: 409, startPoint y: 153, endPoint x: 281, endPoint y: 136, distance: 129.0
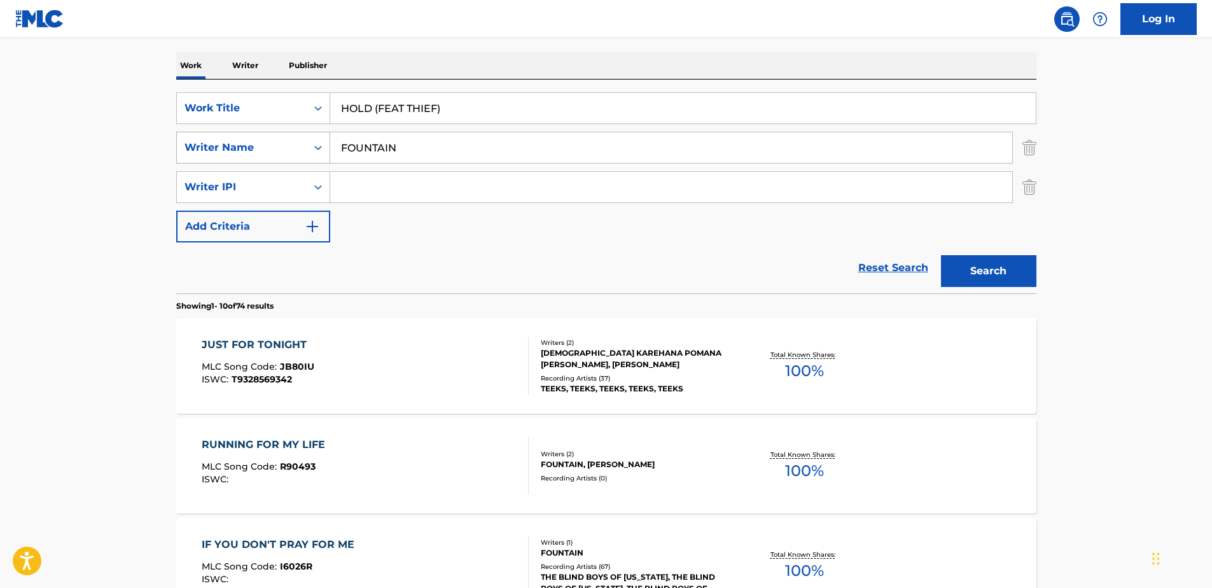
click at [281, 136] on div "SearchWithCriteria6e757945-d42a-4b48-b101-578a2e5e6d8f Writer Name FOUNTAIN" at bounding box center [606, 148] width 860 height 32
type input "GRANT"
click at [941, 255] on button "Search" at bounding box center [988, 271] width 95 height 32
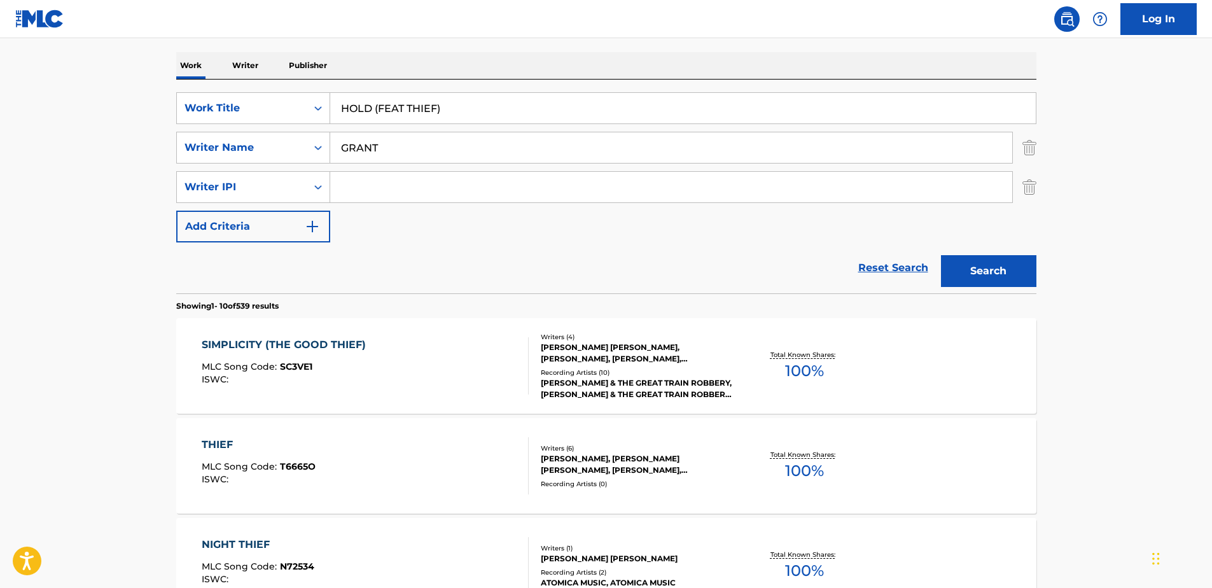
click at [366, 347] on div "SIMPLICITY (THE GOOD THIEF)" at bounding box center [287, 344] width 171 height 15
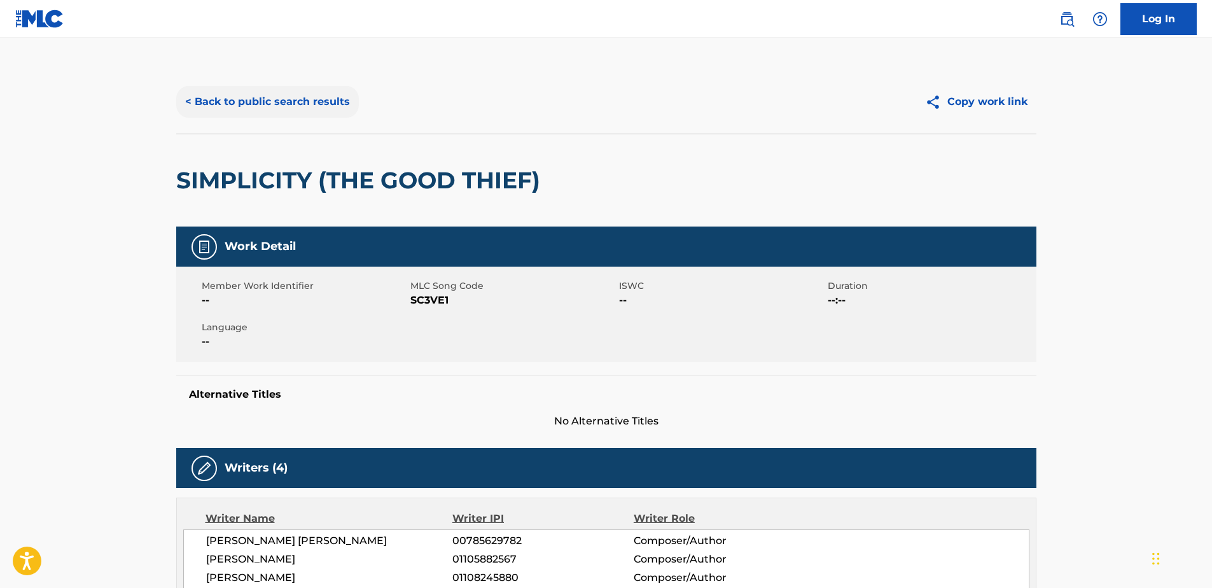
click at [230, 95] on button "< Back to public search results" at bounding box center [267, 102] width 183 height 32
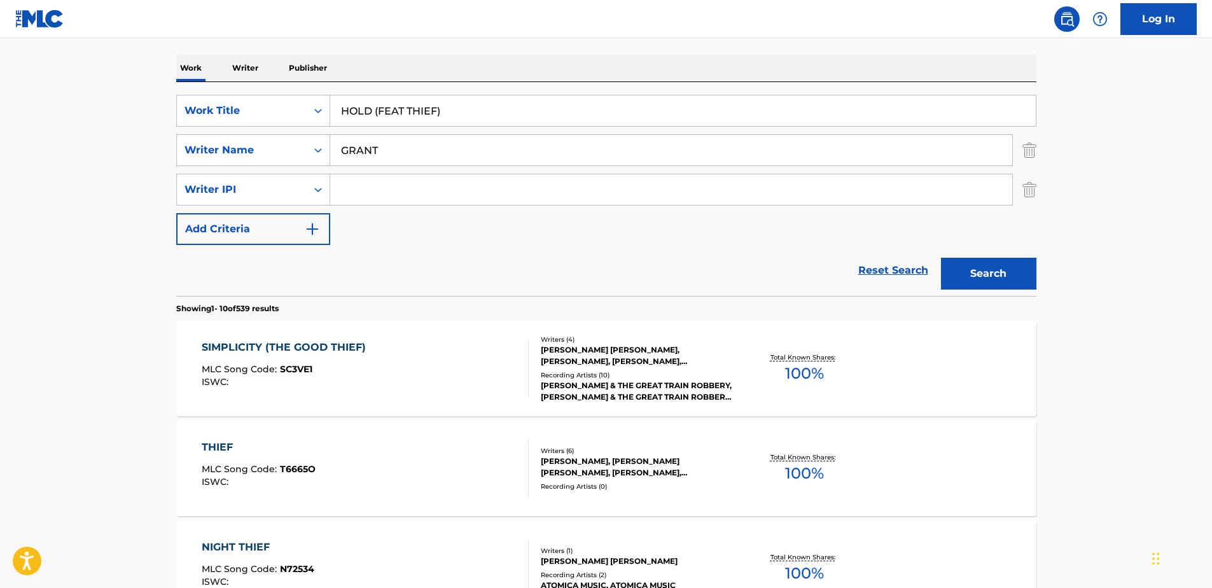
scroll to position [127, 0]
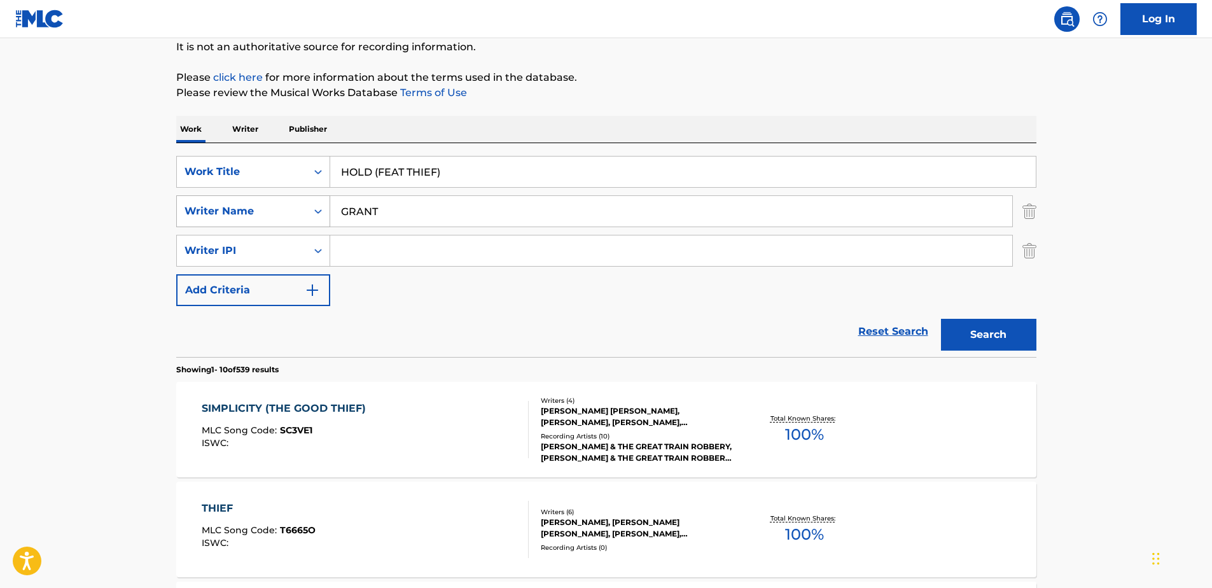
drag, startPoint x: 408, startPoint y: 206, endPoint x: 211, endPoint y: 210, distance: 197.9
click at [211, 210] on div "SearchWithCriteria6e757945-d42a-4b48-b101-578a2e5e6d8f Writer Name [PERSON_NAME]" at bounding box center [606, 211] width 860 height 32
type input "[PERSON_NAME]"
click at [941, 319] on button "Search" at bounding box center [988, 335] width 95 height 32
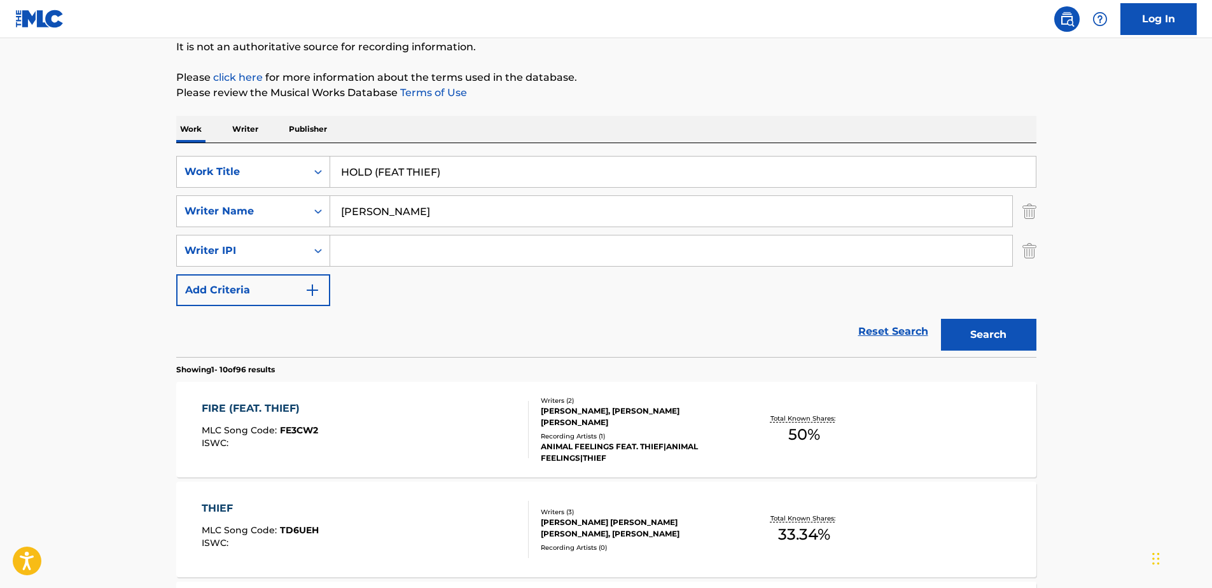
drag, startPoint x: 374, startPoint y: 176, endPoint x: 552, endPoint y: 168, distance: 178.3
click at [552, 168] on input "HOLD (FEAT THIEF)" at bounding box center [683, 172] width 706 height 31
type input "HOLD"
click at [941, 319] on button "Search" at bounding box center [988, 335] width 95 height 32
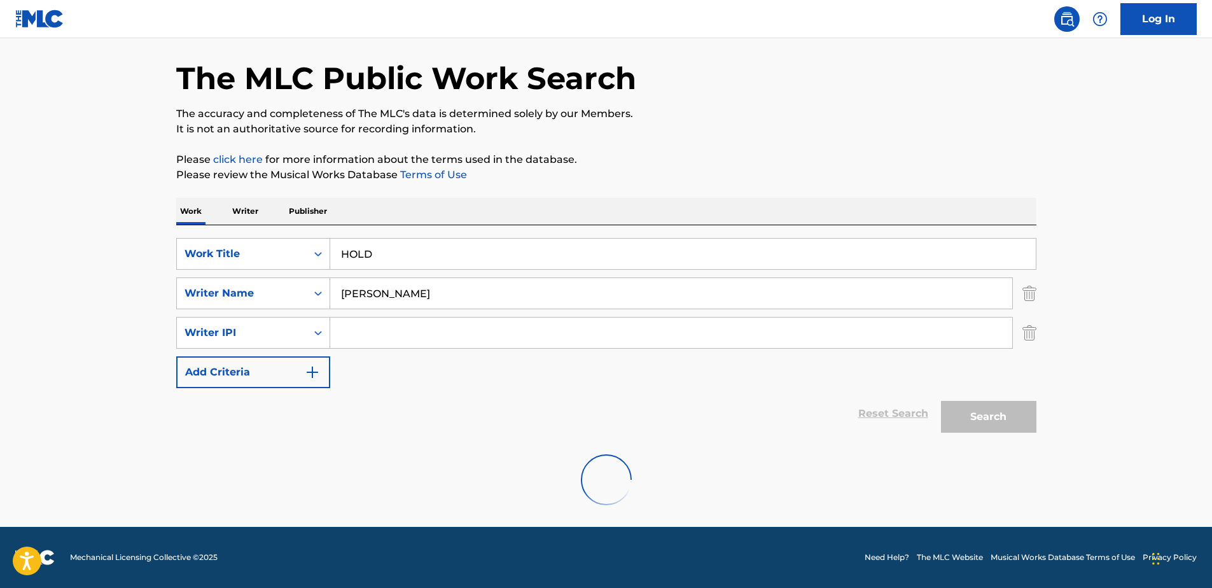
scroll to position [45, 0]
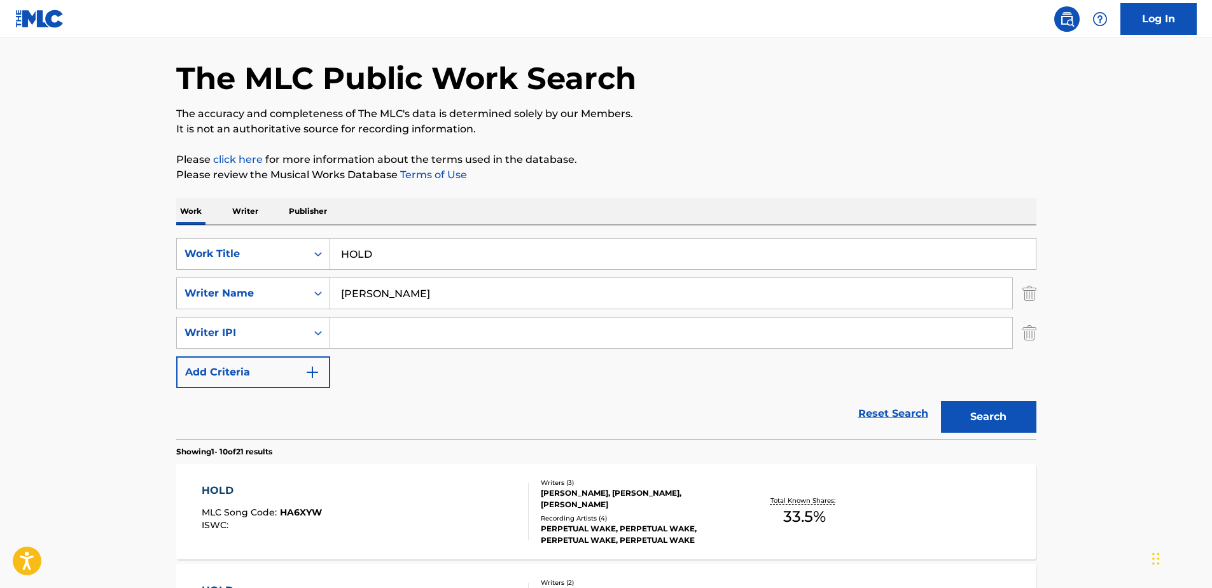
click at [405, 177] on html "Accessibility Screen-Reader Guide, Feedback, and Issue Reporting | New window C…" at bounding box center [606, 249] width 1212 height 588
